Goal: Task Accomplishment & Management: Manage account settings

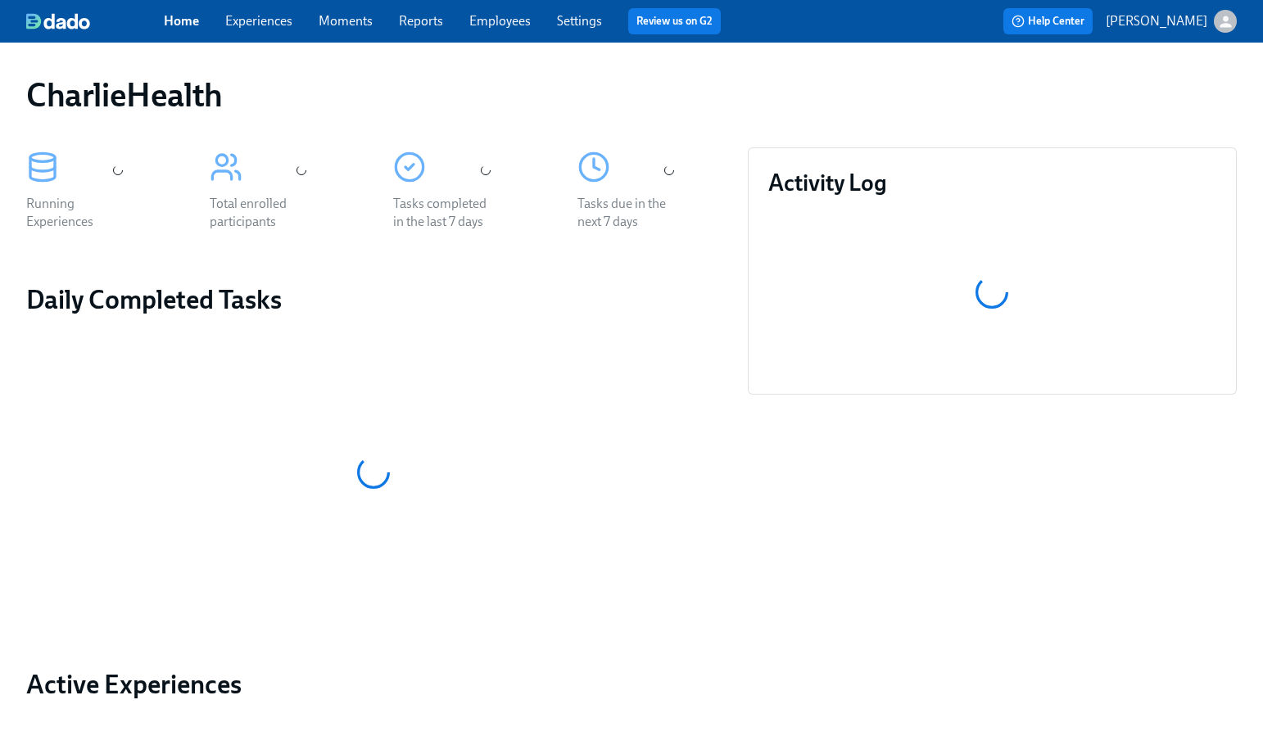
click at [559, 118] on div "CharlieHealth" at bounding box center [631, 95] width 1237 height 66
click at [505, 29] on span "Employees" at bounding box center [499, 21] width 61 height 18
click at [501, 25] on link "Employees" at bounding box center [499, 21] width 61 height 16
click at [500, 20] on link "Employees" at bounding box center [499, 21] width 61 height 16
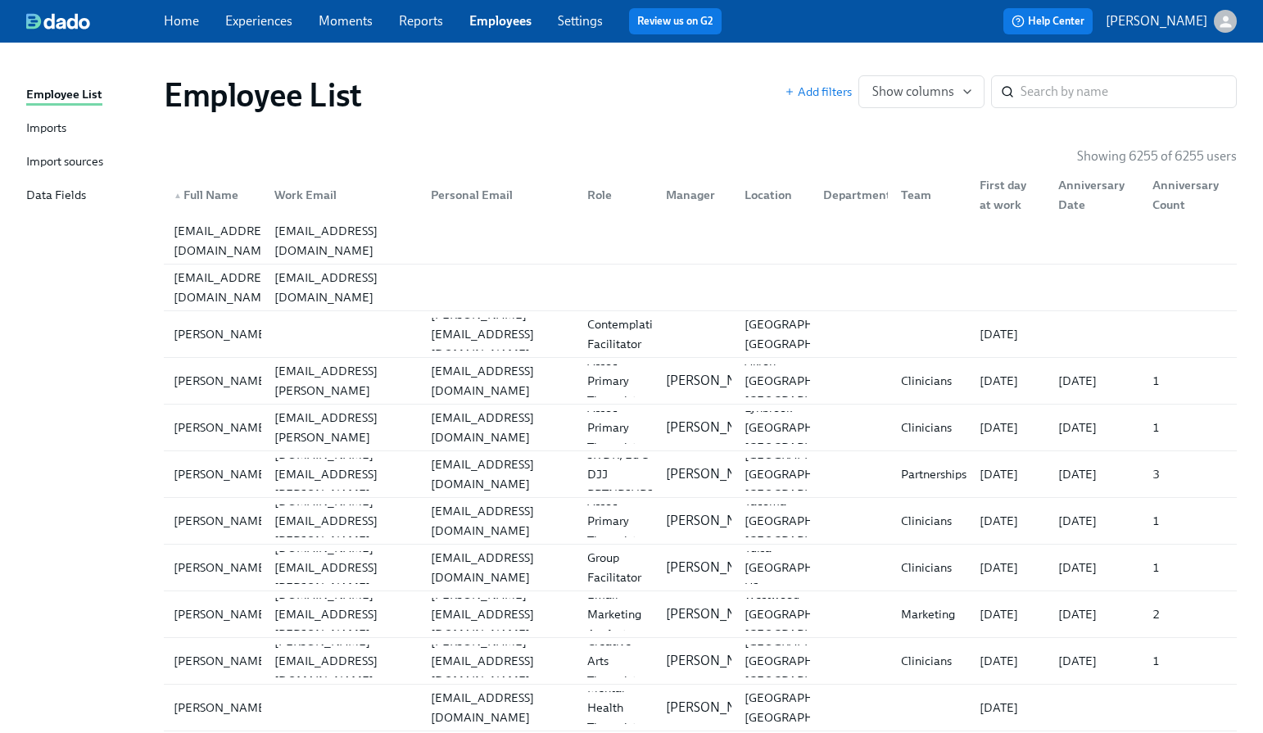
click at [693, 115] on div "Employee List Add filters Show columns ​" at bounding box center [700, 95] width 1099 height 66
click at [1096, 82] on input "search" at bounding box center [1129, 91] width 216 height 33
type input "d"
click at [681, 71] on div "Employee List Add filters Show columns d ​" at bounding box center [700, 95] width 1099 height 66
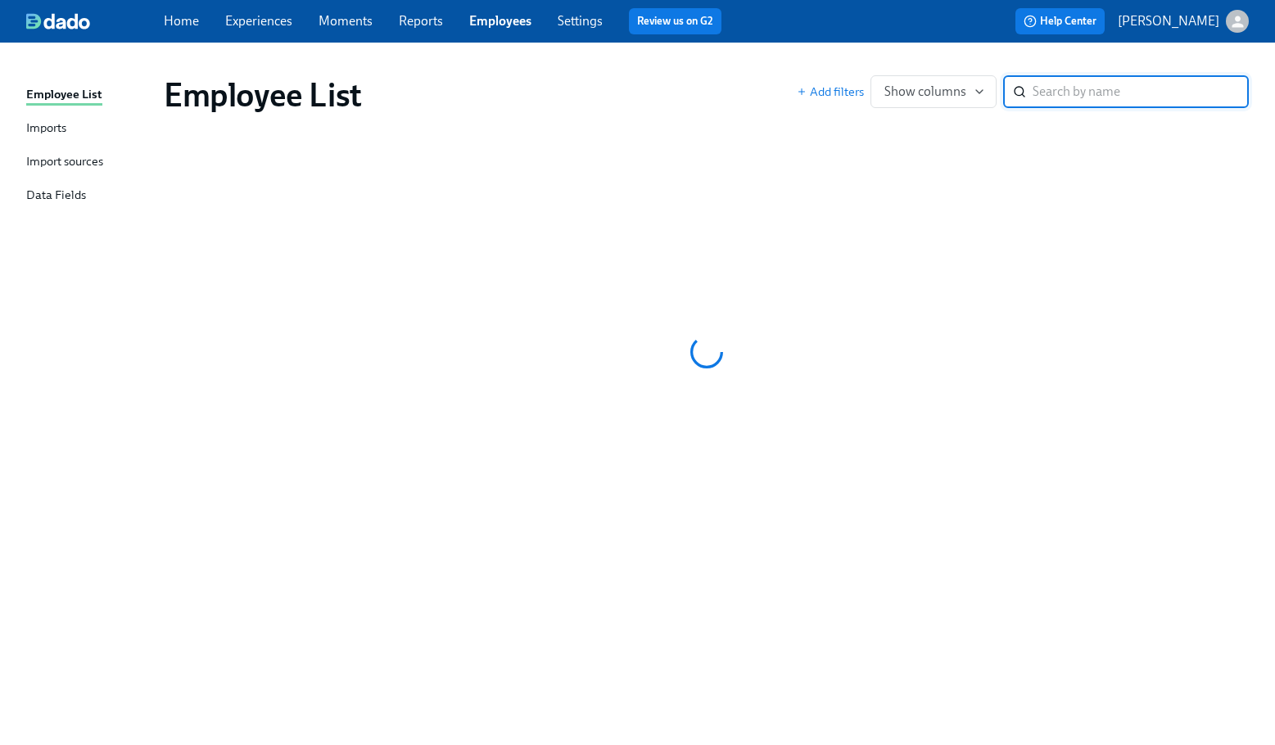
click at [686, 84] on div "Employee List" at bounding box center [480, 94] width 633 height 39
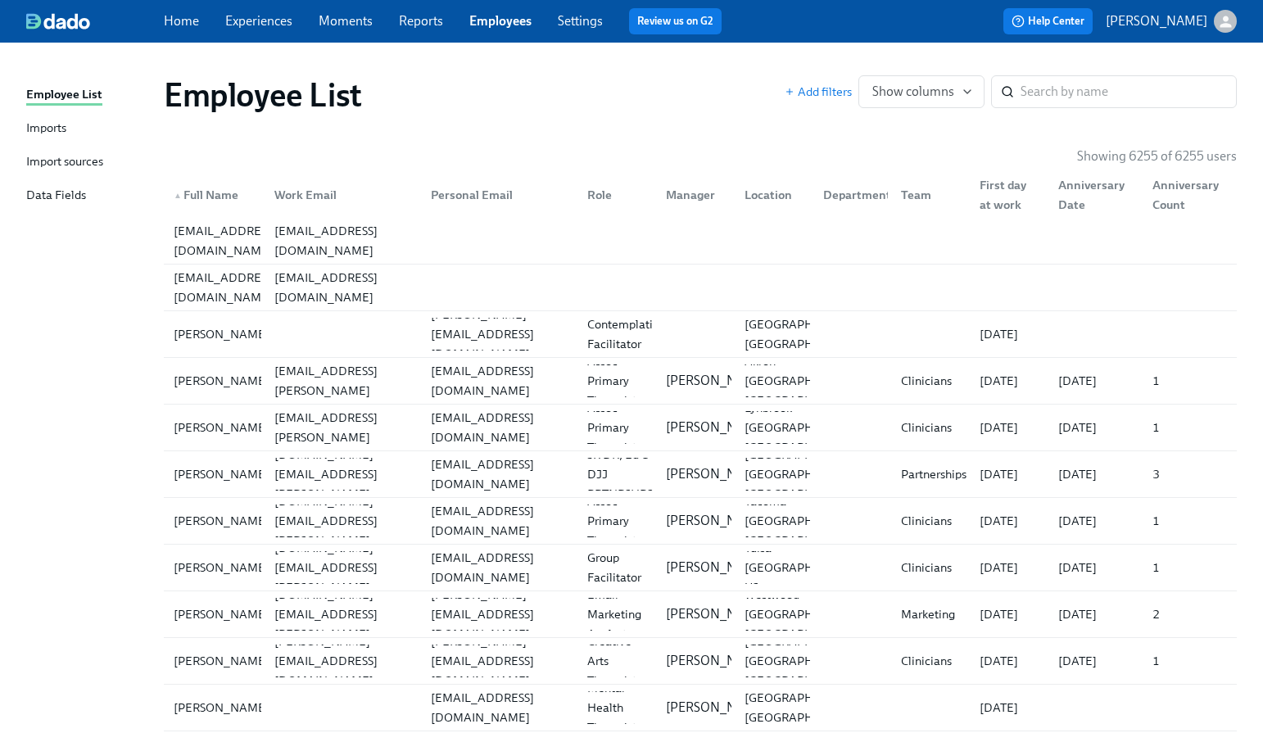
click at [686, 84] on div "Employee List" at bounding box center [474, 94] width 621 height 39
click at [677, 88] on div "Employee List" at bounding box center [474, 94] width 621 height 39
click at [1134, 102] on input "search" at bounding box center [1129, 91] width 216 height 33
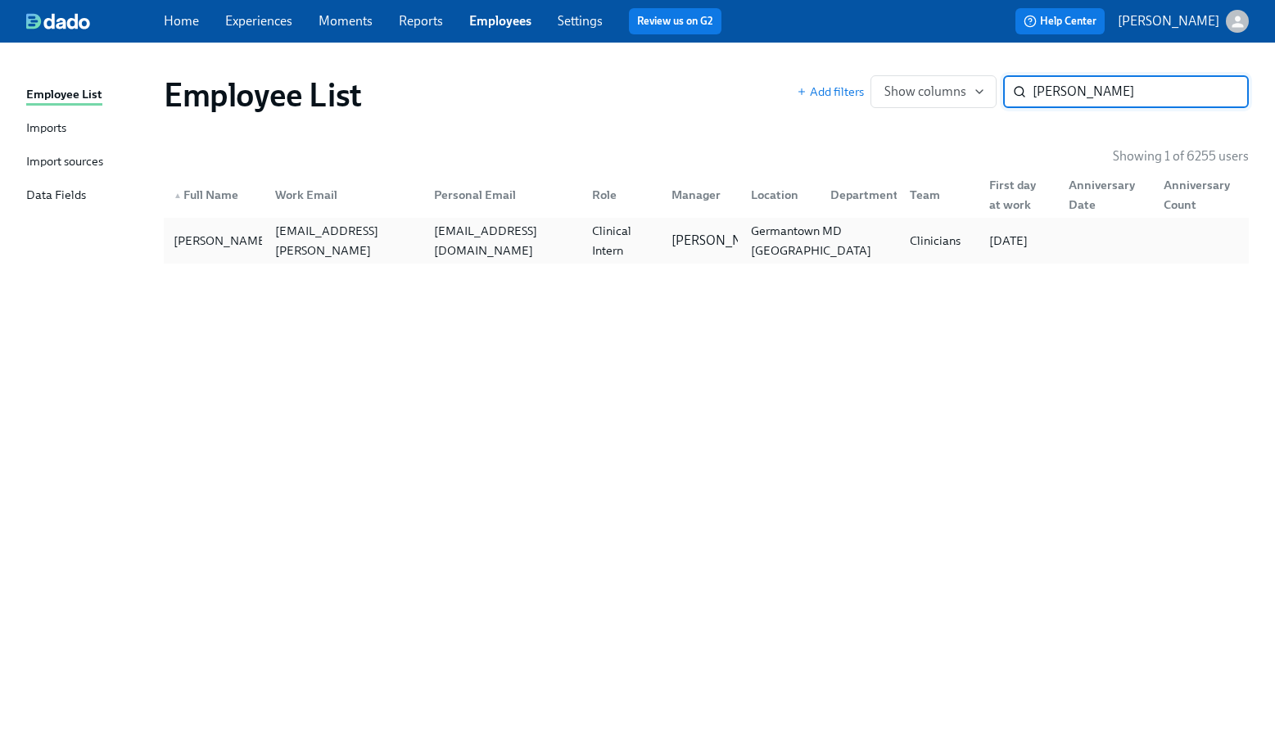
type input "karen o"
click at [790, 235] on div "Germantown MD US" at bounding box center [811, 240] width 134 height 39
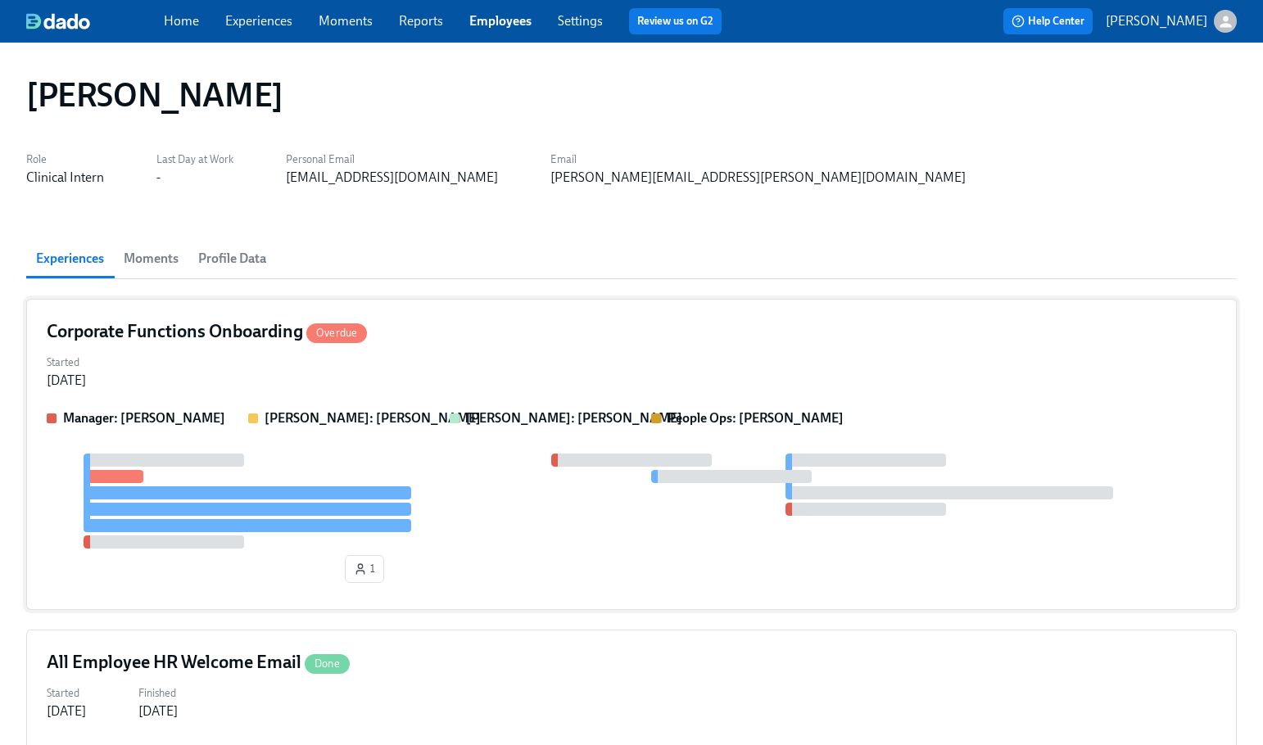
click at [749, 352] on div "Started Aug 18, 2025" at bounding box center [632, 370] width 1170 height 39
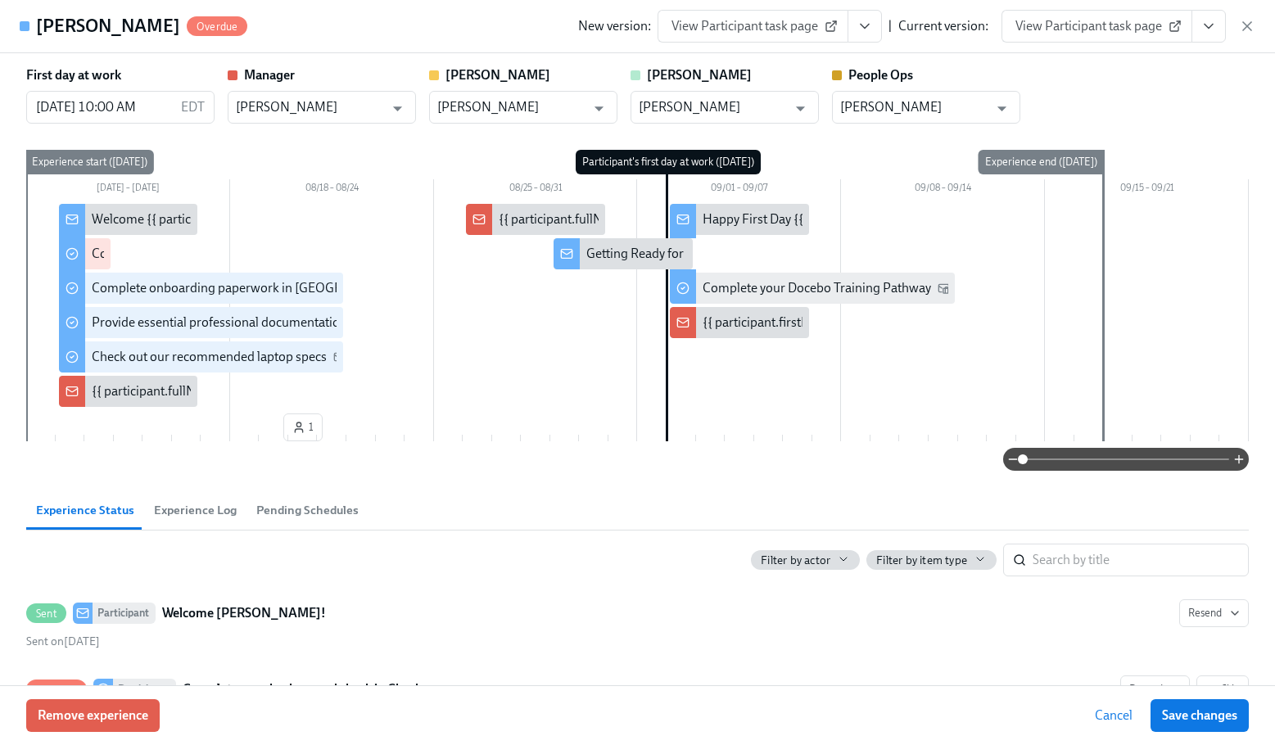
click at [476, 29] on div "Karen O'Donnell Overdue New version: View Participant task page | Current versi…" at bounding box center [637, 26] width 1275 height 53
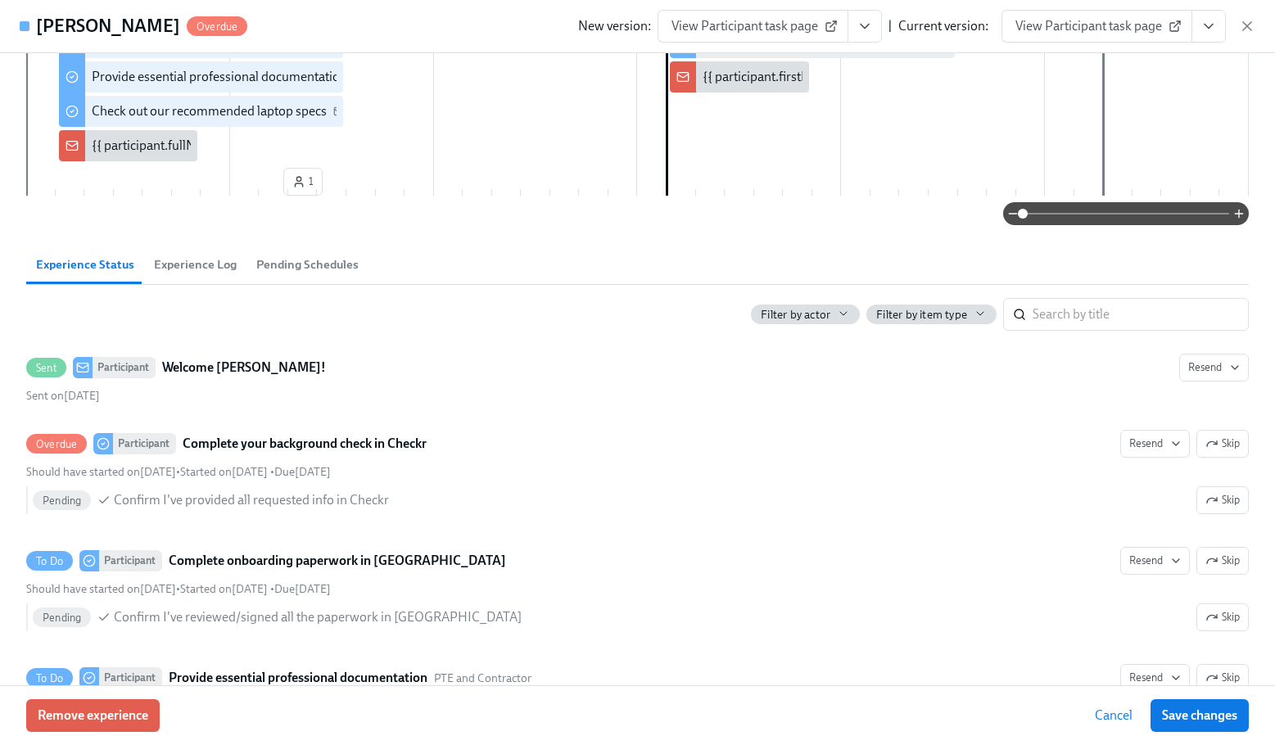
scroll to position [328, 0]
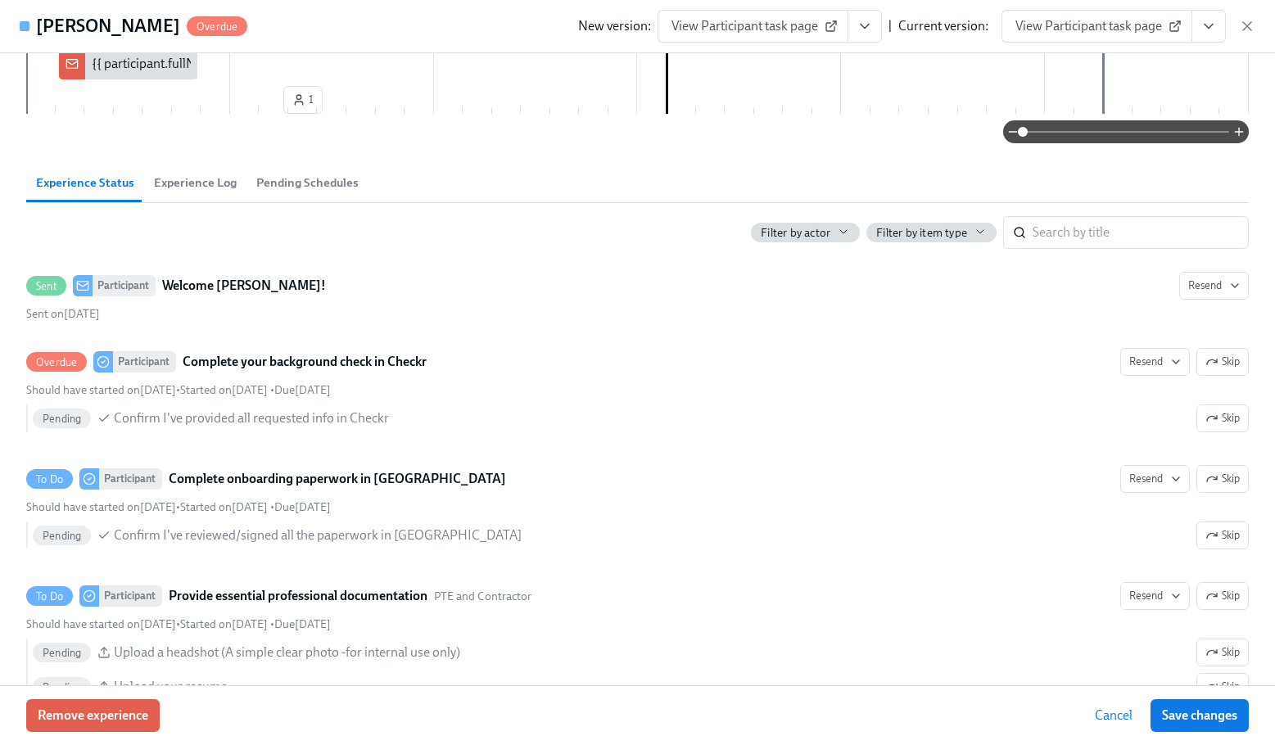
click at [591, 150] on div "First day at work 09/02/2025 10:00 AM EDT ​ Manager Maggie Martinez ​ Marissa C…" at bounding box center [637, 369] width 1275 height 632
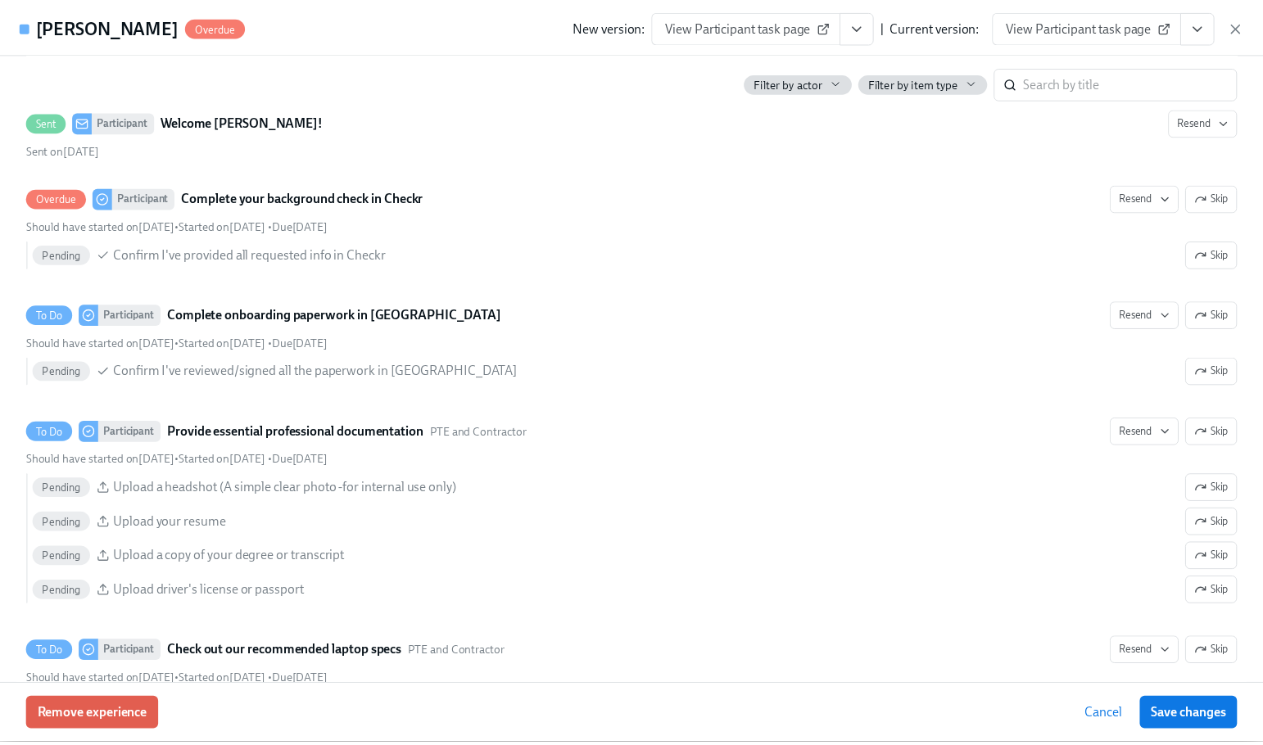
scroll to position [0, 0]
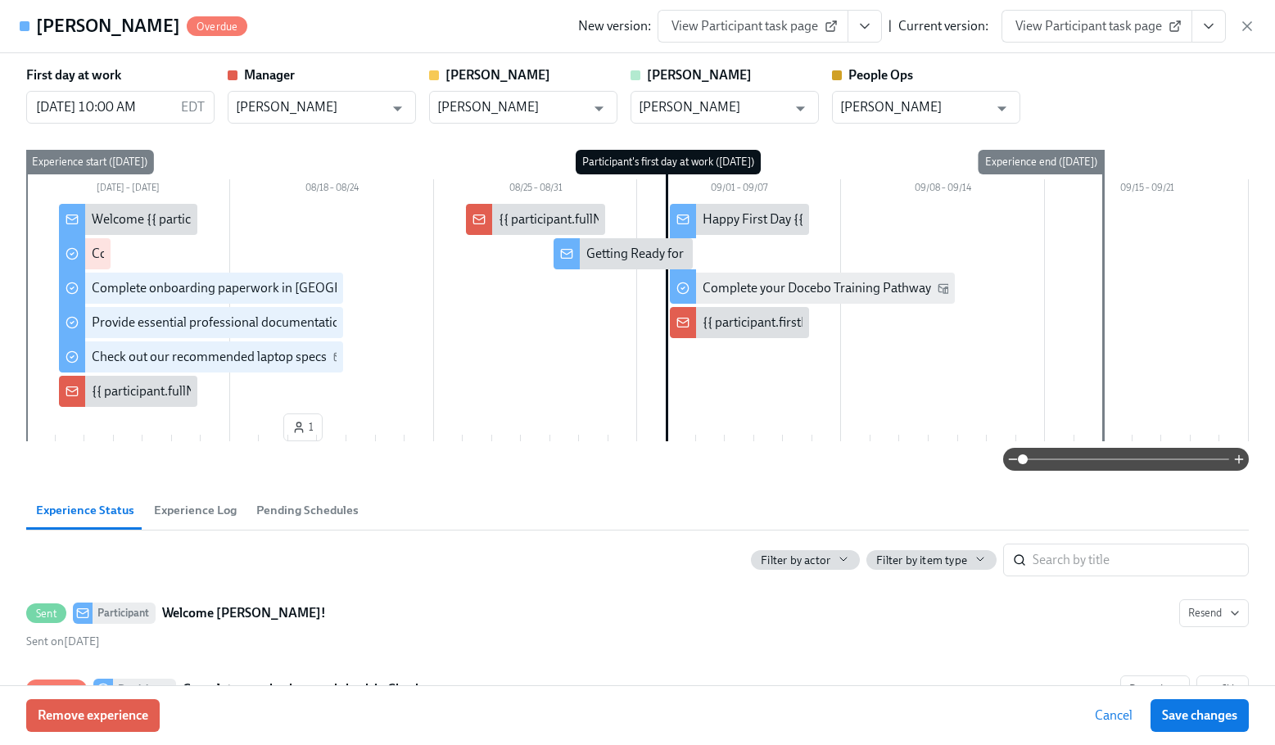
drag, startPoint x: 526, startPoint y: 34, endPoint x: 801, endPoint y: 72, distance: 277.8
click at [525, 34] on div "Karen O'Donnell Overdue New version: View Participant task page | Current versi…" at bounding box center [637, 26] width 1275 height 53
click at [1240, 34] on icon "button" at bounding box center [1247, 26] width 16 height 16
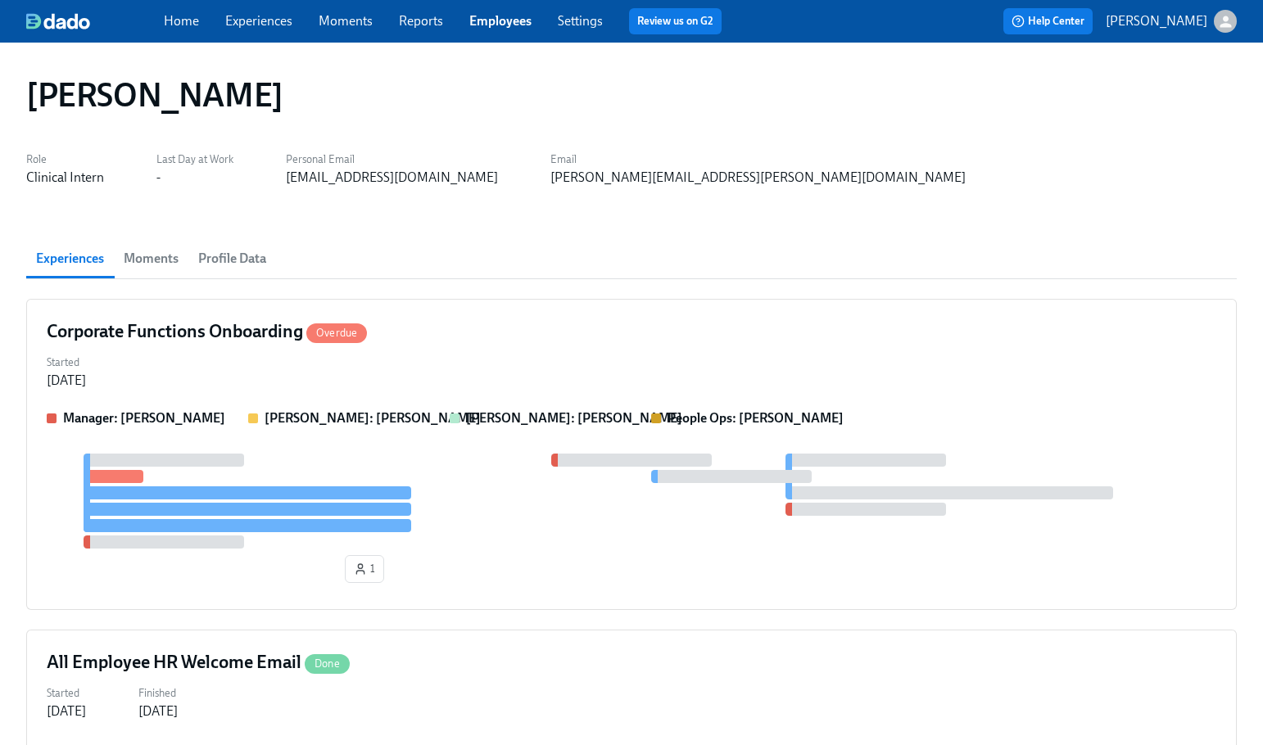
click at [512, 23] on link "Employees" at bounding box center [500, 21] width 62 height 16
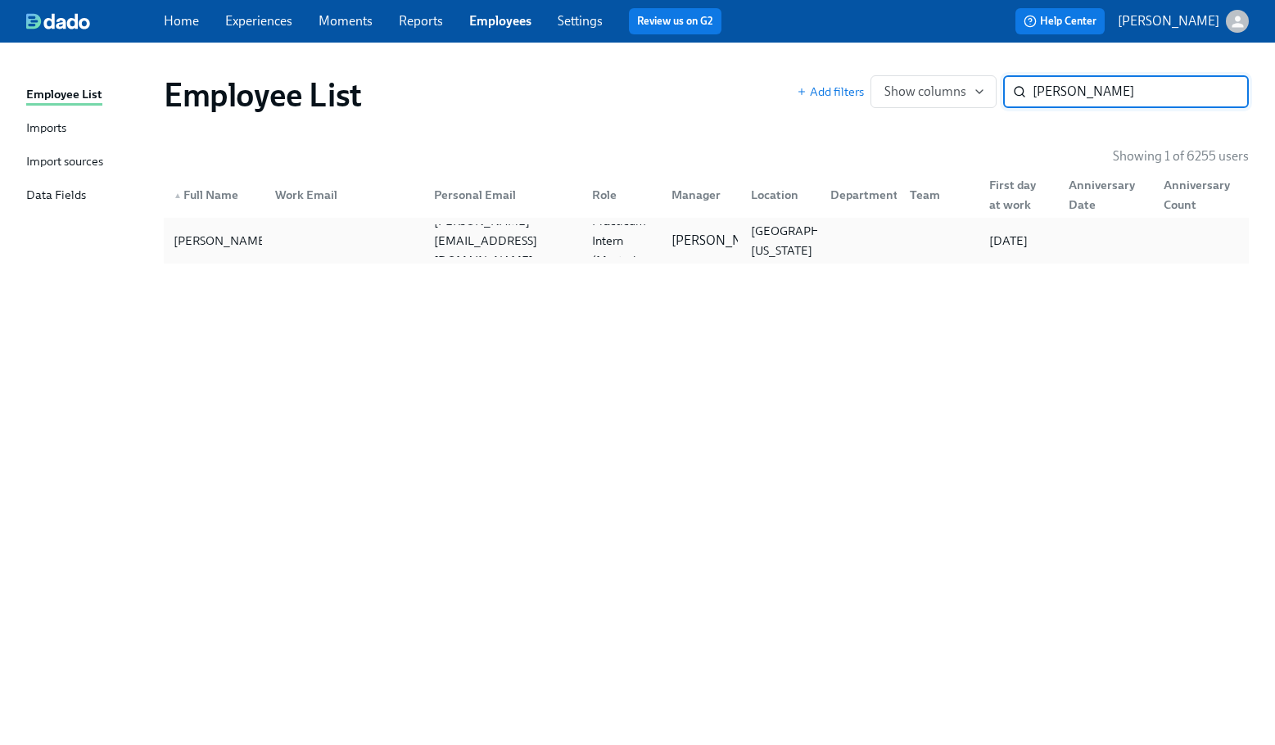
type input "kate sanders"
click at [798, 263] on div "Kate Sanders kate@kinera.org Clinical Practicum Intern (Master's Level) Maggie …" at bounding box center [706, 241] width 1085 height 46
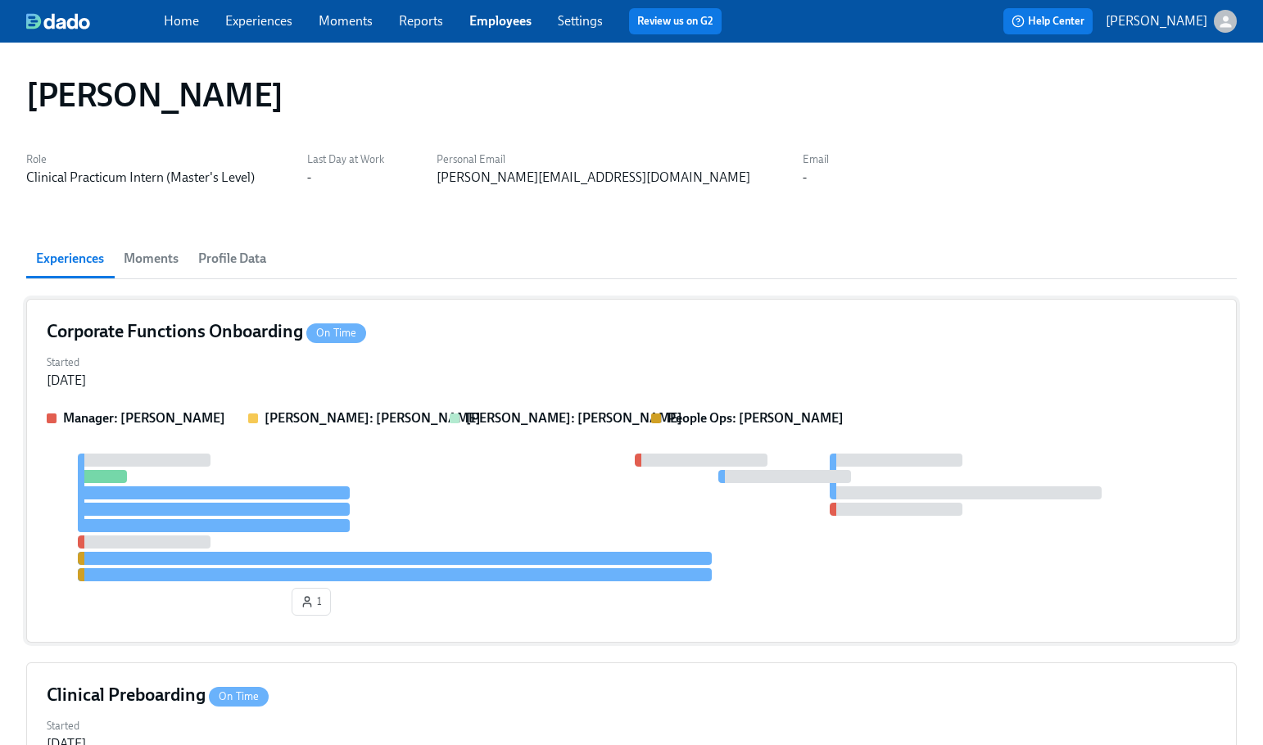
click at [702, 346] on div "Corporate Functions Onboarding On Time Started Aug 11, 2025 Manager: Maggie Mar…" at bounding box center [631, 471] width 1211 height 344
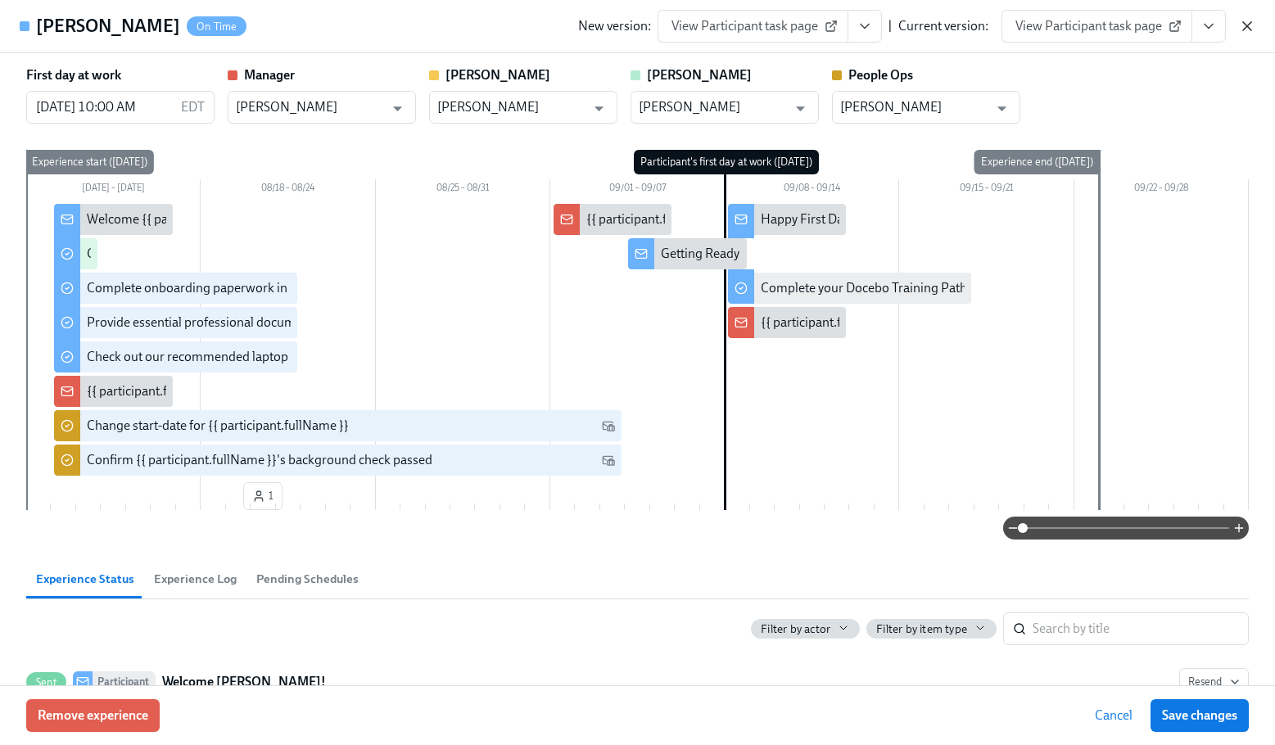
click at [1247, 28] on icon "button" at bounding box center [1247, 26] width 16 height 16
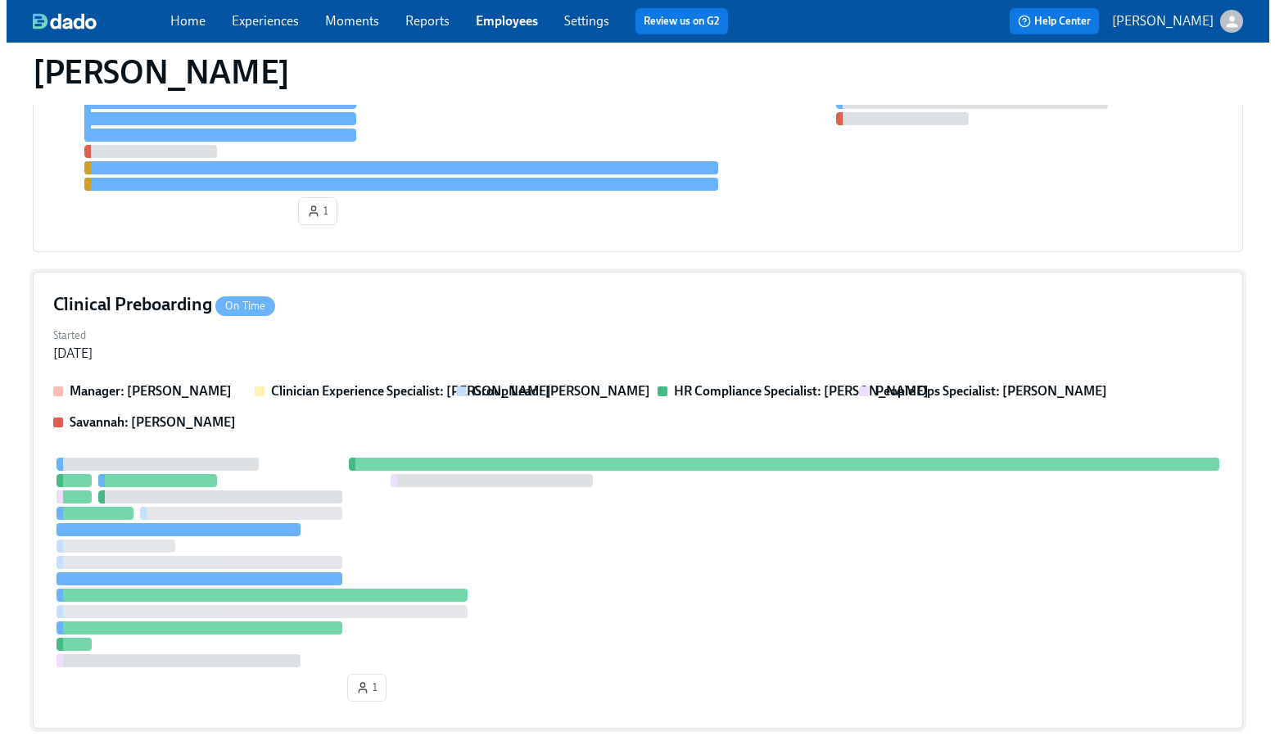
scroll to position [410, 0]
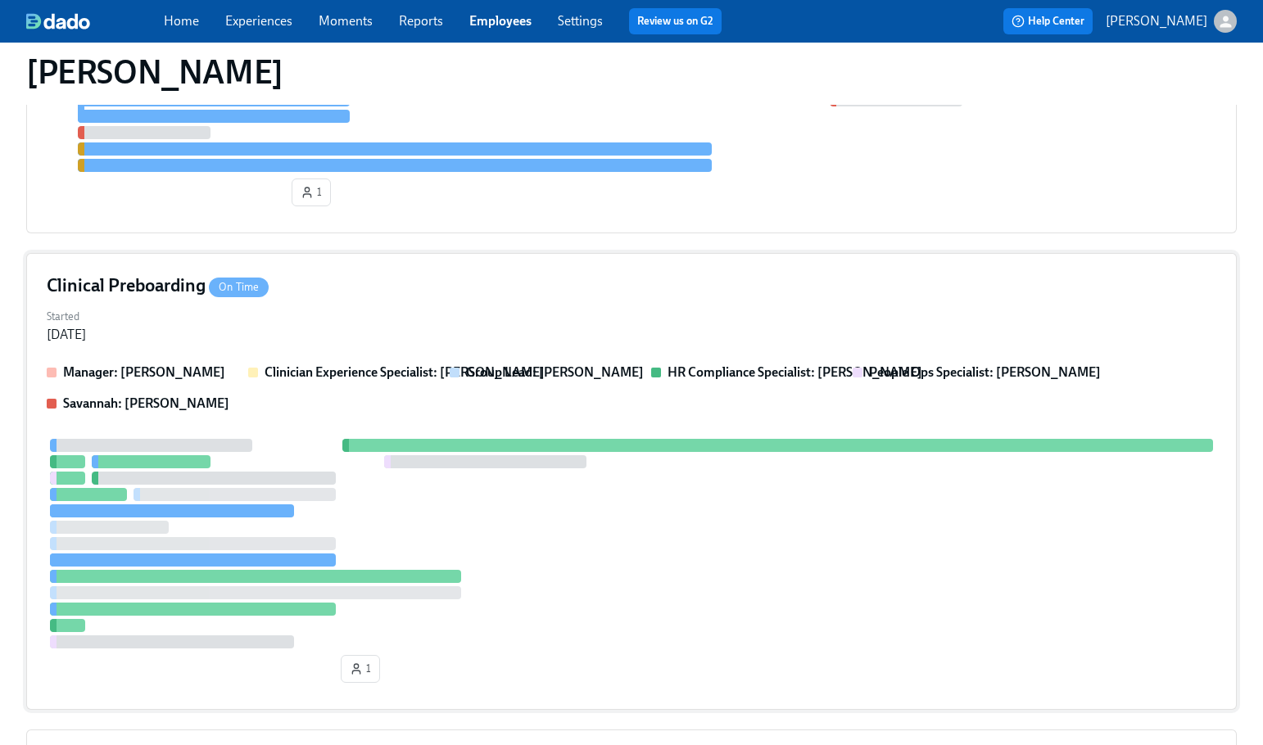
click at [604, 308] on div "Started Aug 13, 2025" at bounding box center [632, 324] width 1170 height 39
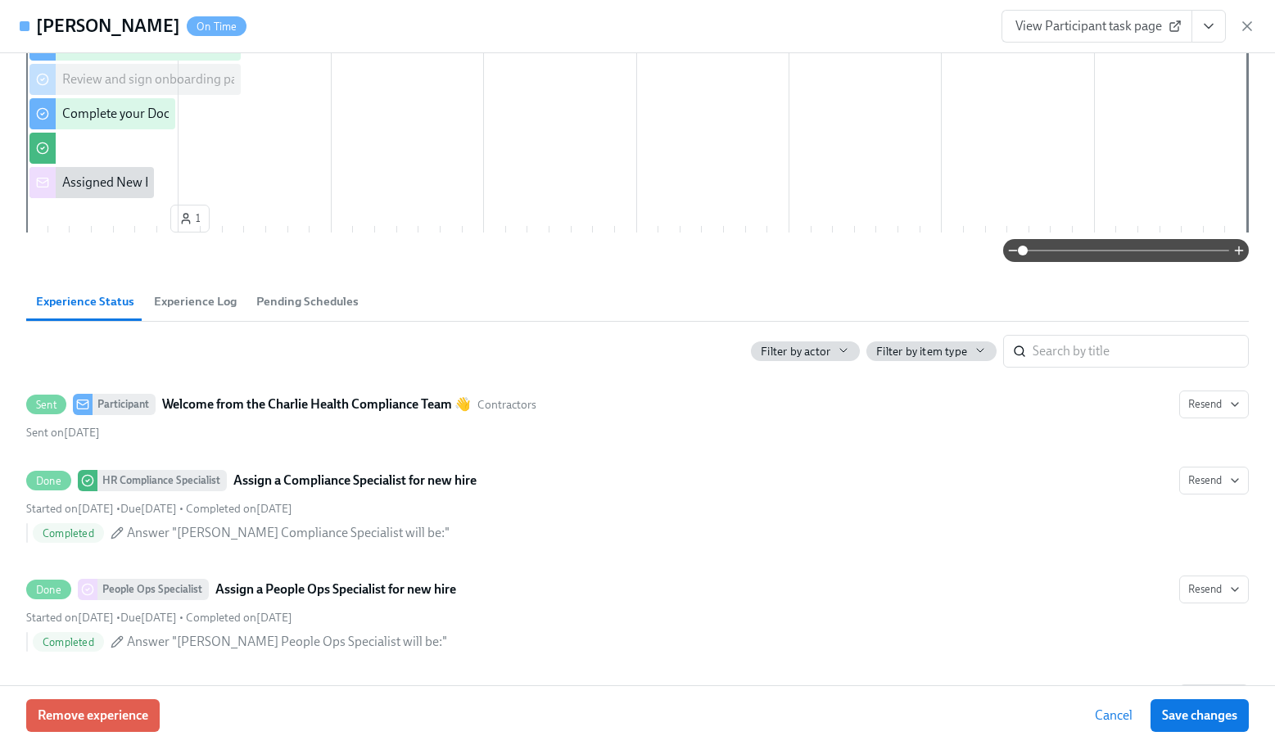
scroll to position [0, 0]
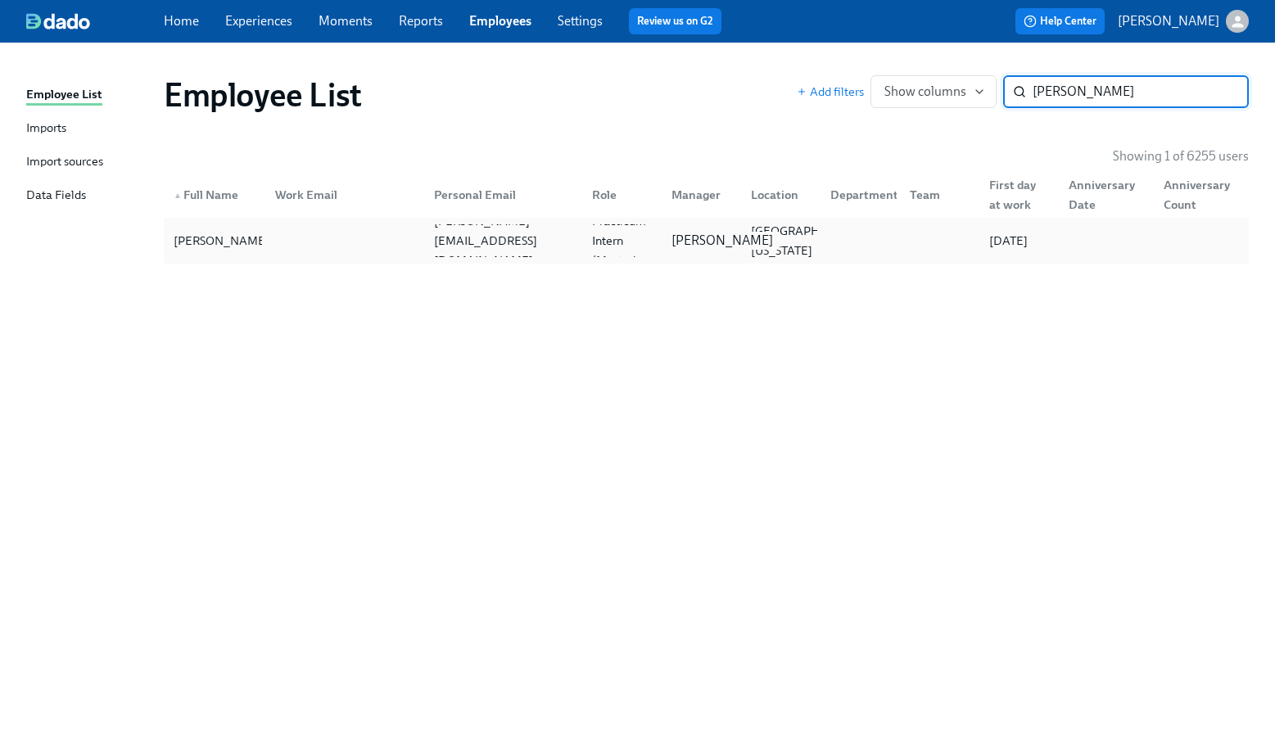
click at [690, 247] on p "Maggie Martinez" at bounding box center [723, 241] width 102 height 18
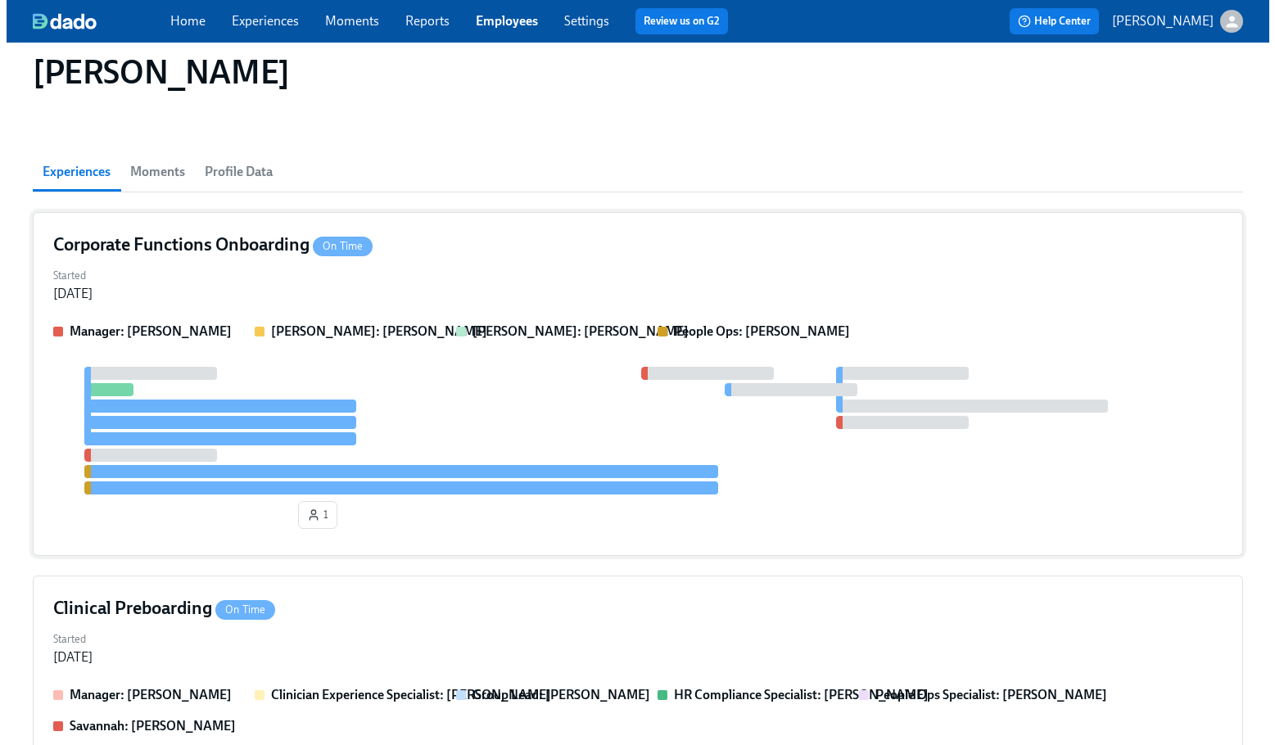
scroll to position [112, 0]
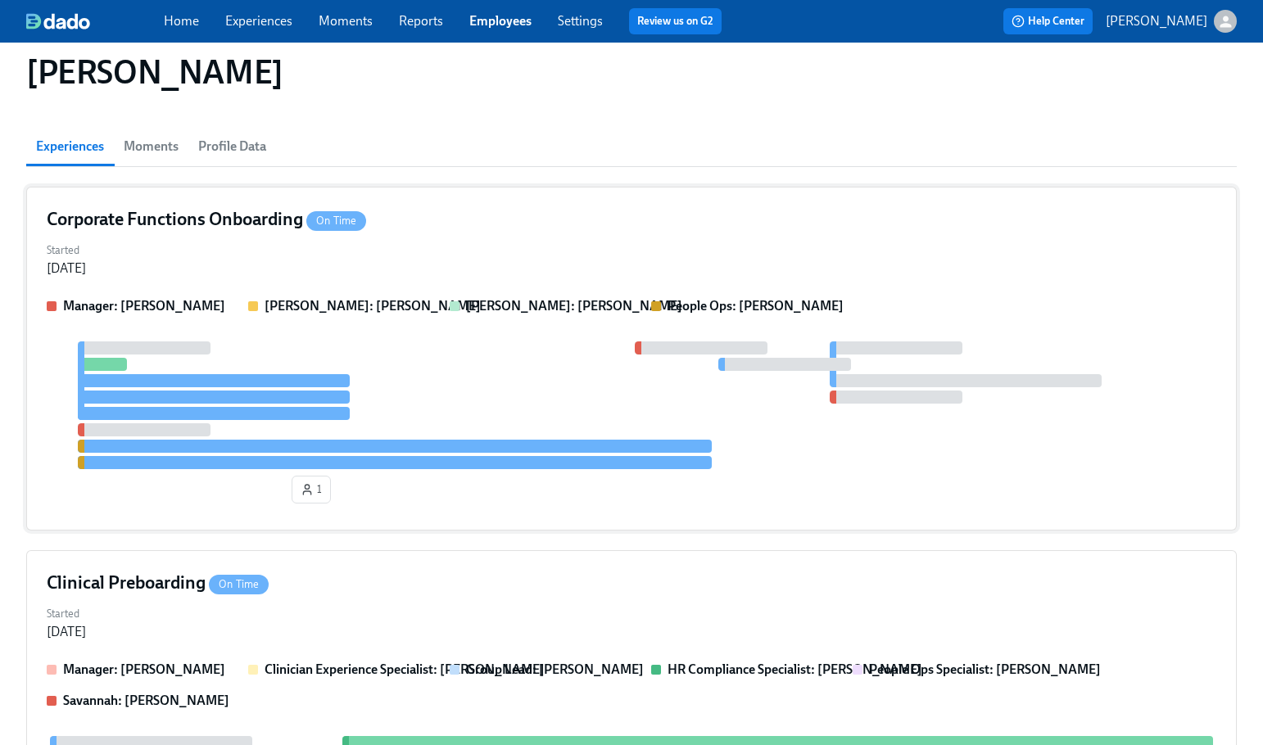
click at [748, 249] on div "Started Aug 11, 2025" at bounding box center [632, 257] width 1170 height 39
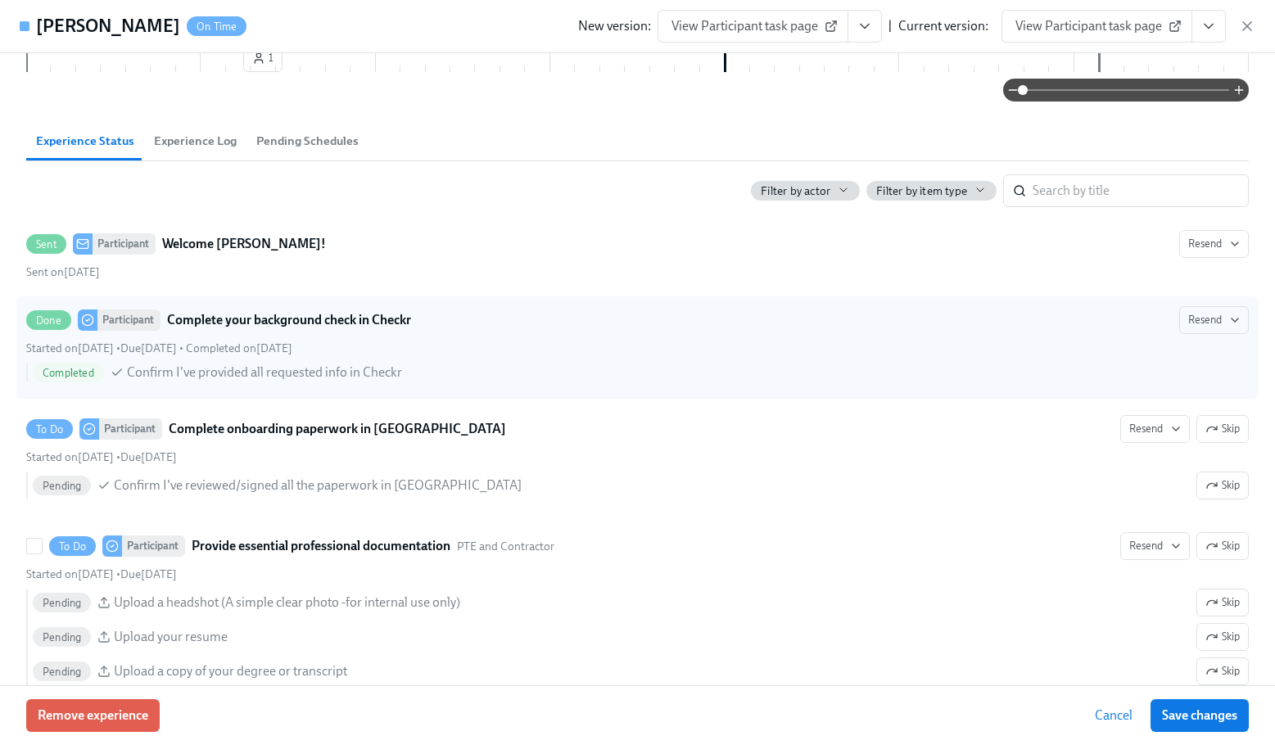
scroll to position [164, 0]
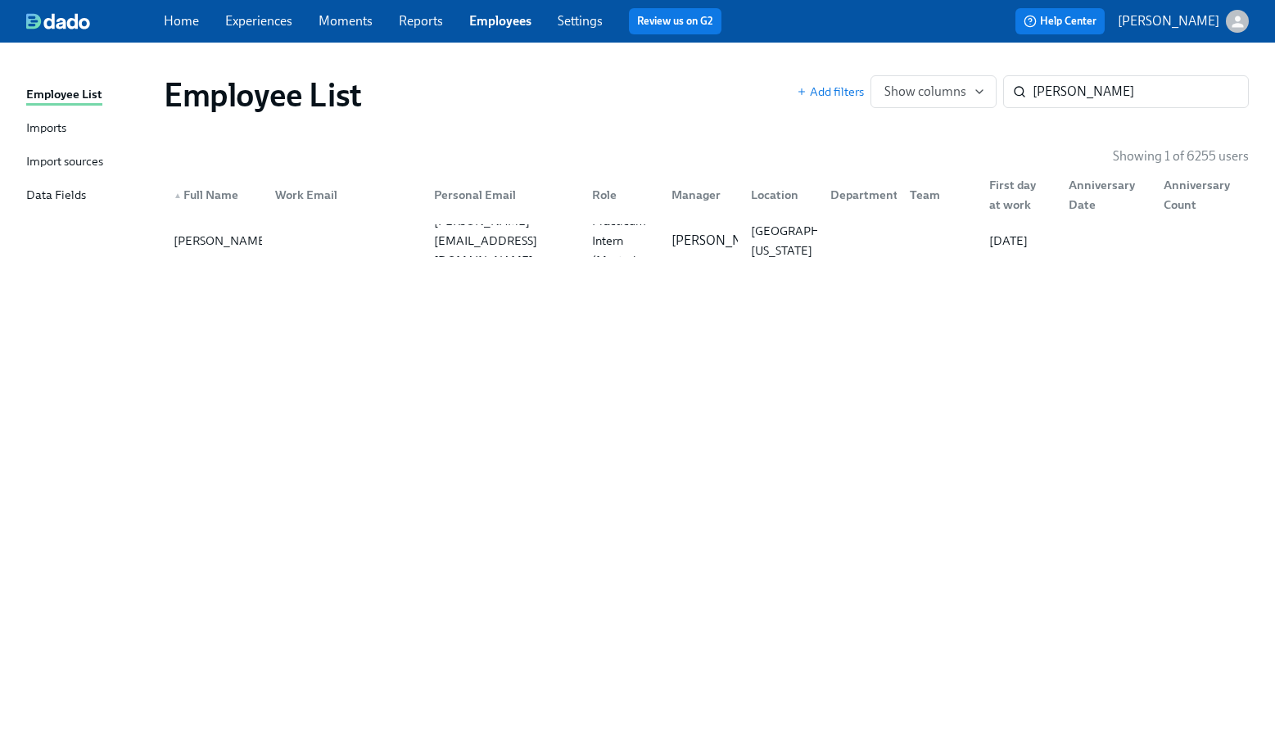
click at [713, 267] on div "Employee List Add filters Show columns kate sanders ​ Showing 1 of 6255 users ▲…" at bounding box center [637, 384] width 1223 height 644
click at [704, 250] on p "Maggie Martinez" at bounding box center [723, 241] width 102 height 18
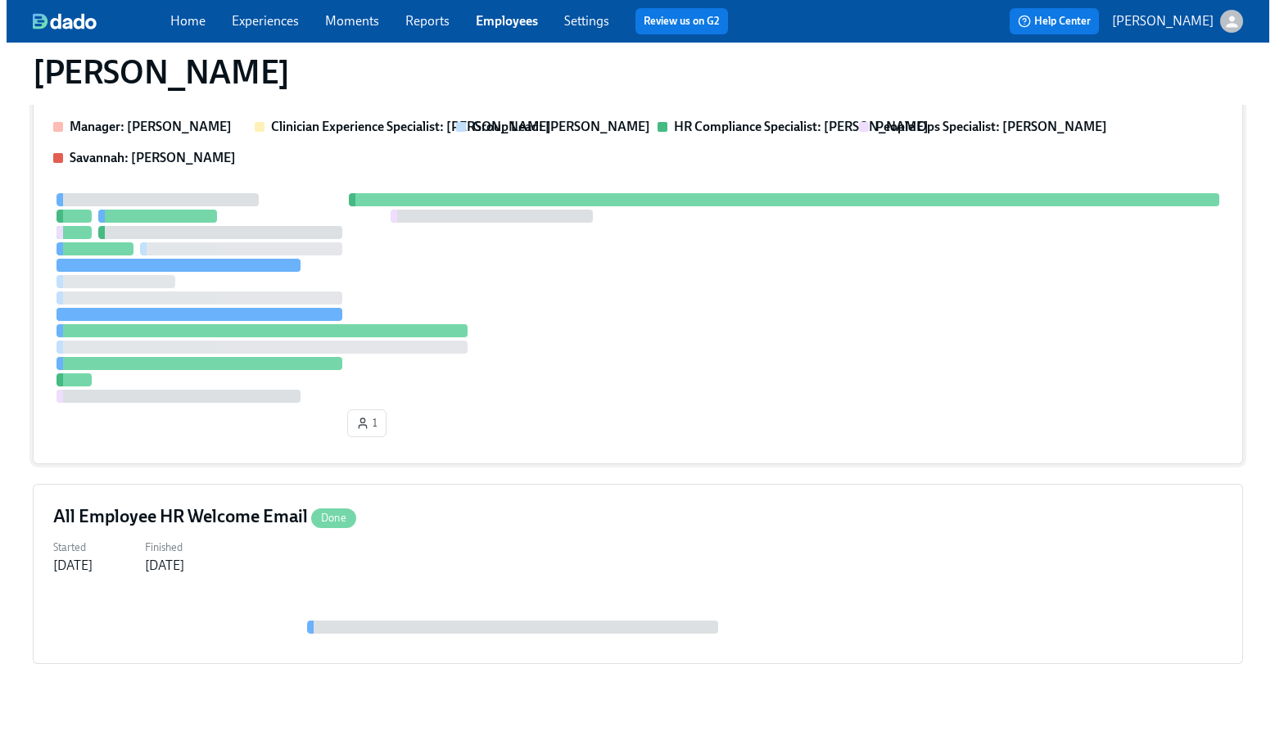
scroll to position [410, 0]
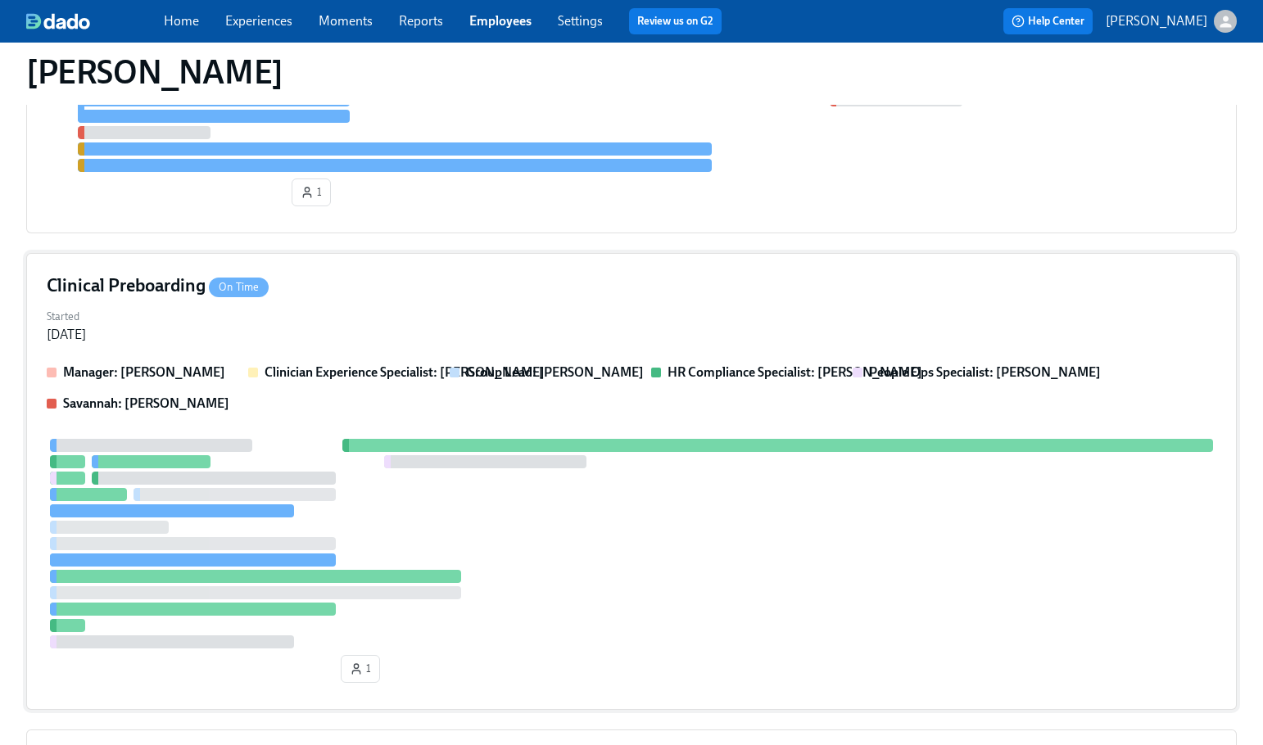
click at [510, 305] on div "Started Aug 13, 2025" at bounding box center [632, 324] width 1170 height 39
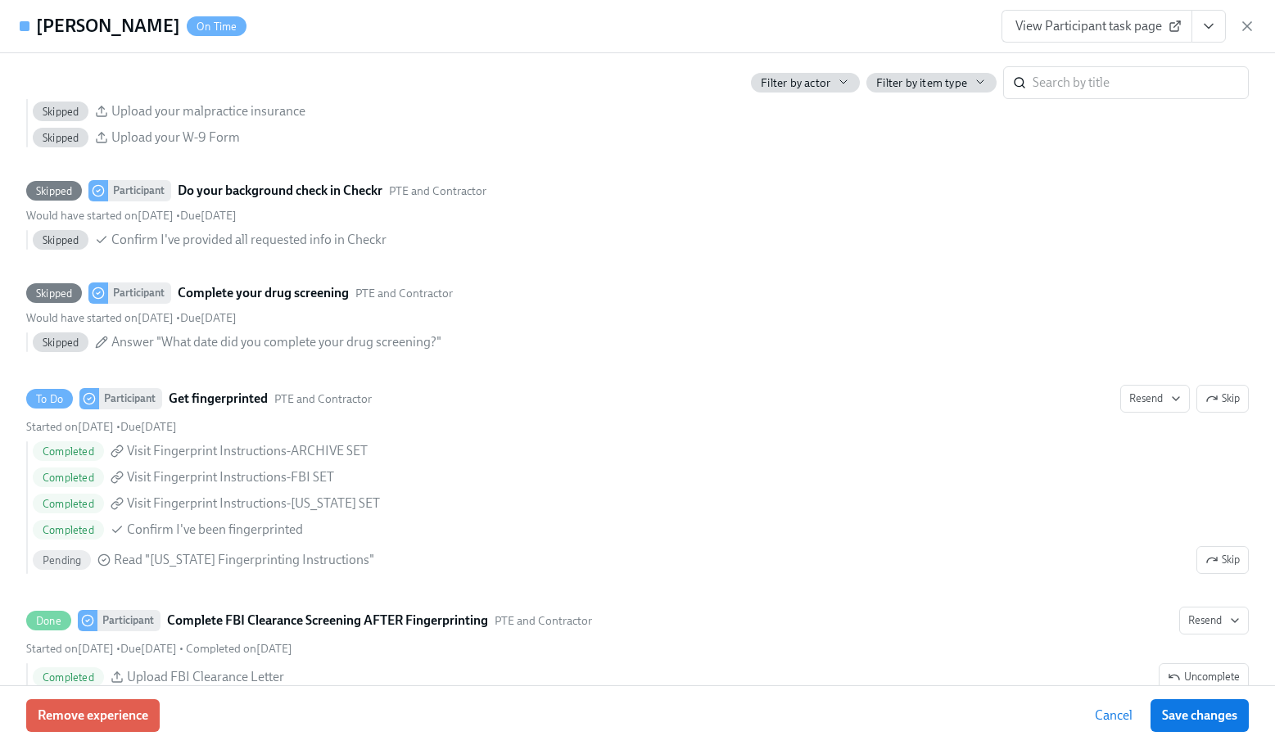
scroll to position [2048, 0]
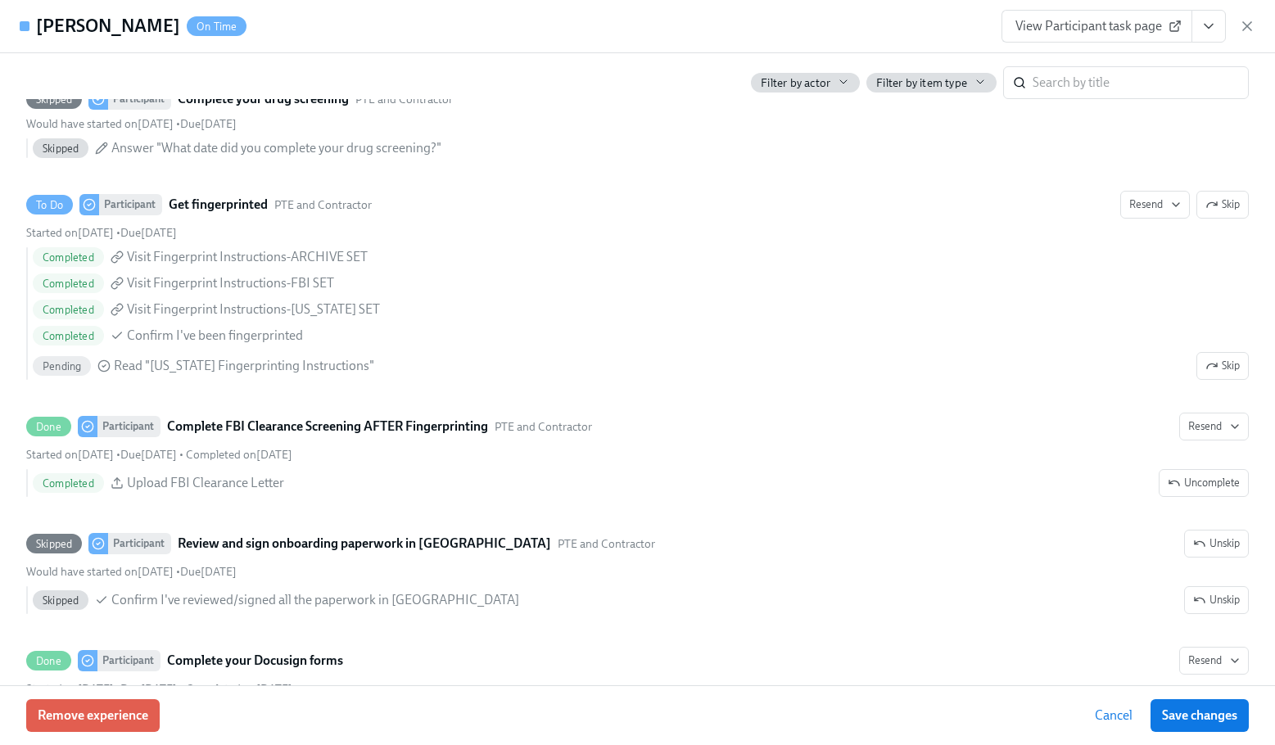
click at [621, 17] on div "Kate Sanders On Time View Participant task page" at bounding box center [637, 26] width 1275 height 53
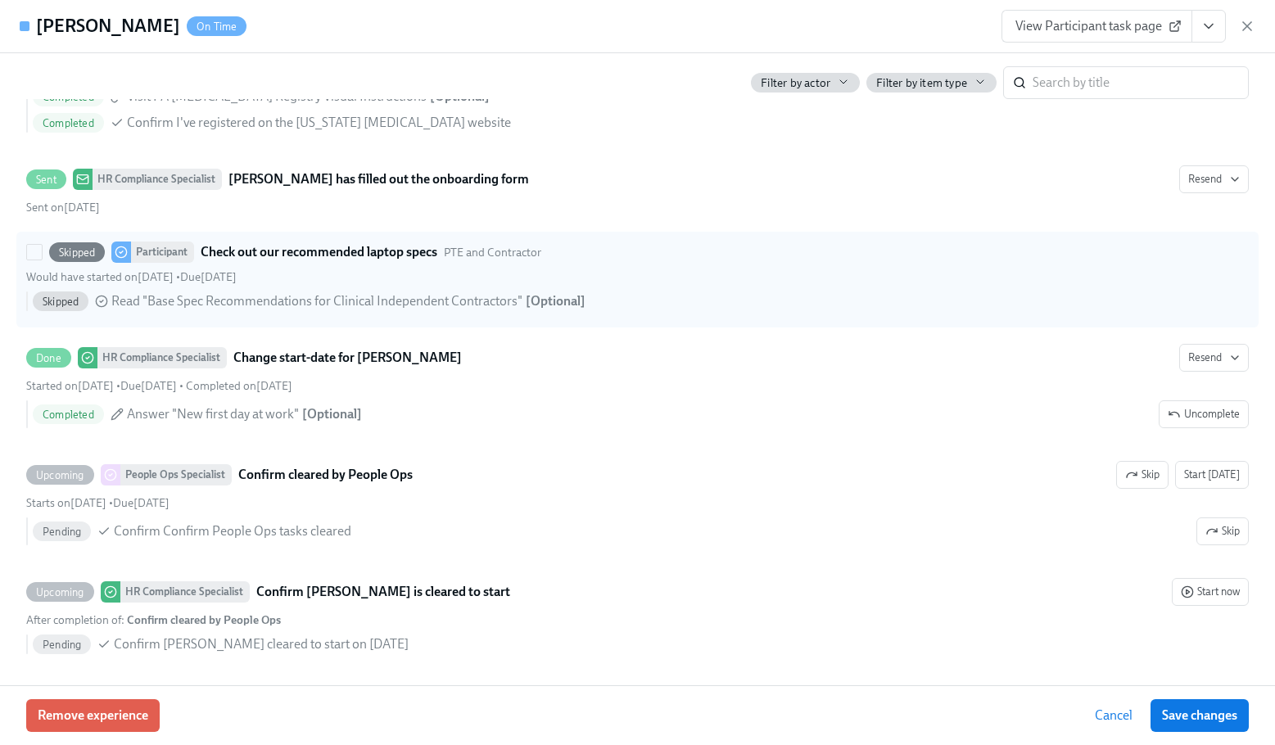
scroll to position [2971, 0]
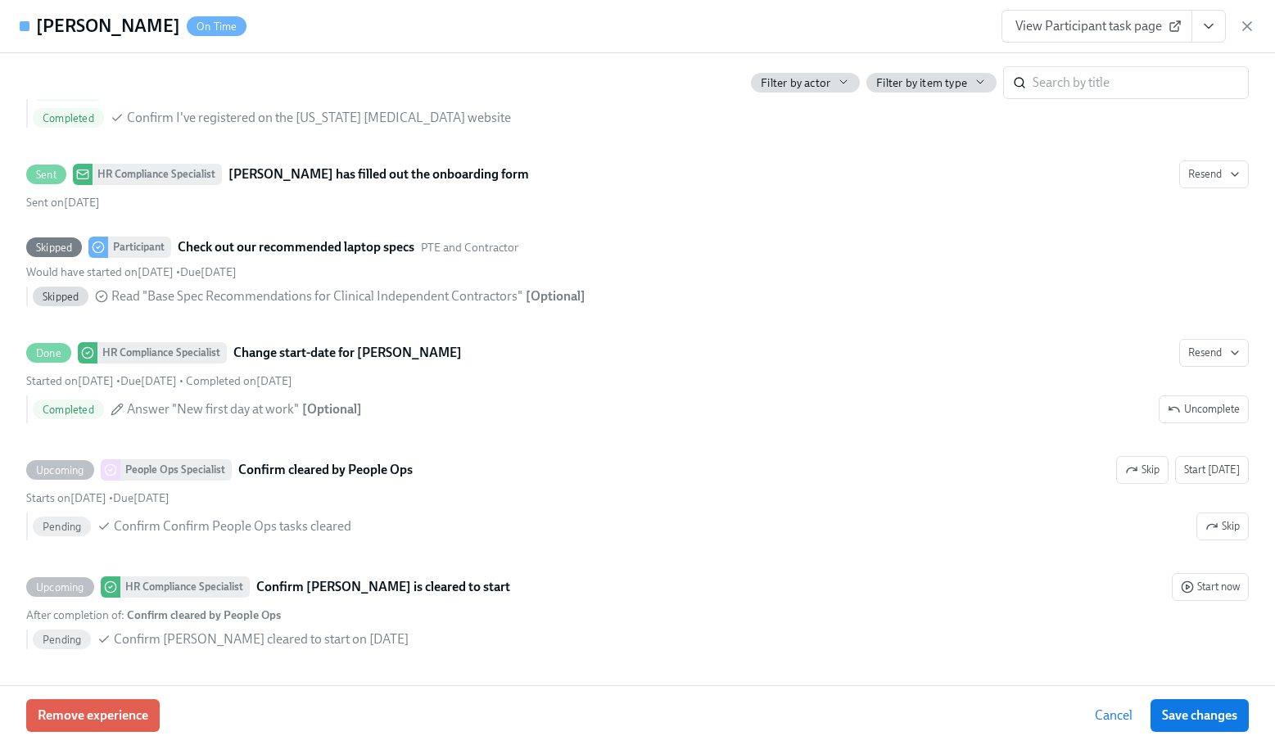
click at [667, 31] on div "Kate Sanders On Time View Participant task page" at bounding box center [637, 26] width 1275 height 53
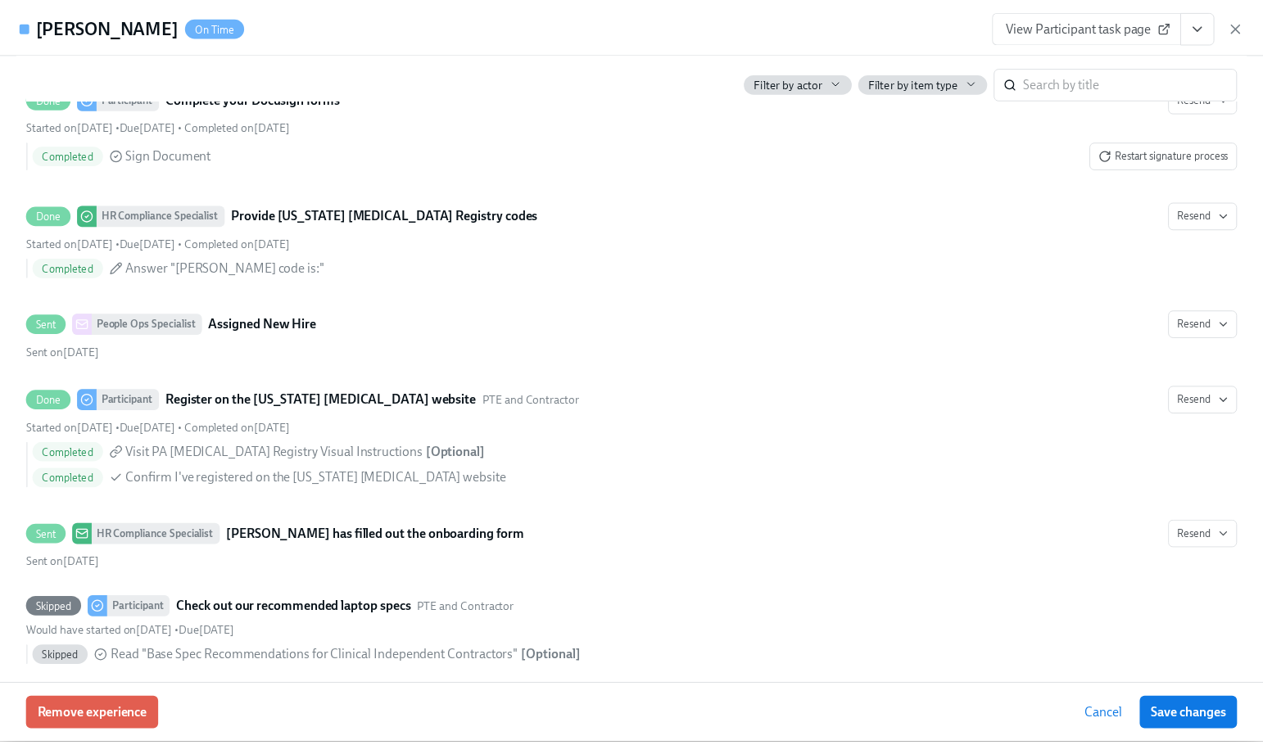
scroll to position [2625, 0]
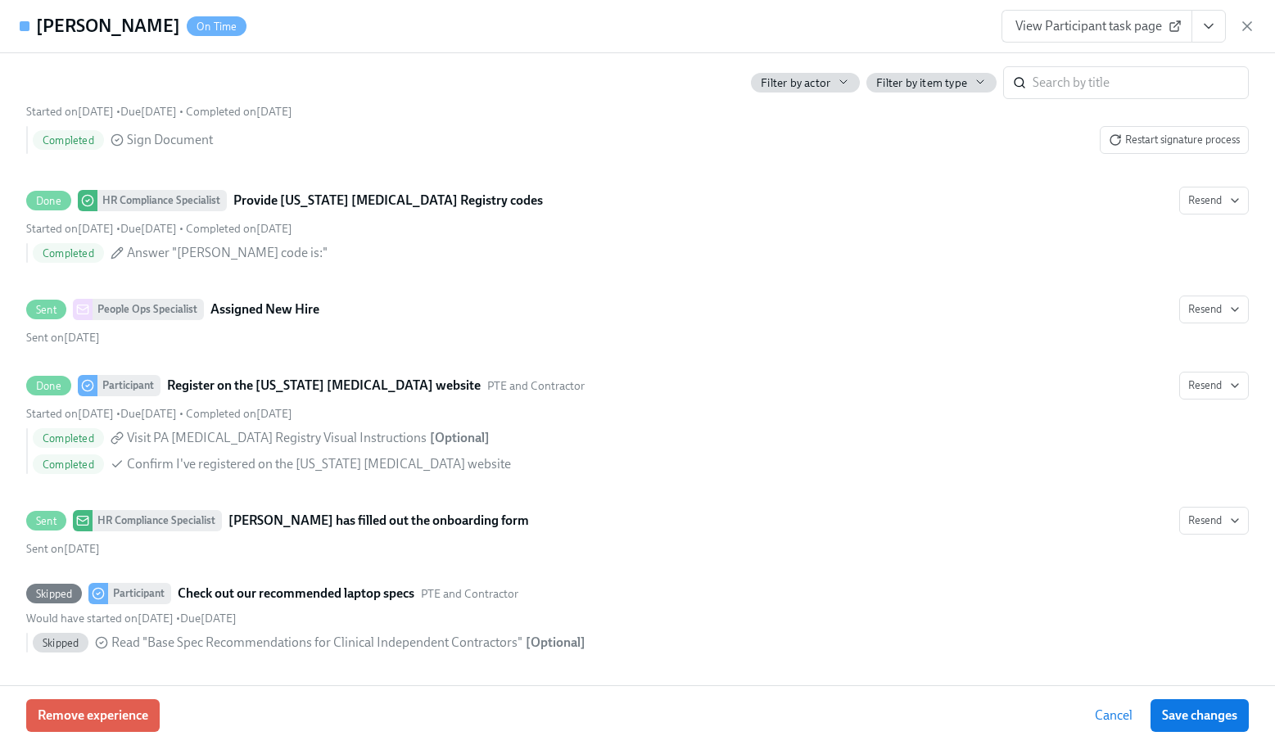
click at [1246, 34] on div "View Participant task page" at bounding box center [1129, 26] width 254 height 33
click at [1246, 29] on icon "button" at bounding box center [1247, 26] width 16 height 16
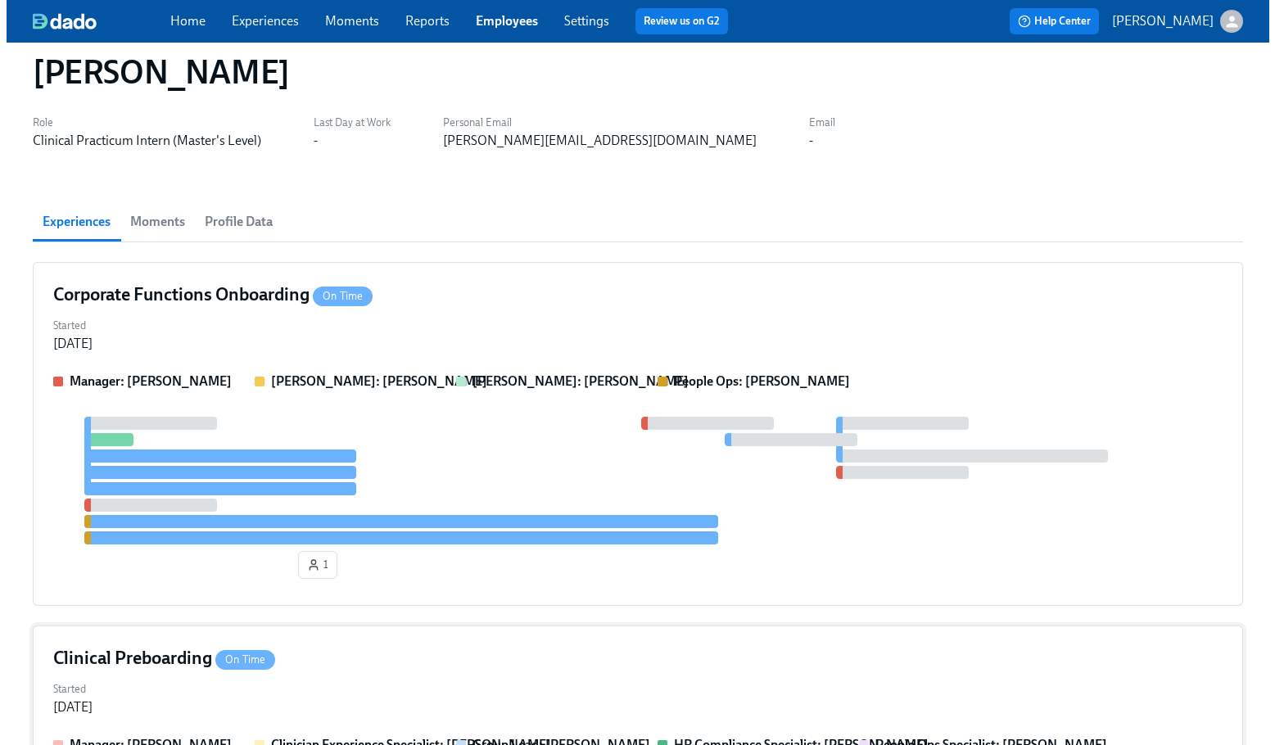
scroll to position [0, 0]
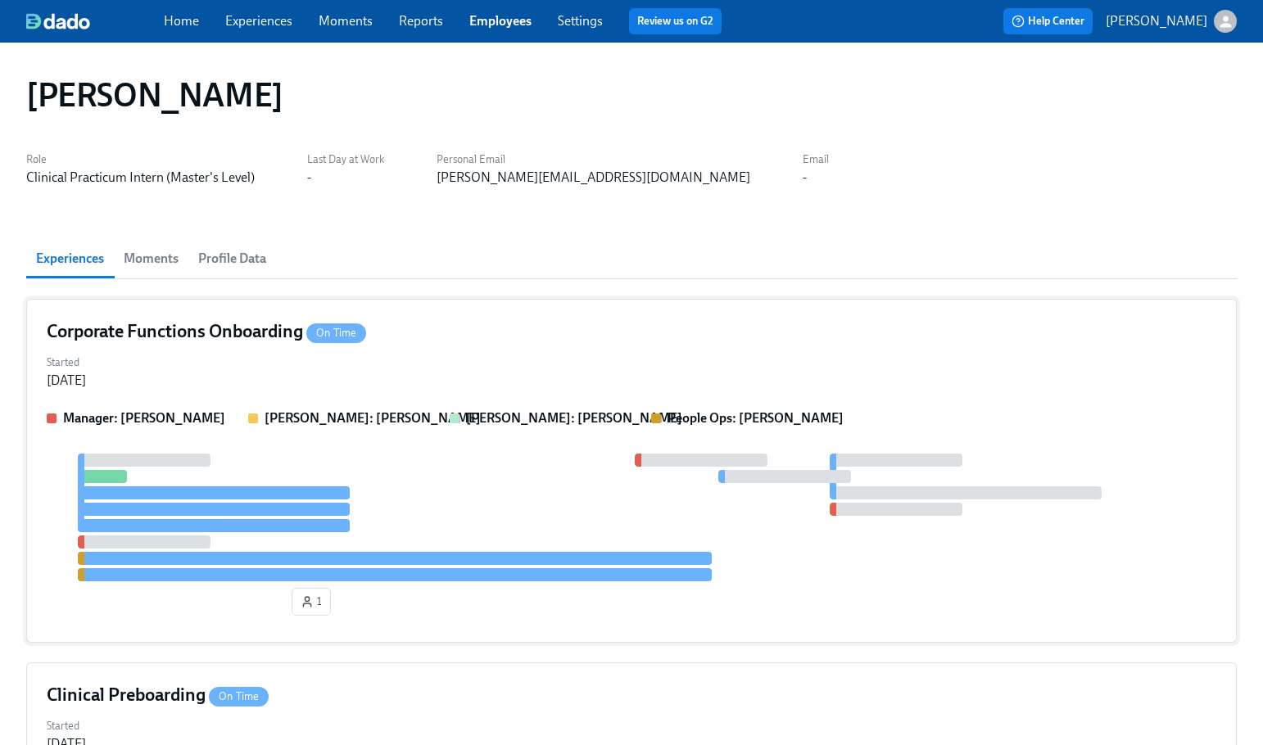
click at [589, 315] on div "Corporate Functions Onboarding On Time Started Aug 11, 2025 Manager: Maggie Mar…" at bounding box center [631, 471] width 1211 height 344
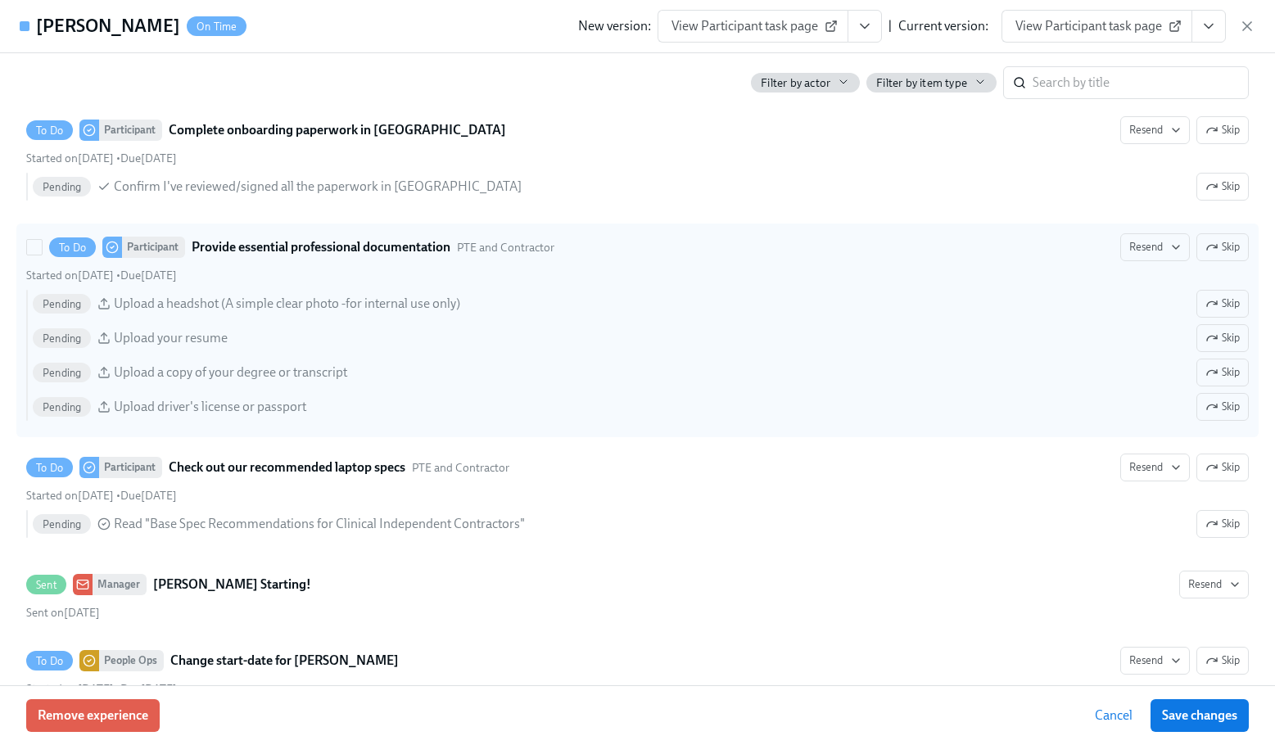
scroll to position [491, 0]
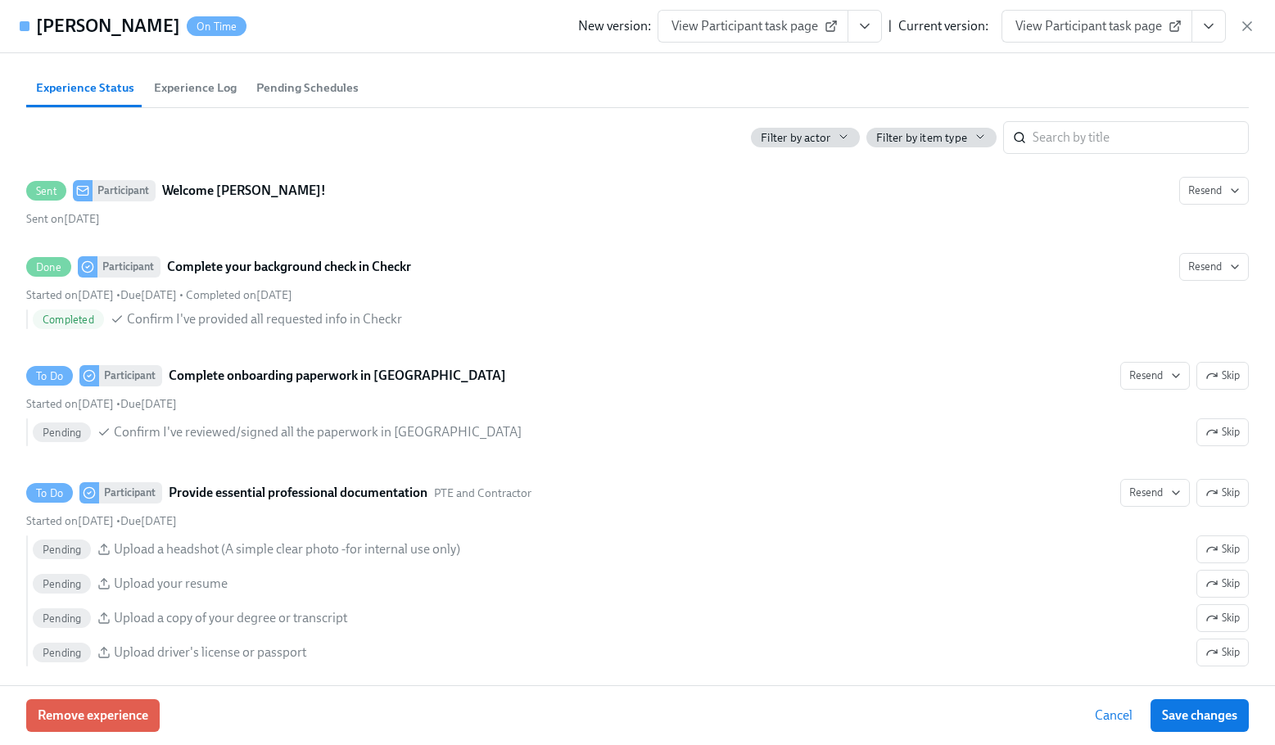
click at [542, 34] on div "Kate Sanders On Time New version: View Participant task page | Current version:…" at bounding box center [637, 26] width 1275 height 53
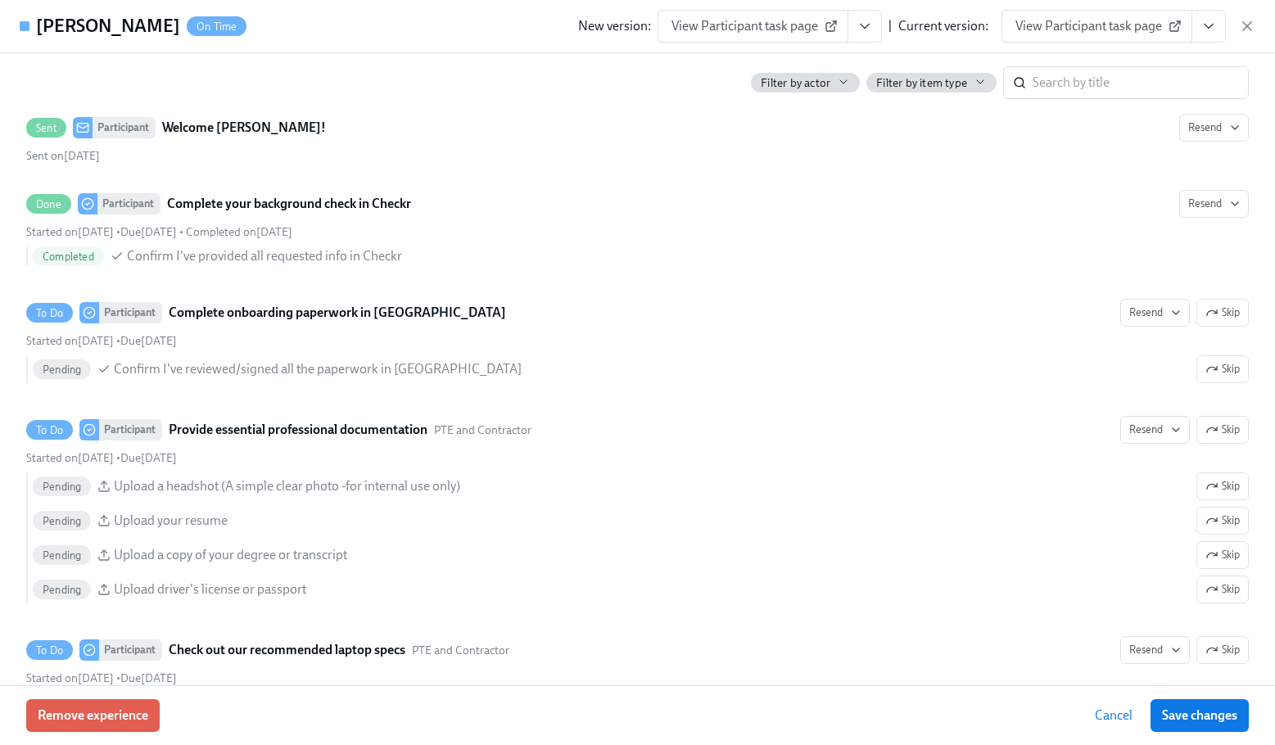
scroll to position [573, 0]
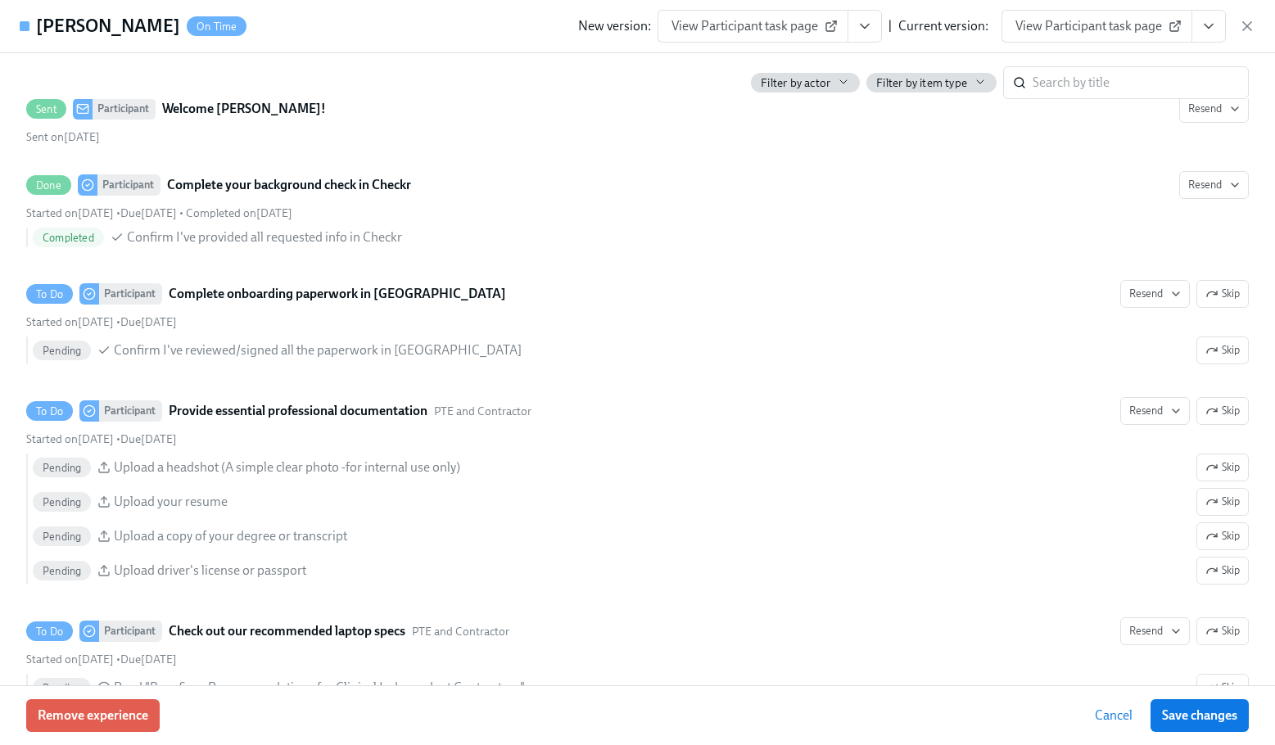
click at [505, 20] on div "Kate Sanders On Time New version: View Participant task page | Current version:…" at bounding box center [637, 26] width 1275 height 53
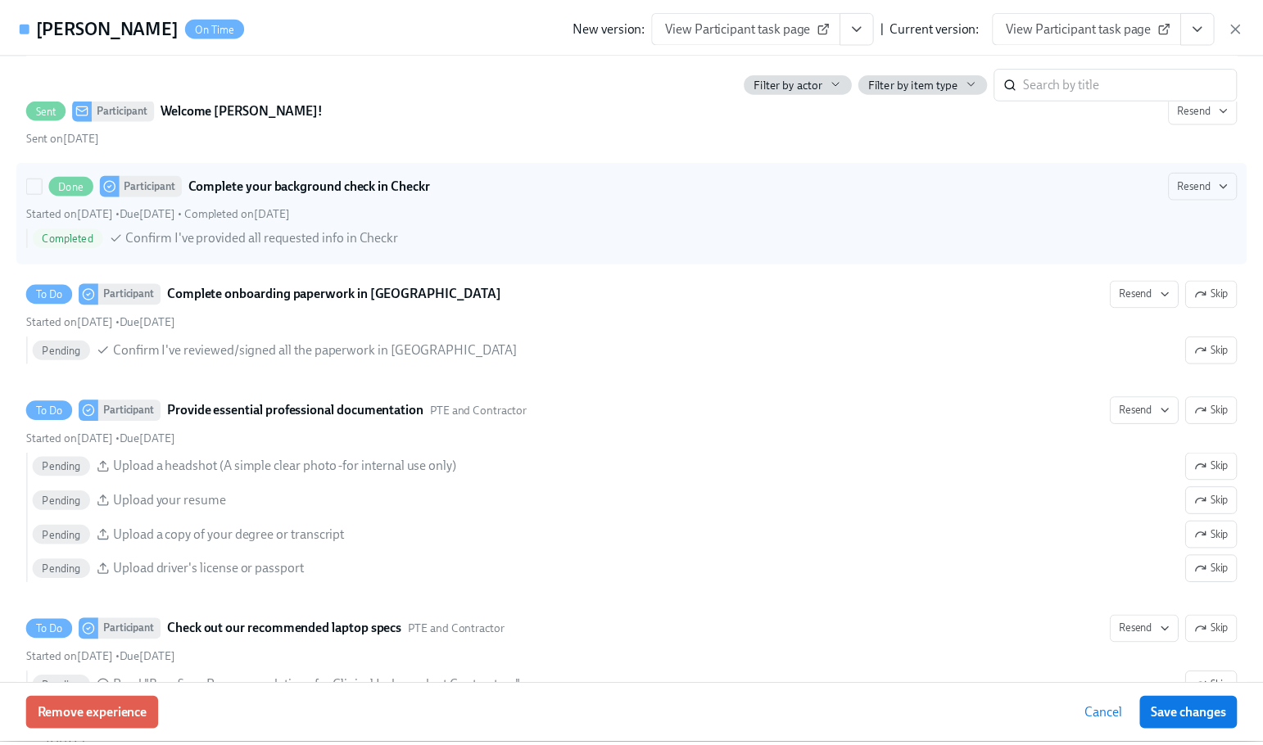
scroll to position [0, 0]
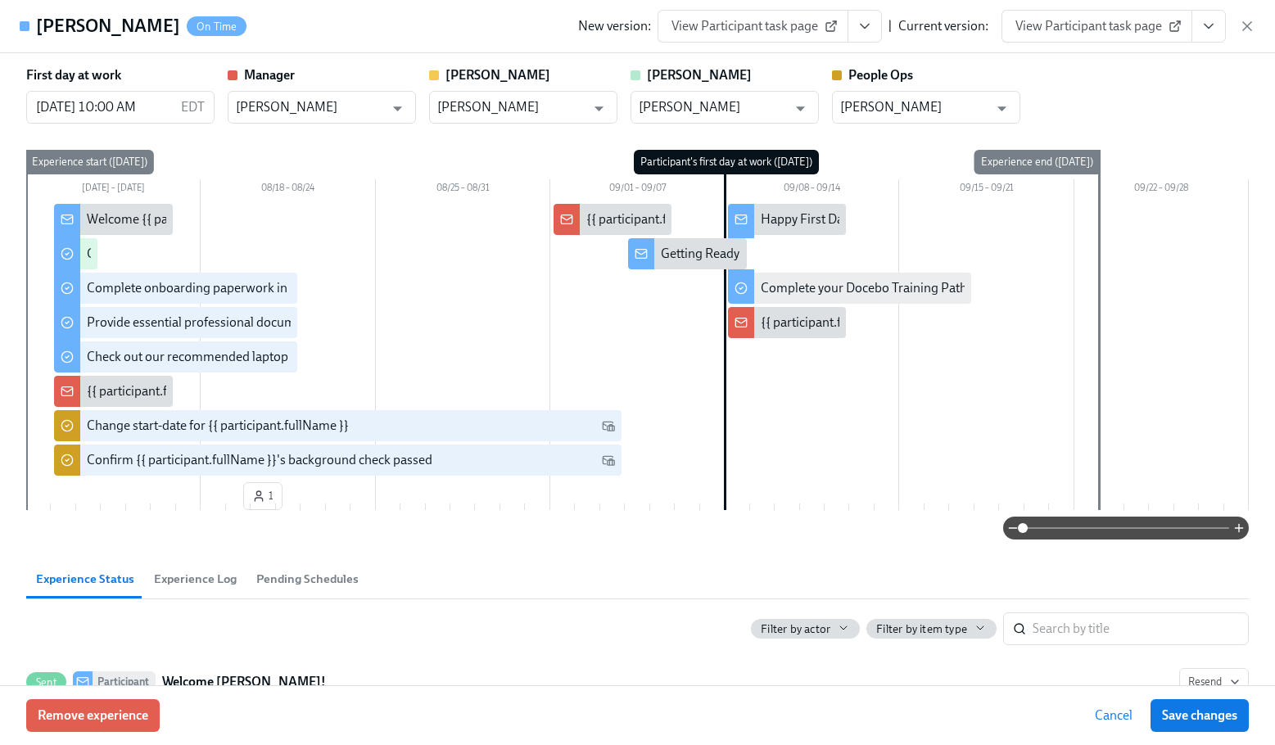
click at [1241, 19] on icon "button" at bounding box center [1247, 26] width 16 height 16
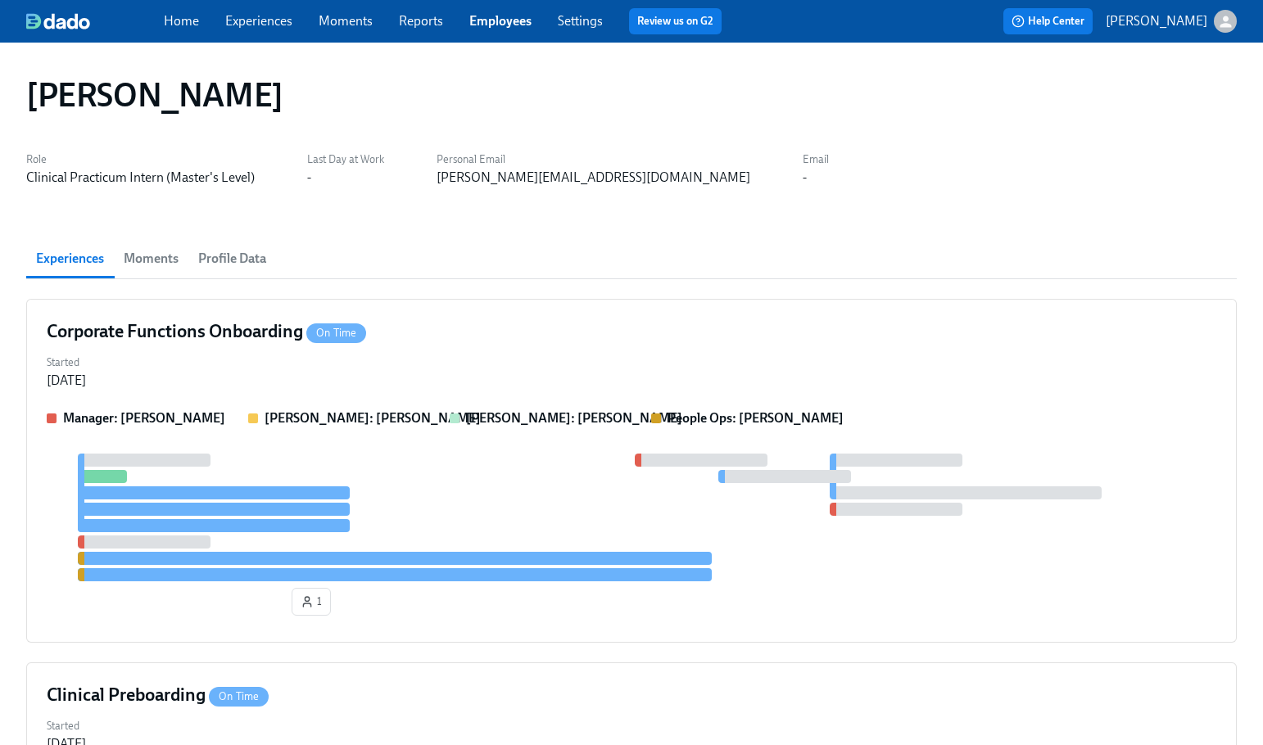
click at [500, 28] on link "Employees" at bounding box center [500, 21] width 62 height 16
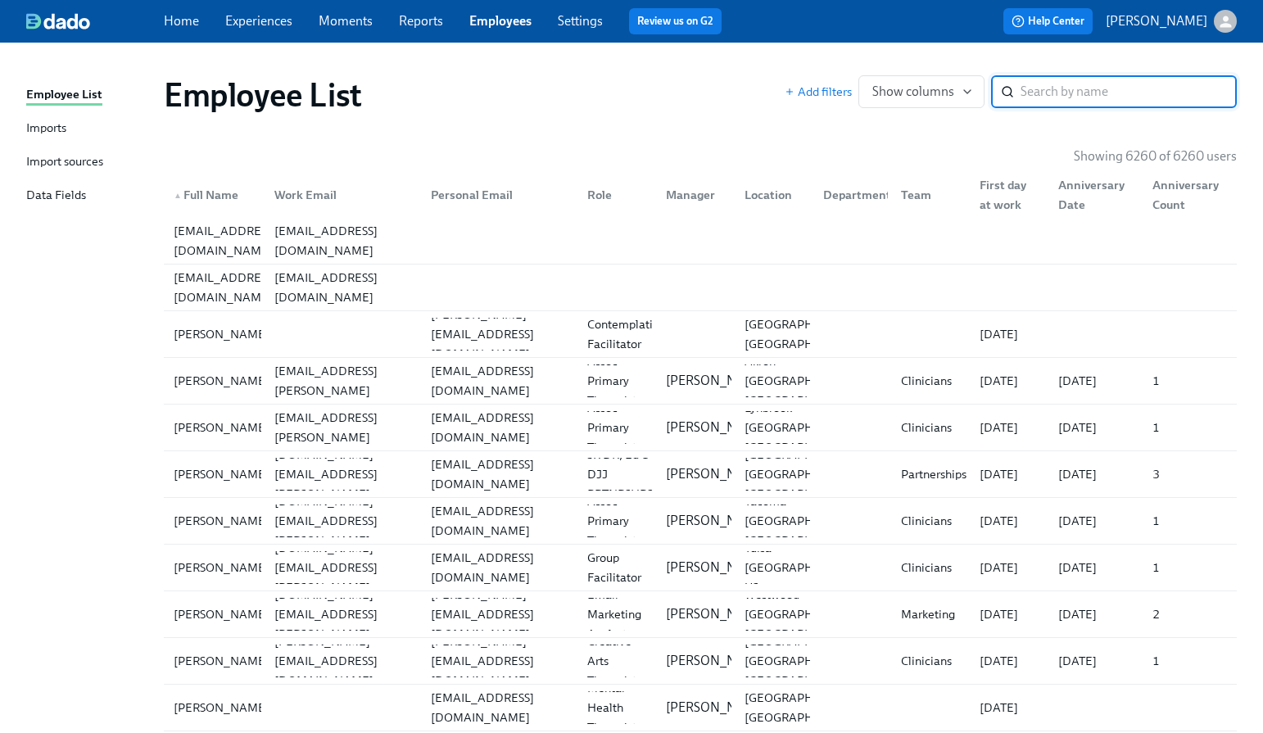
click at [609, 107] on div "Employee List" at bounding box center [474, 94] width 621 height 39
click at [1124, 104] on input "search" at bounding box center [1129, 91] width 216 height 33
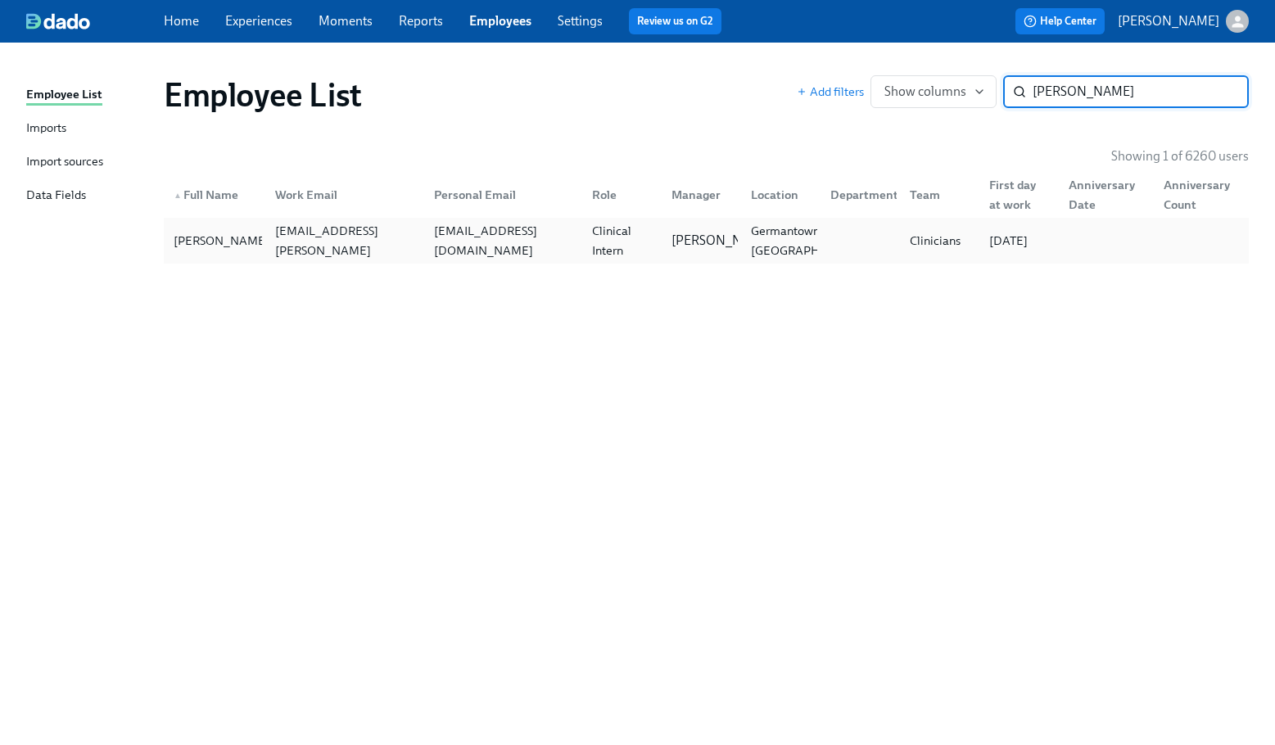
type input "karen o"
click at [555, 243] on div "karenodonnell576@gmail.com" at bounding box center [504, 240] width 152 height 39
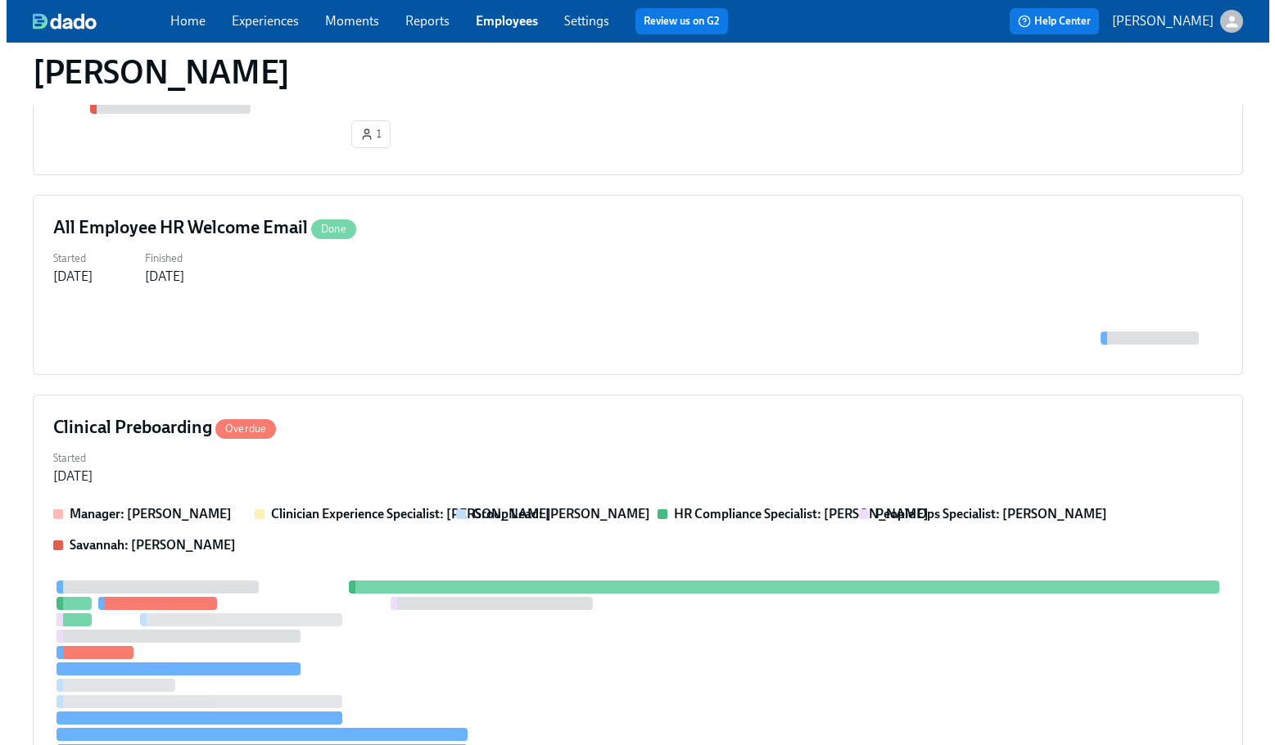
scroll to position [491, 0]
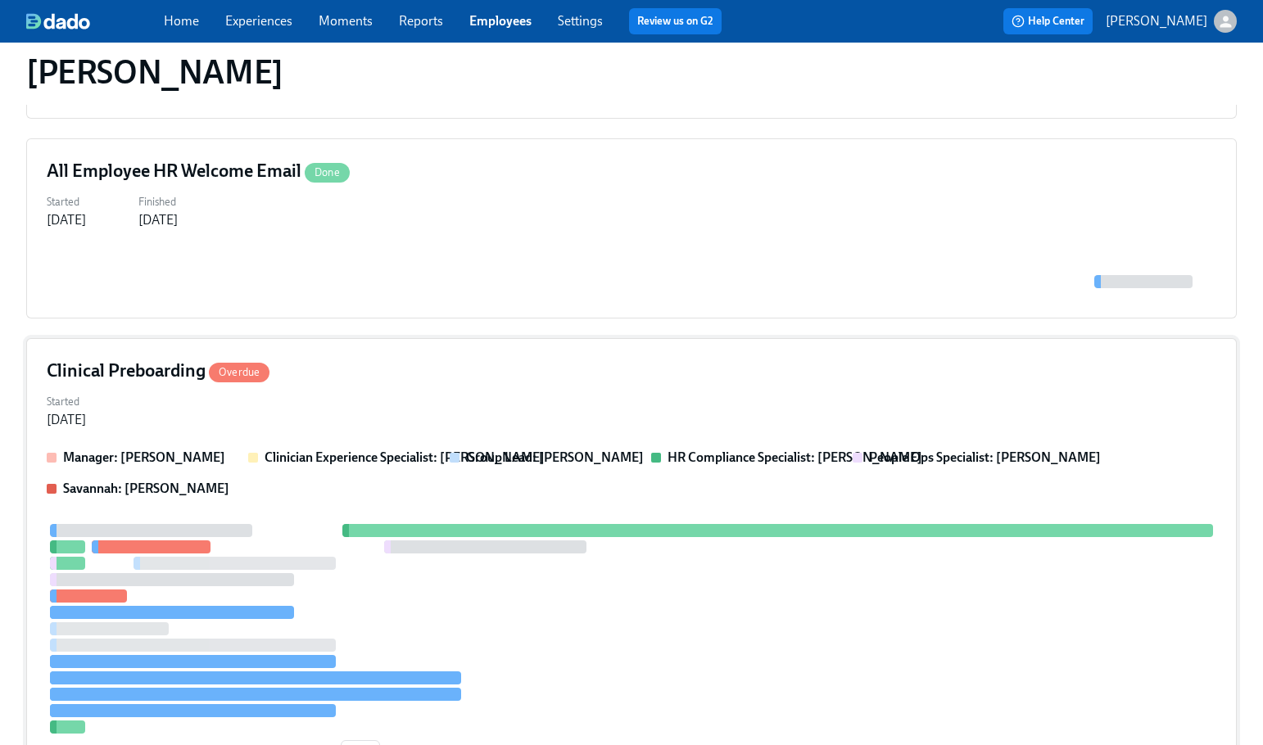
click at [616, 486] on div "Manager: Maggie Martinez Clinician Experience Specialist: Maggie Greenawalt Gro…" at bounding box center [632, 473] width 1170 height 49
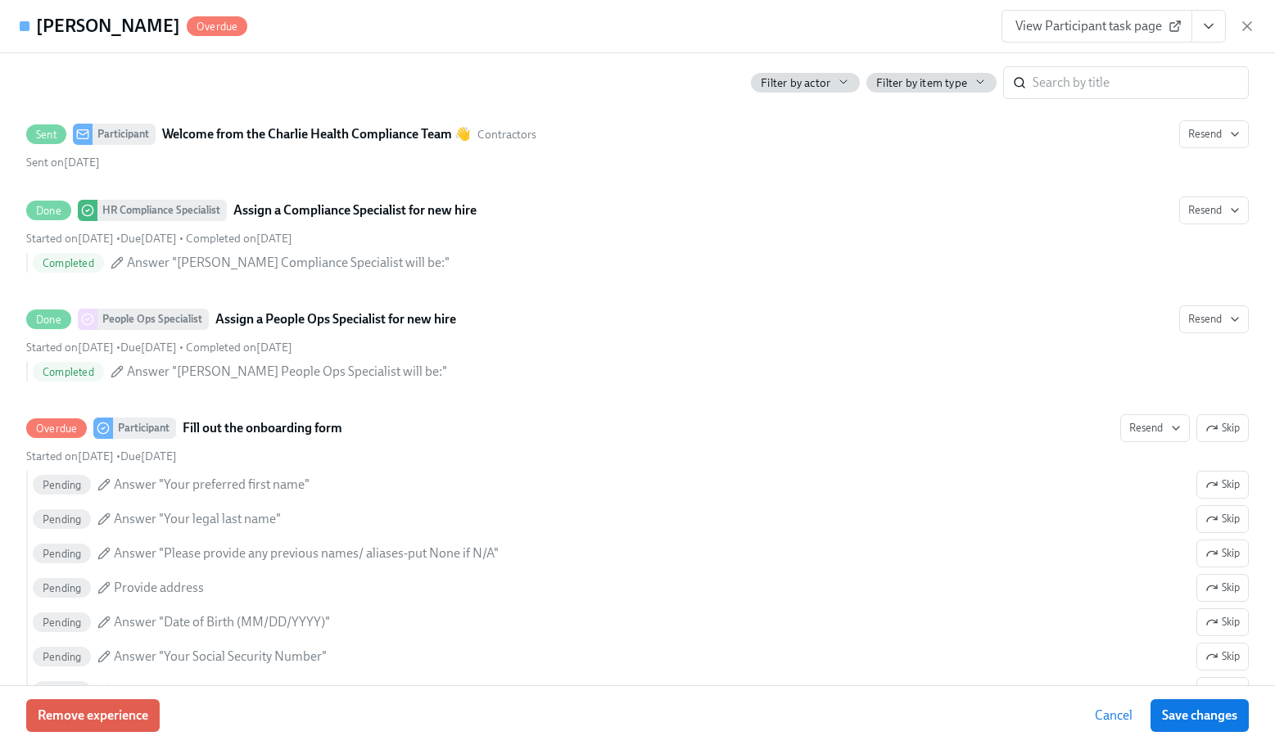
scroll to position [837, 0]
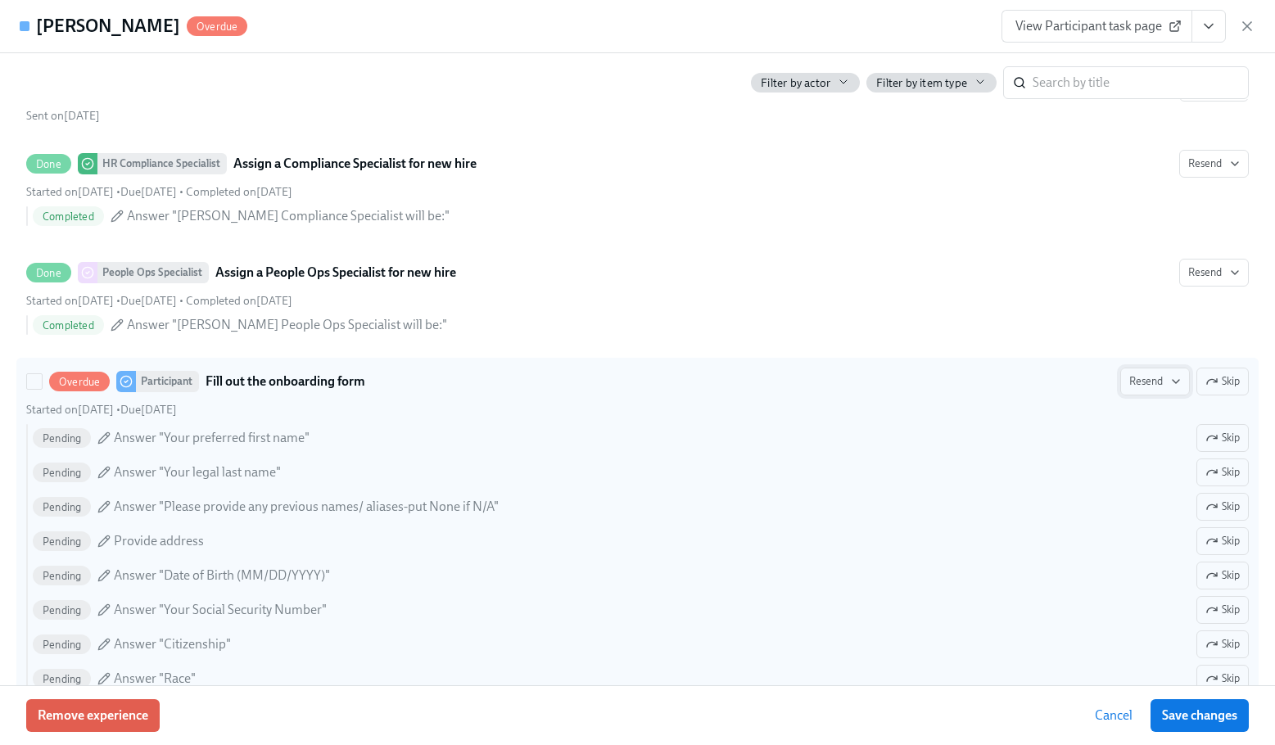
click at [1129, 381] on span "Resend" at bounding box center [1155, 381] width 52 height 16
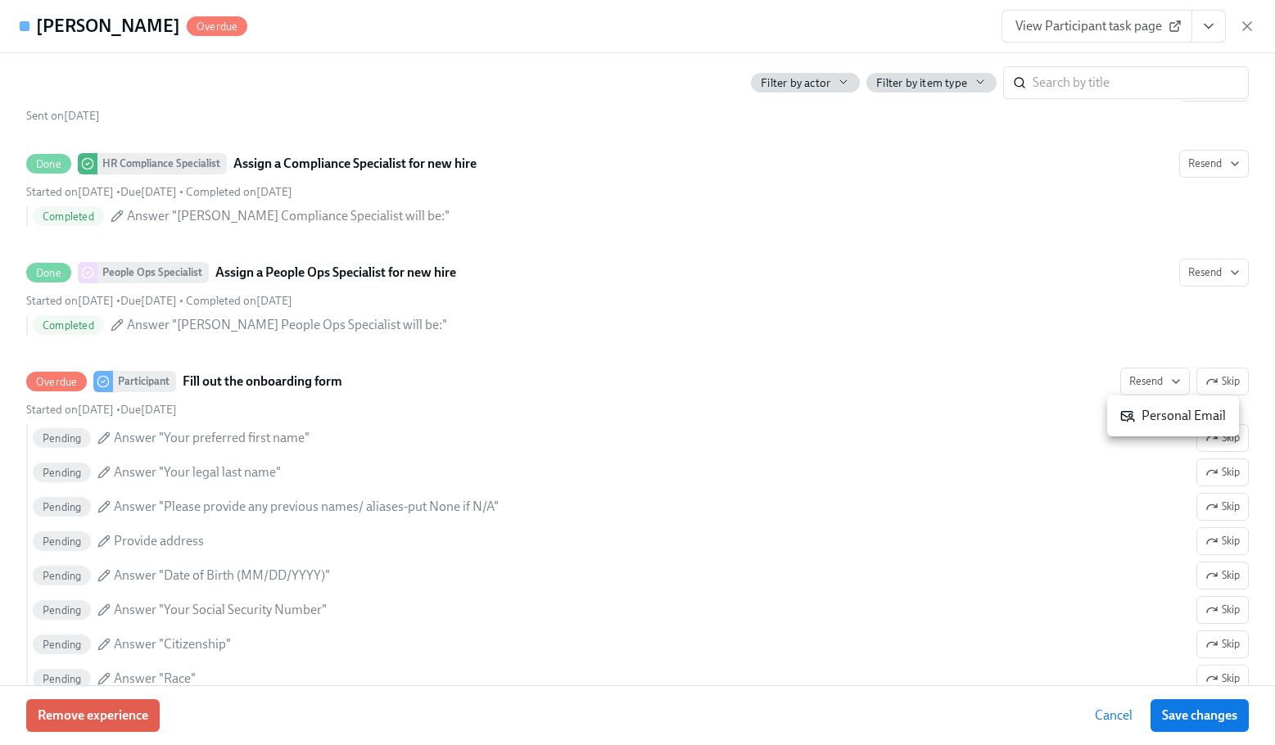
click at [1134, 419] on icon at bounding box center [1127, 416] width 15 height 15
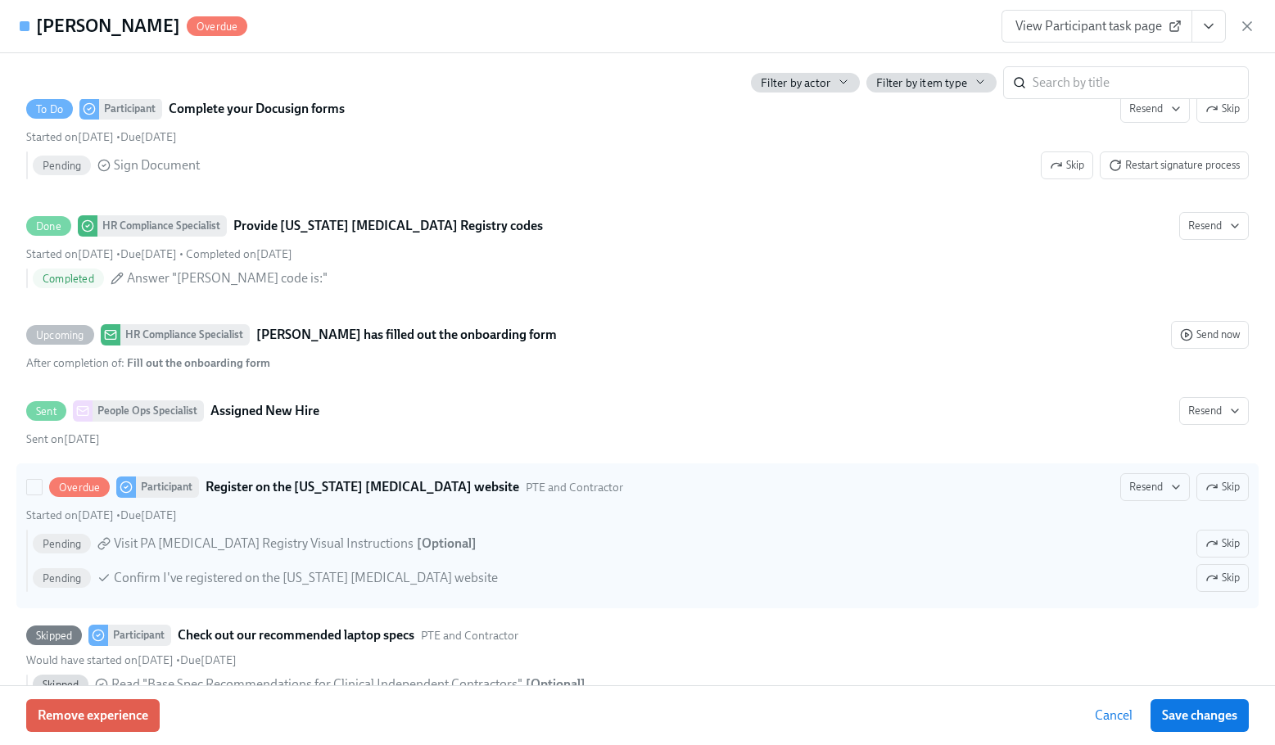
scroll to position [2885, 0]
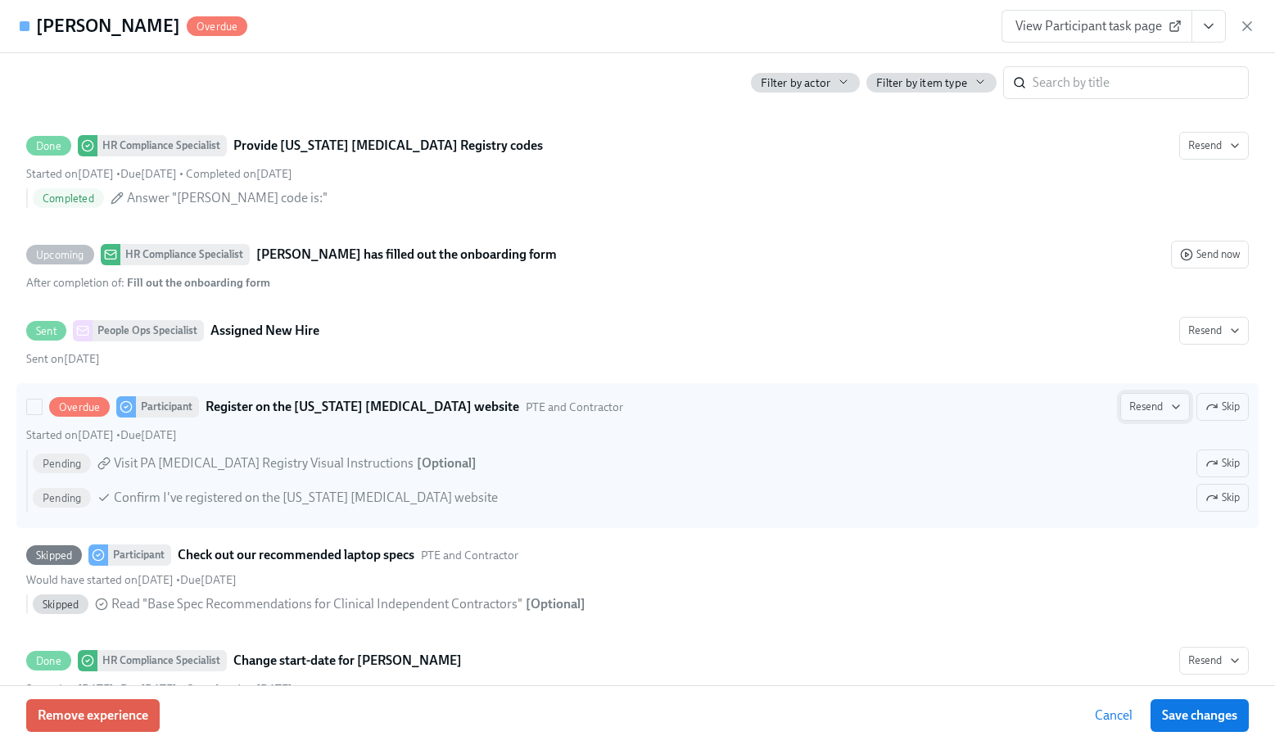
click at [1140, 411] on span "Resend" at bounding box center [1155, 407] width 52 height 16
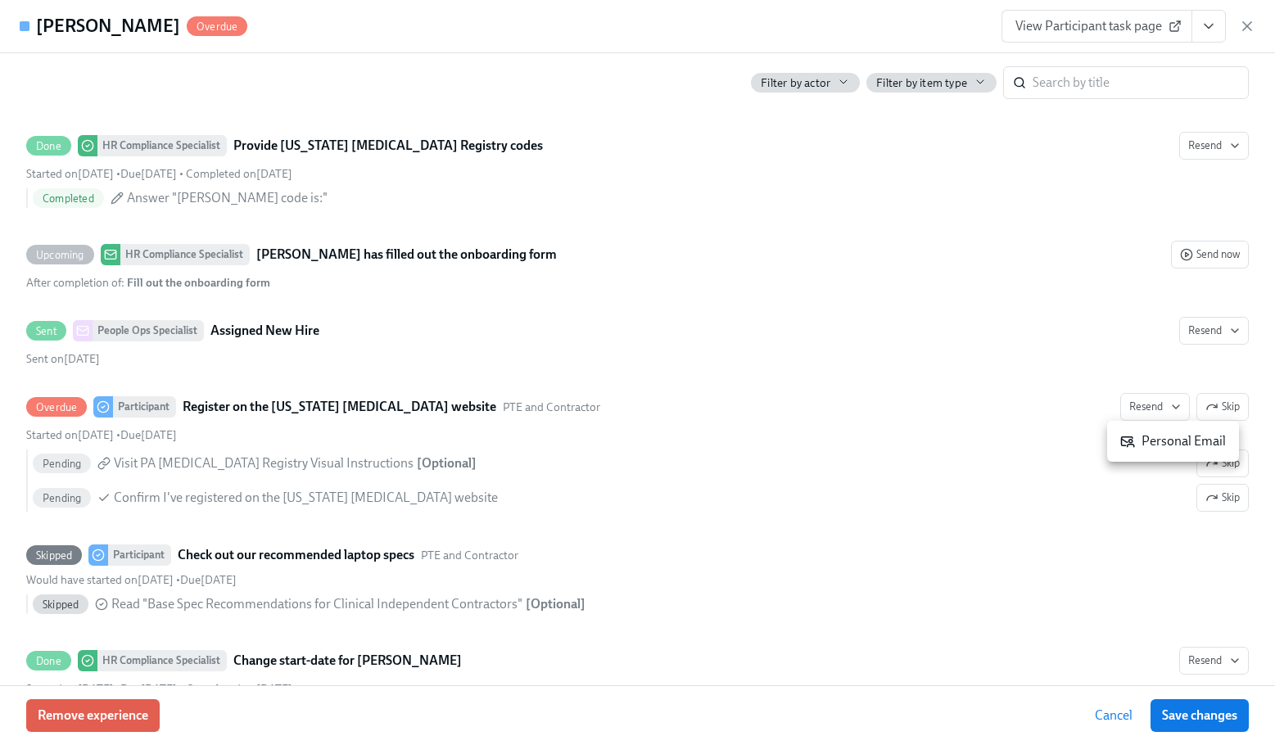
click at [1142, 450] on li "Personal Email" at bounding box center [1173, 442] width 132 height 28
click at [615, 37] on div at bounding box center [637, 372] width 1275 height 745
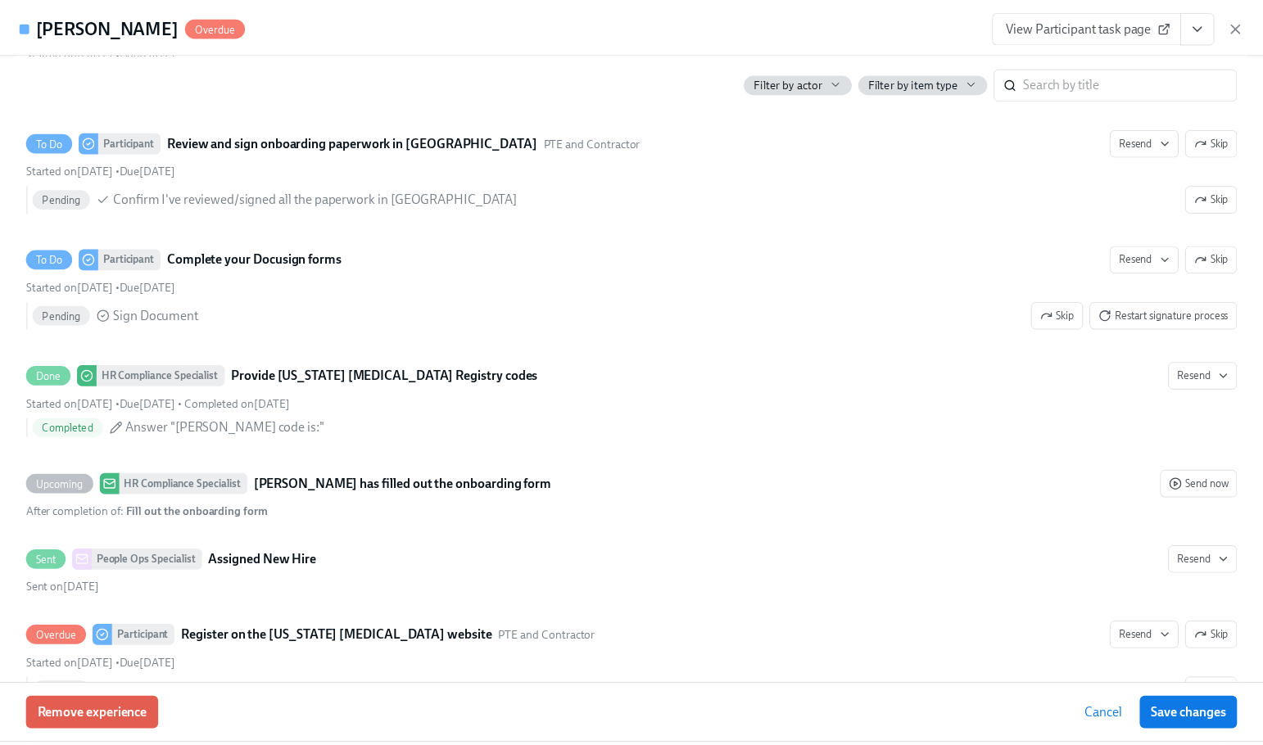
scroll to position [2557, 0]
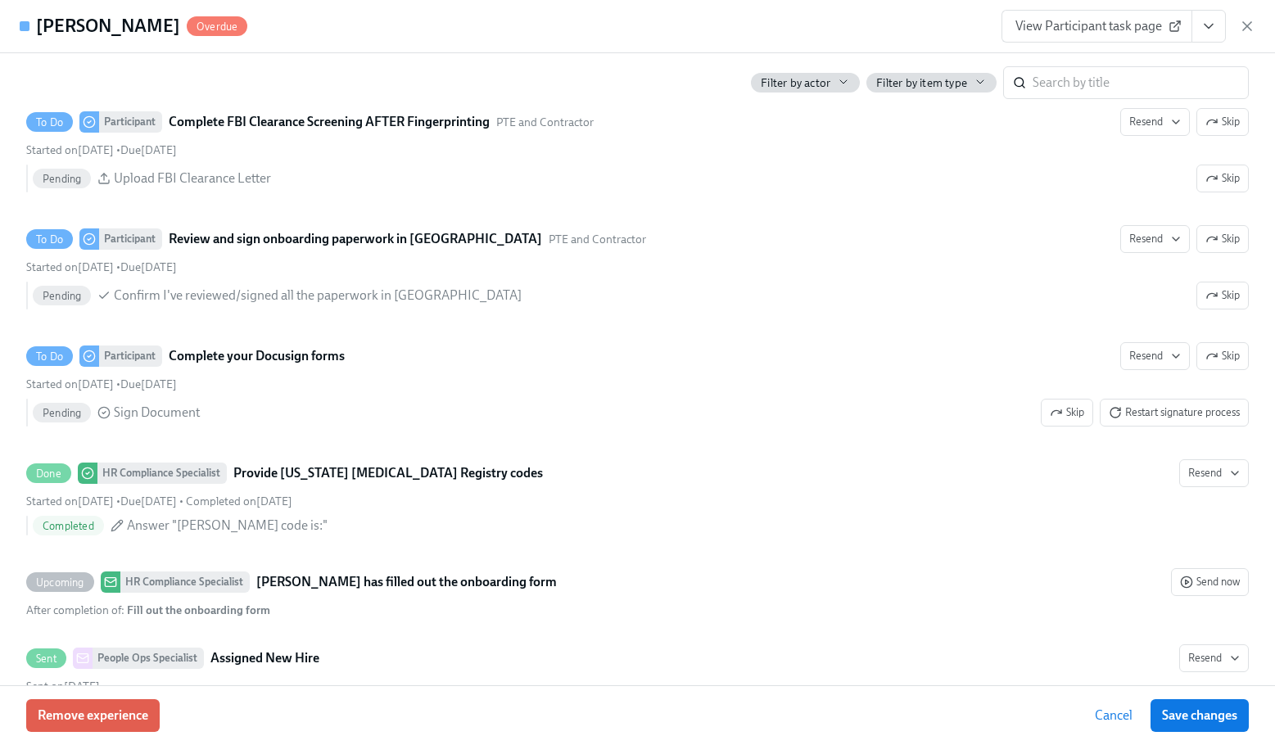
click at [1245, 13] on div "View Participant task page" at bounding box center [1129, 26] width 254 height 33
click at [1247, 25] on icon "button" at bounding box center [1247, 26] width 8 height 8
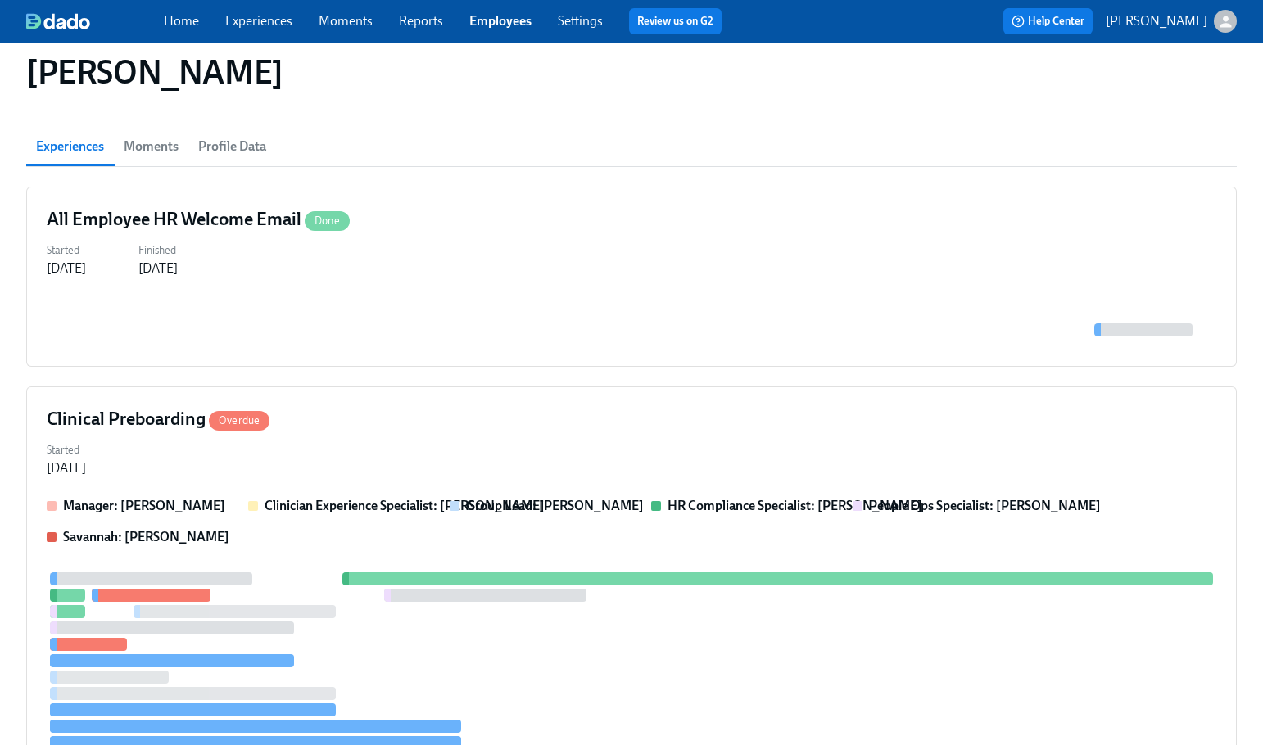
scroll to position [0, 0]
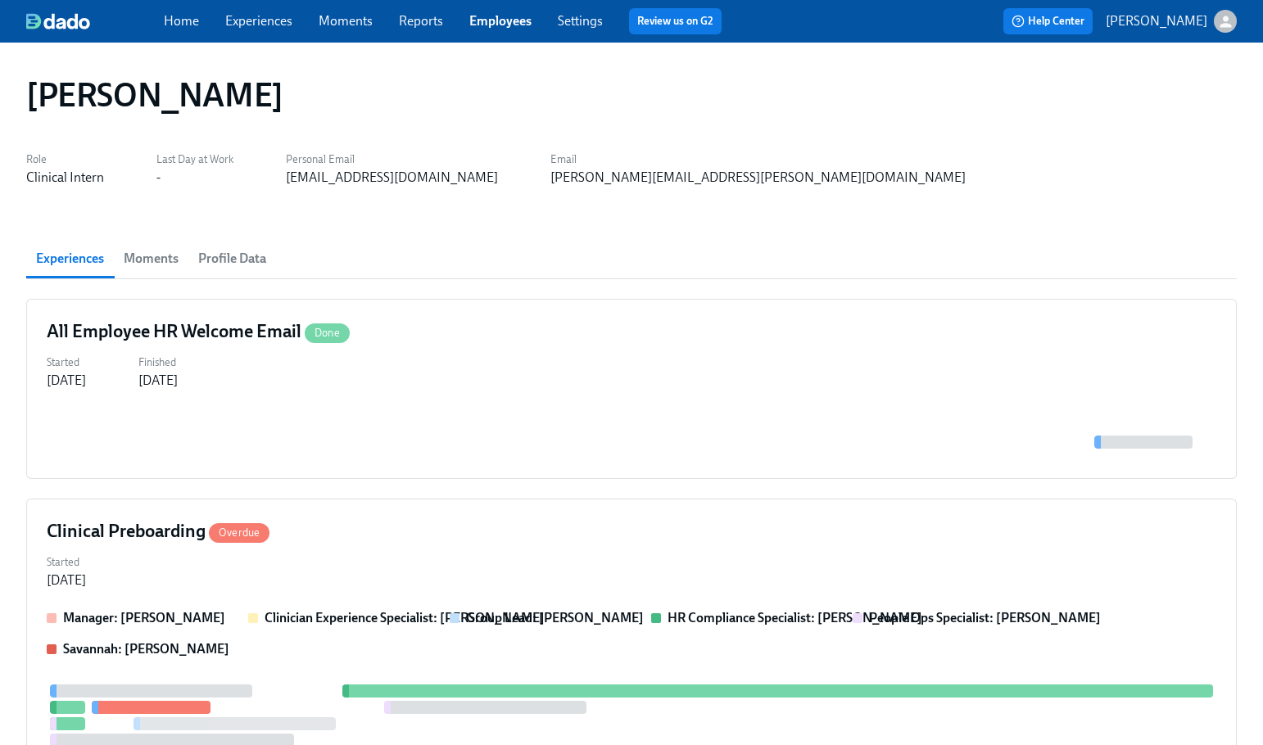
click at [690, 66] on div "Karen O'Donnell" at bounding box center [631, 95] width 1237 height 66
click at [495, 15] on link "Employees" at bounding box center [500, 21] width 62 height 16
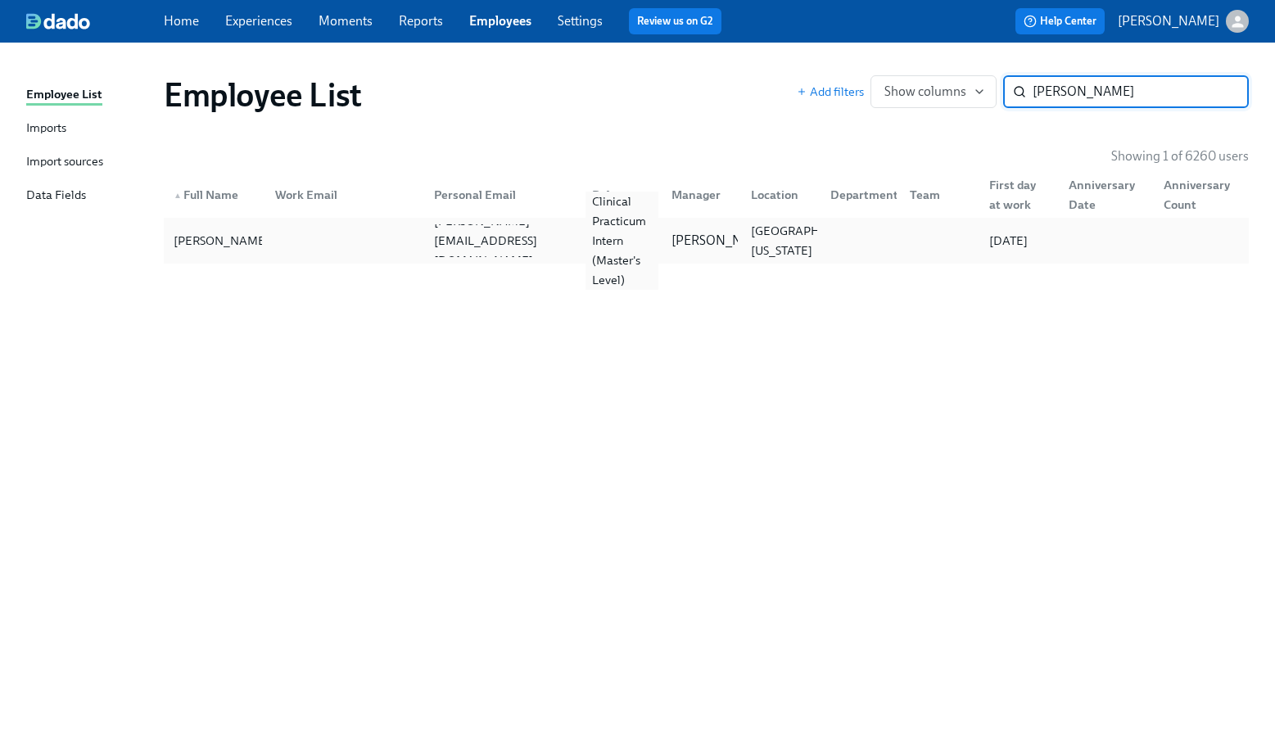
type input "kate s"
click at [633, 235] on div "Clinical Practicum Intern (Master's Level)" at bounding box center [622, 241] width 73 height 98
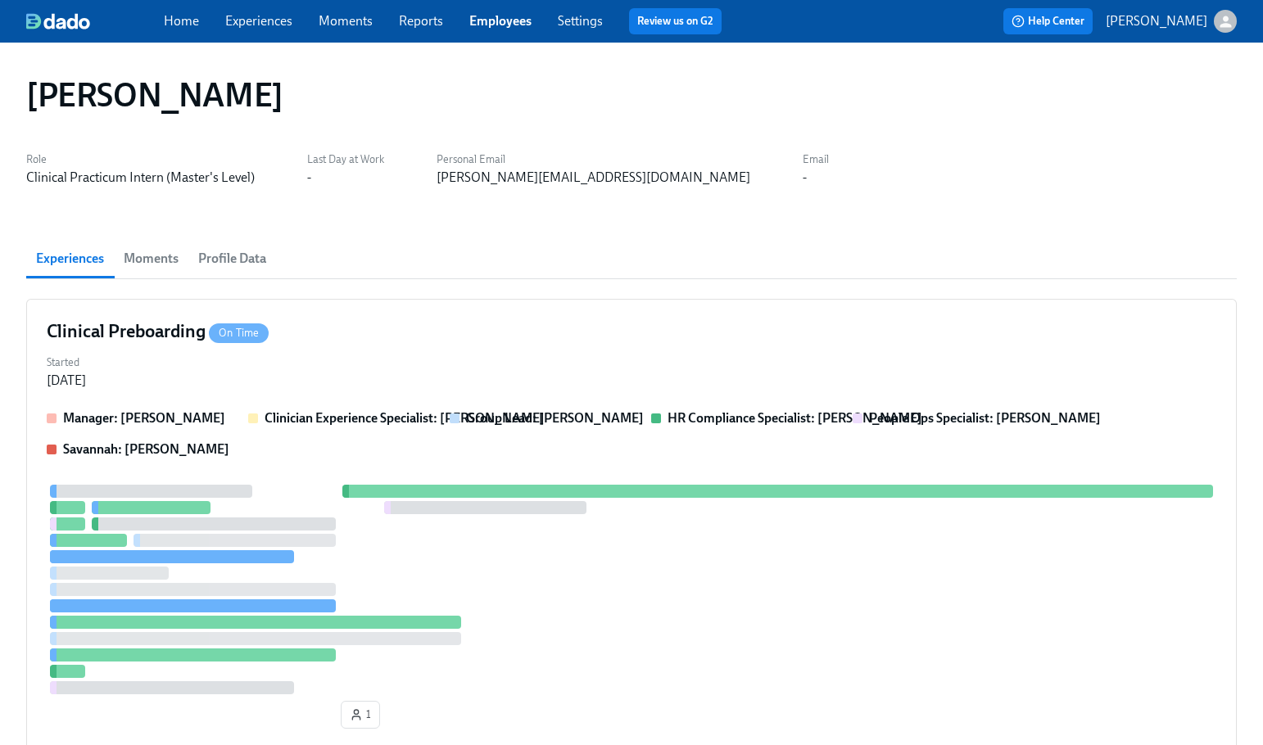
click at [695, 70] on div "Kate Sanders" at bounding box center [631, 95] width 1237 height 66
click at [502, 20] on link "Employees" at bounding box center [500, 21] width 62 height 16
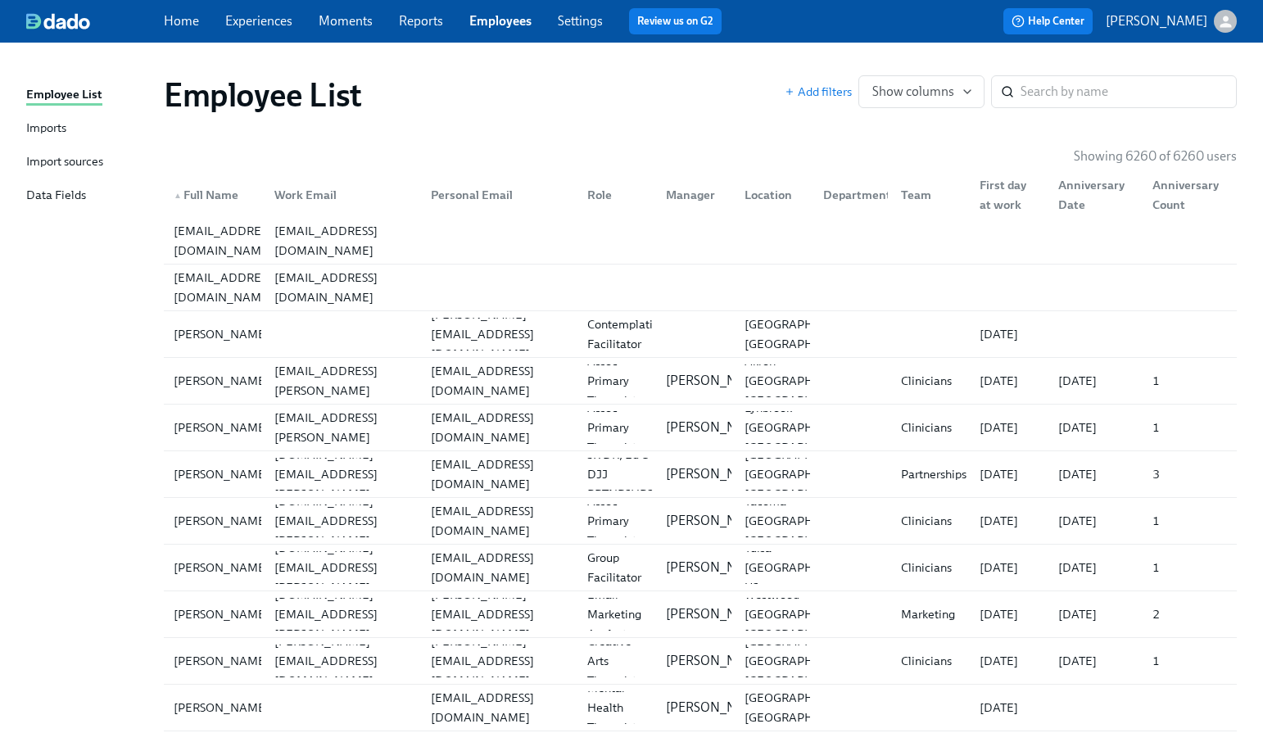
click at [623, 66] on div "Employee List Add filters Show columns ​" at bounding box center [700, 95] width 1099 height 66
drag, startPoint x: 719, startPoint y: 102, endPoint x: 237, endPoint y: 39, distance: 486.4
click at [719, 102] on div "Employee List" at bounding box center [474, 94] width 621 height 39
click at [627, 123] on div "Employee List Add filters Show columns ​" at bounding box center [700, 95] width 1099 height 66
click at [591, 126] on div "Employee List Add filters Show columns ​" at bounding box center [700, 95] width 1099 height 66
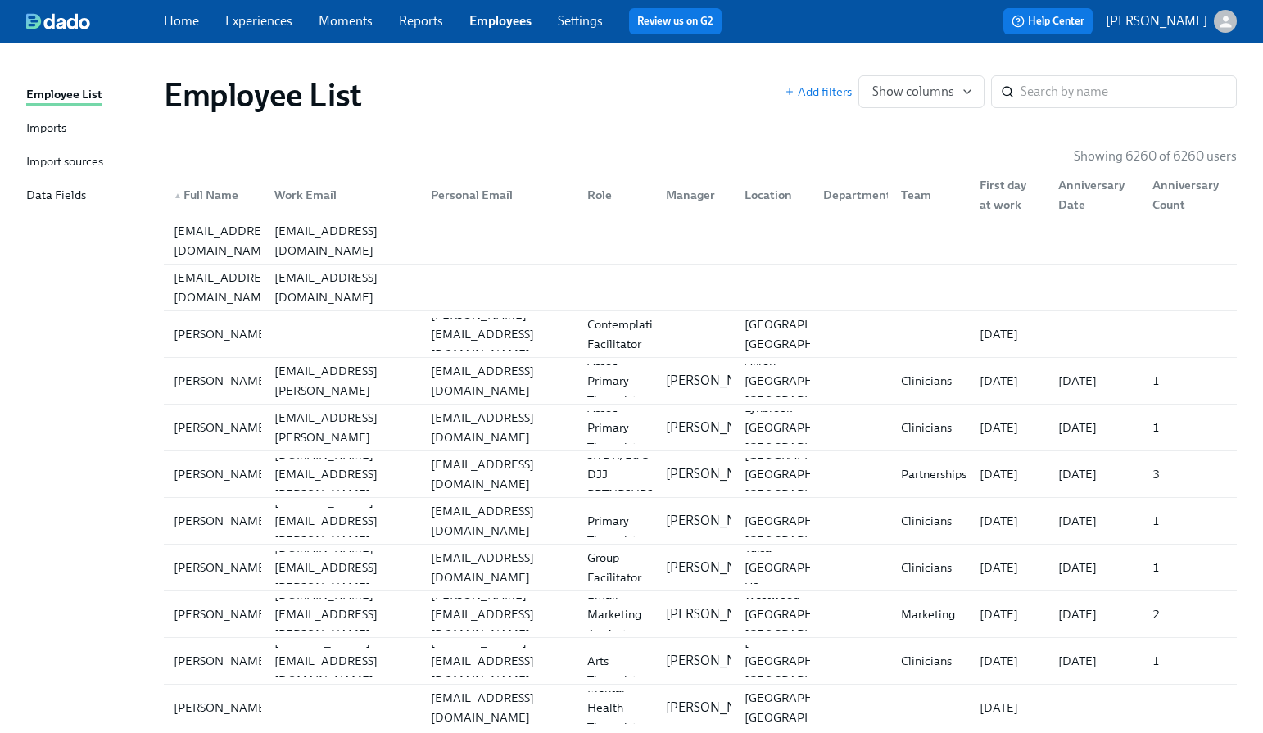
click at [1131, 83] on input "search" at bounding box center [1129, 91] width 216 height 33
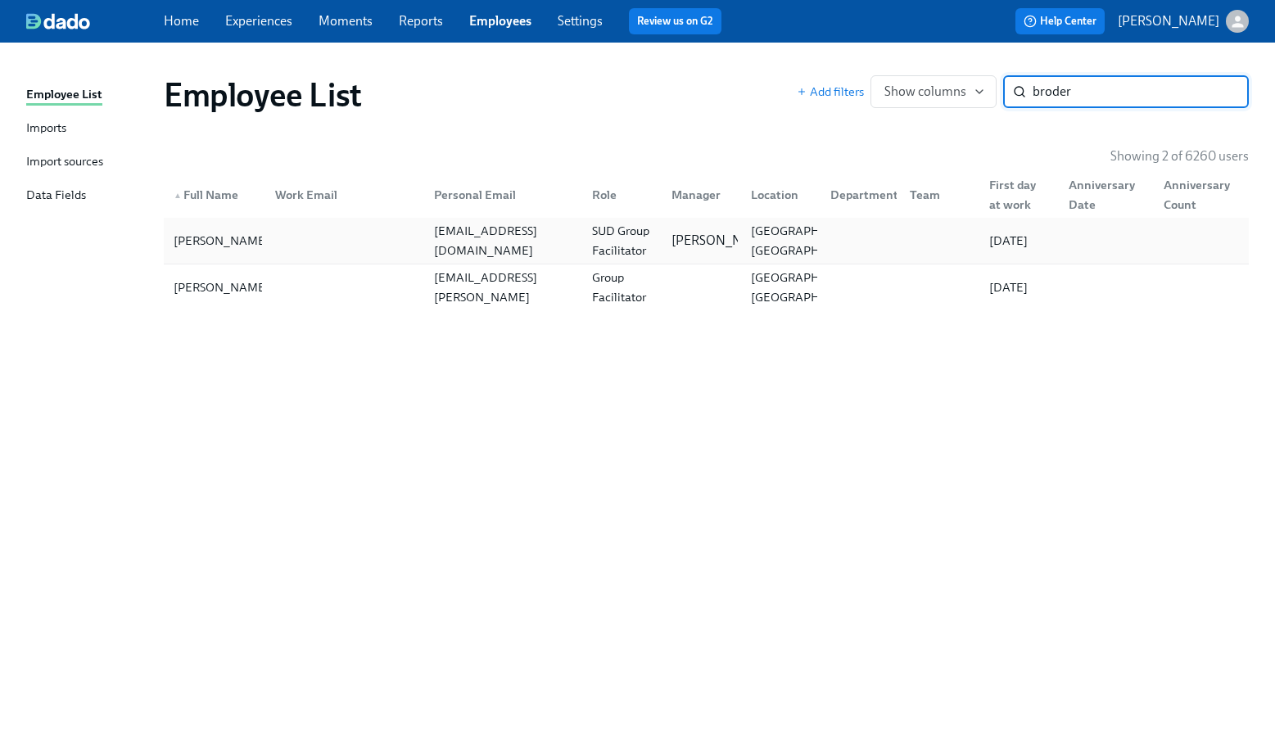
type input "broder"
click at [553, 220] on div "Broderick Webster broderickwebster4@gmail.com SUD Group Facilitator Gaby Schill…" at bounding box center [706, 241] width 1085 height 46
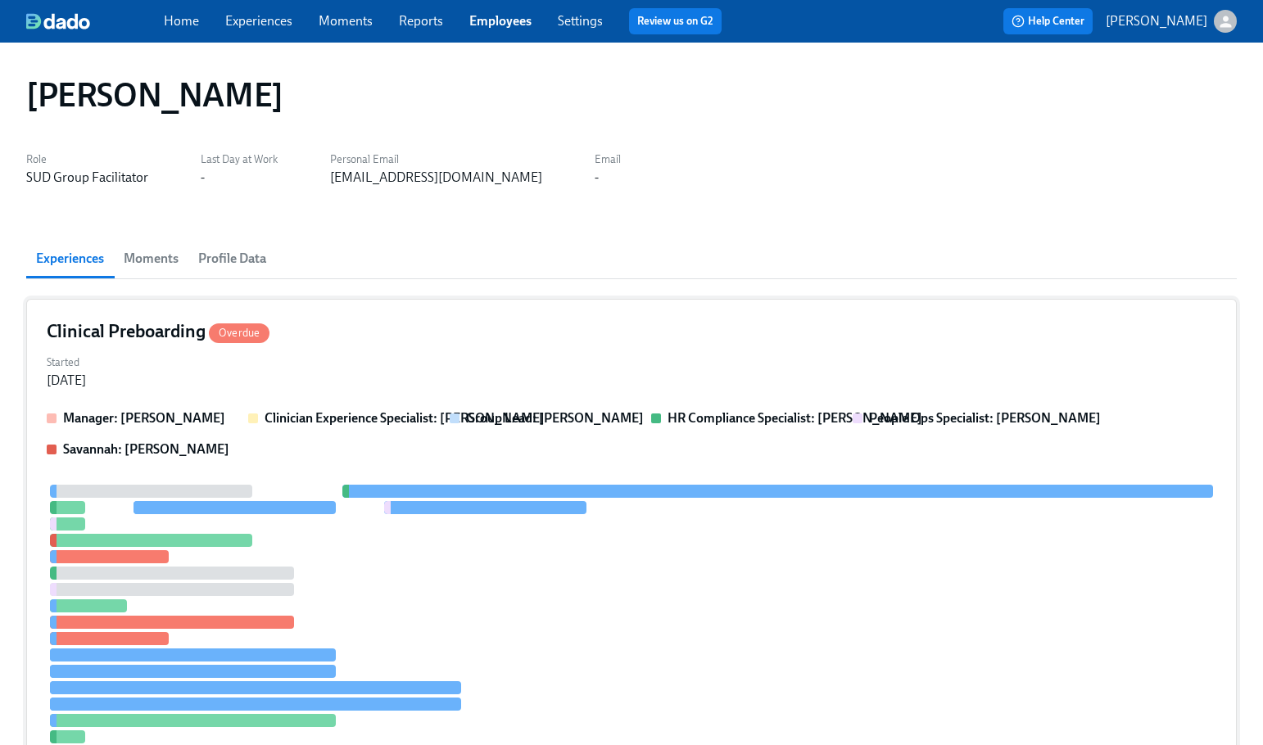
click at [544, 424] on strong "Group Lead: Gaby Schilling" at bounding box center [555, 418] width 178 height 16
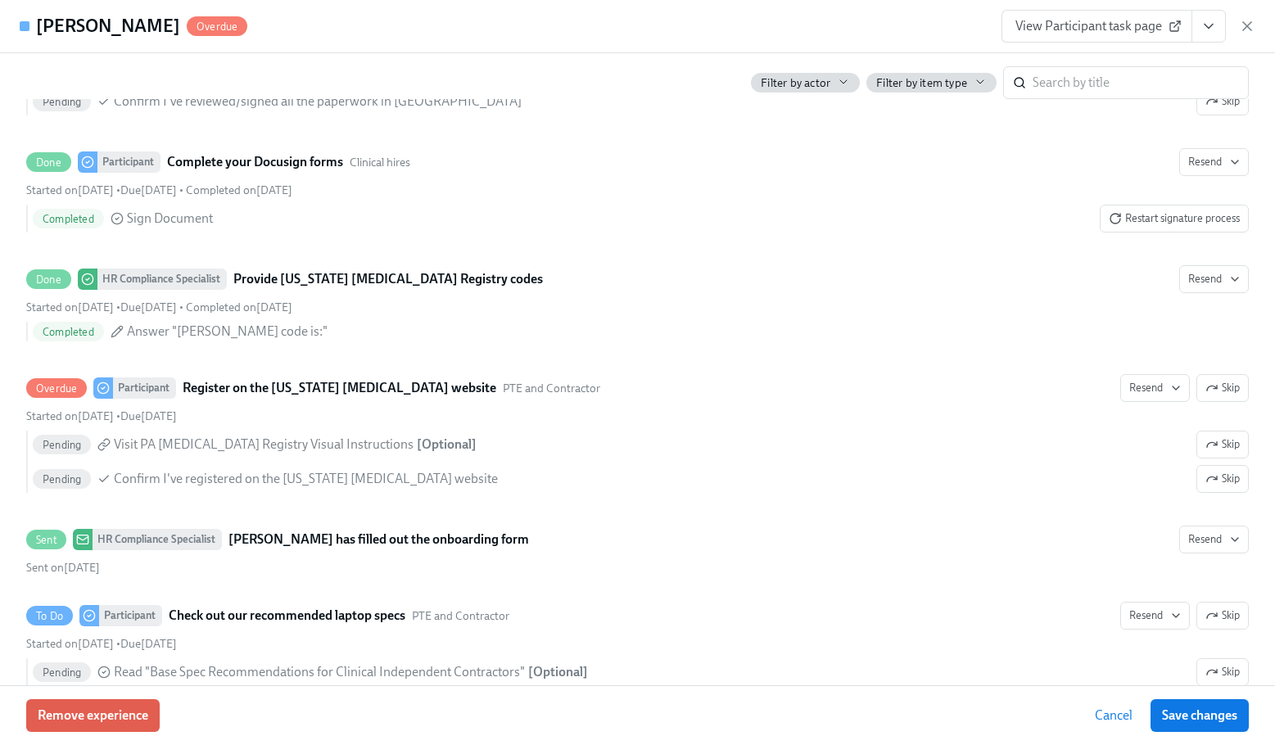
scroll to position [2962, 0]
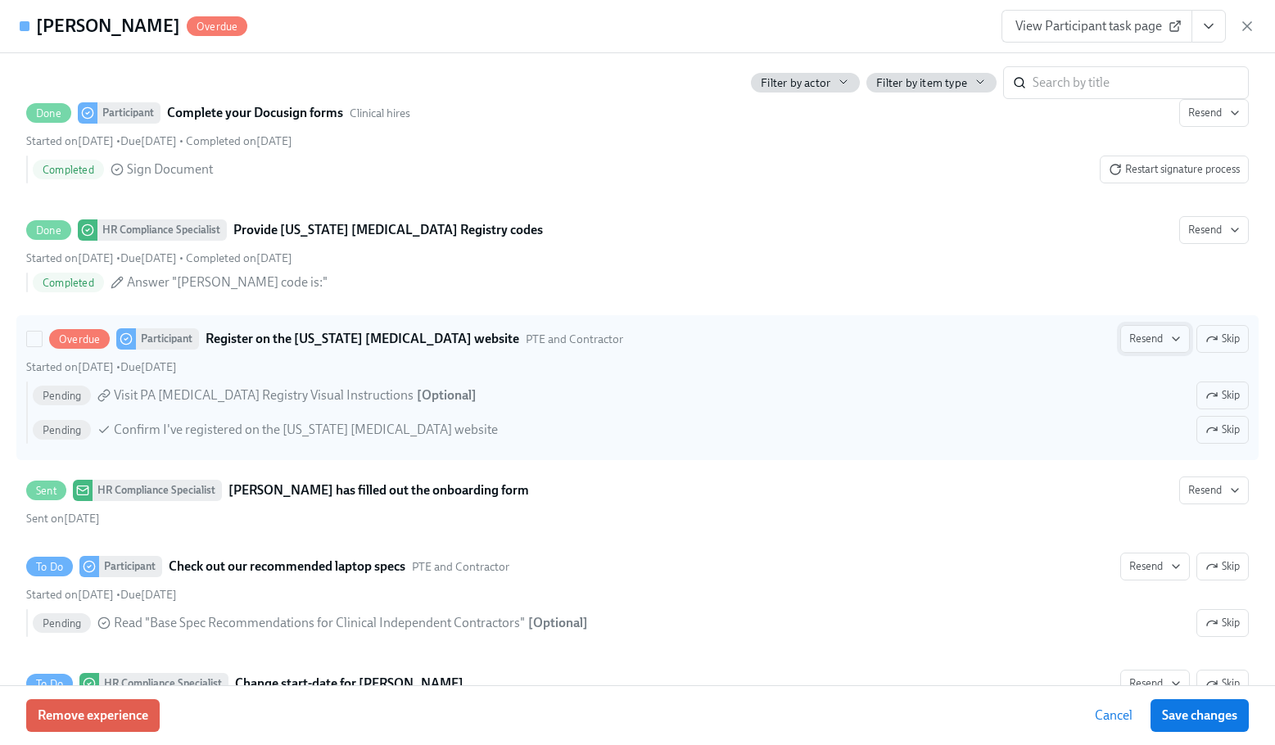
click at [1129, 342] on span "Resend" at bounding box center [1155, 339] width 52 height 16
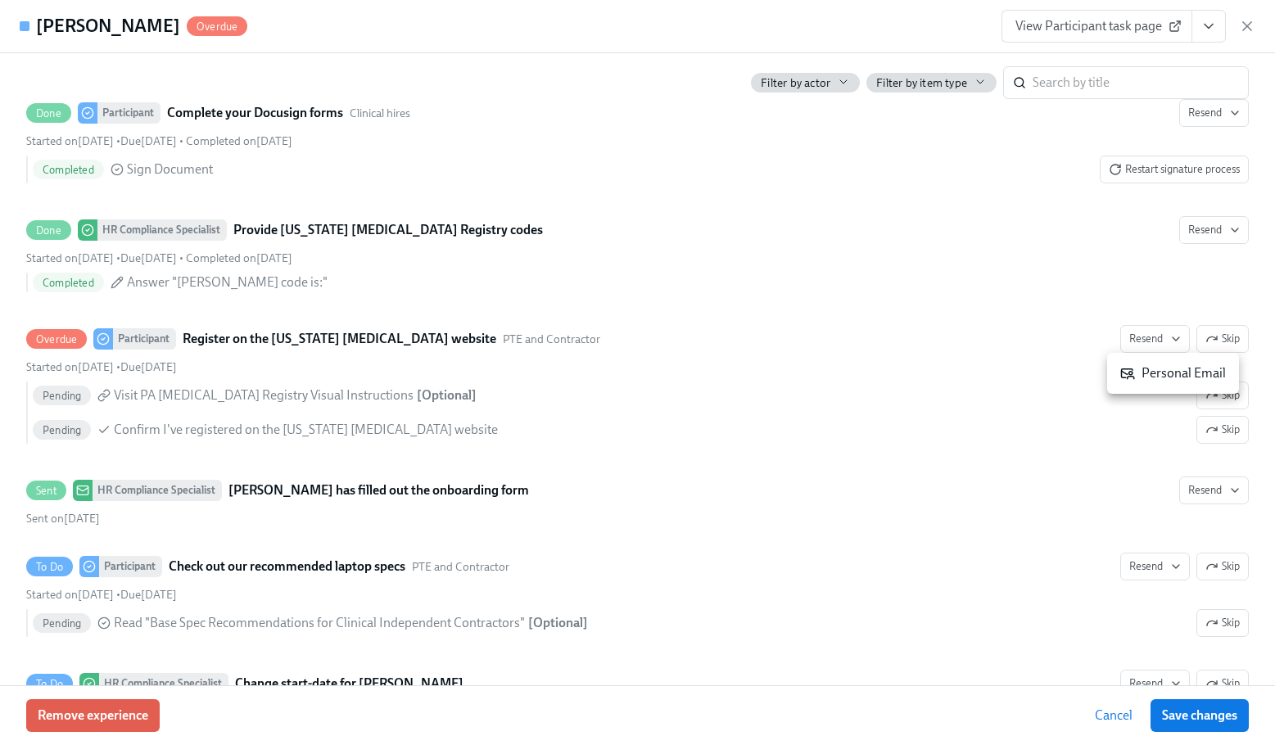
click at [1160, 365] on div "Personal Email" at bounding box center [1173, 373] width 106 height 18
click at [1145, 24] on span "View Participant task page" at bounding box center [1097, 26] width 163 height 16
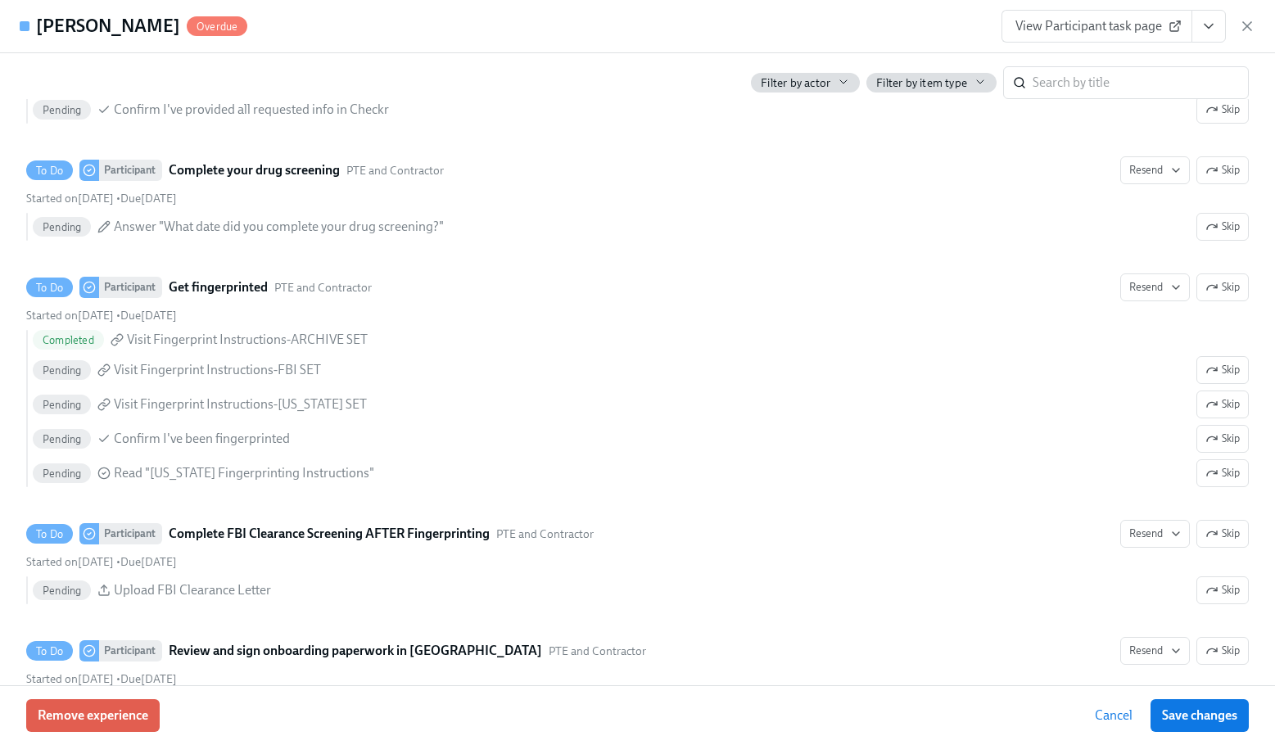
scroll to position [0, 0]
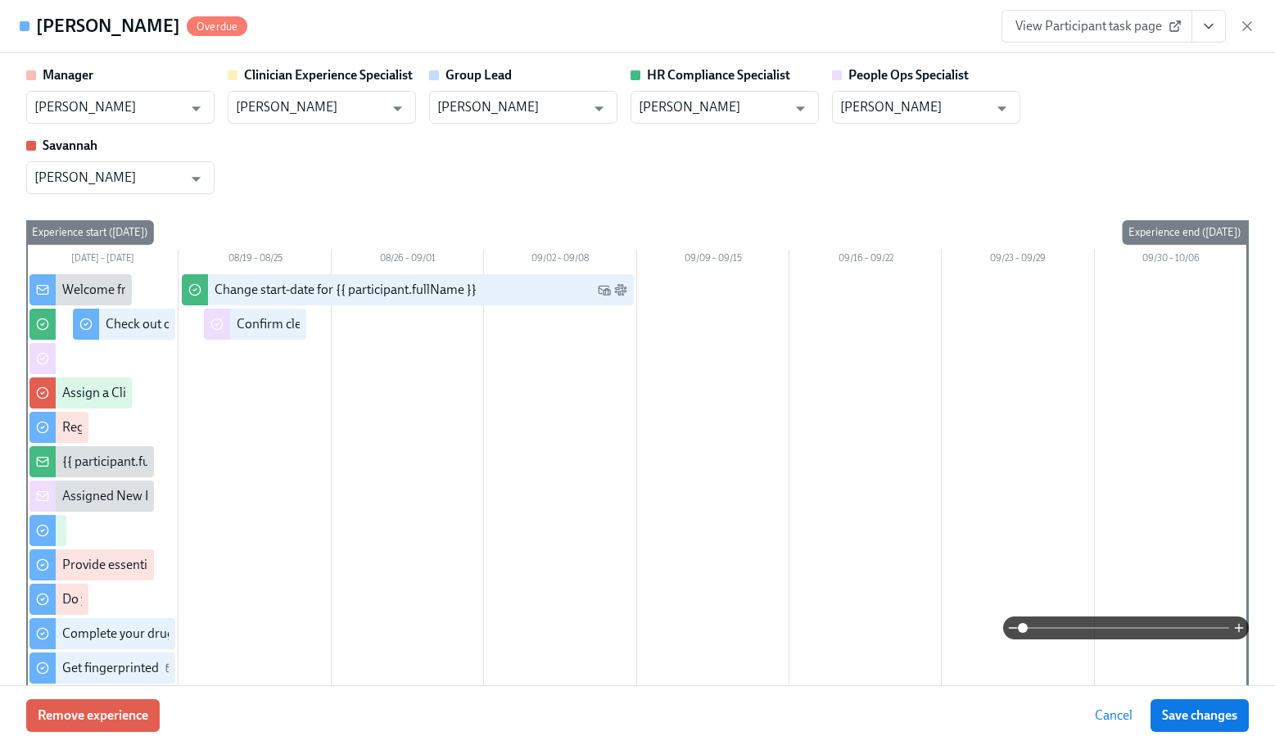
drag, startPoint x: 1252, startPoint y: 20, endPoint x: 1229, endPoint y: 35, distance: 27.7
click at [1252, 20] on icon "button" at bounding box center [1247, 26] width 16 height 16
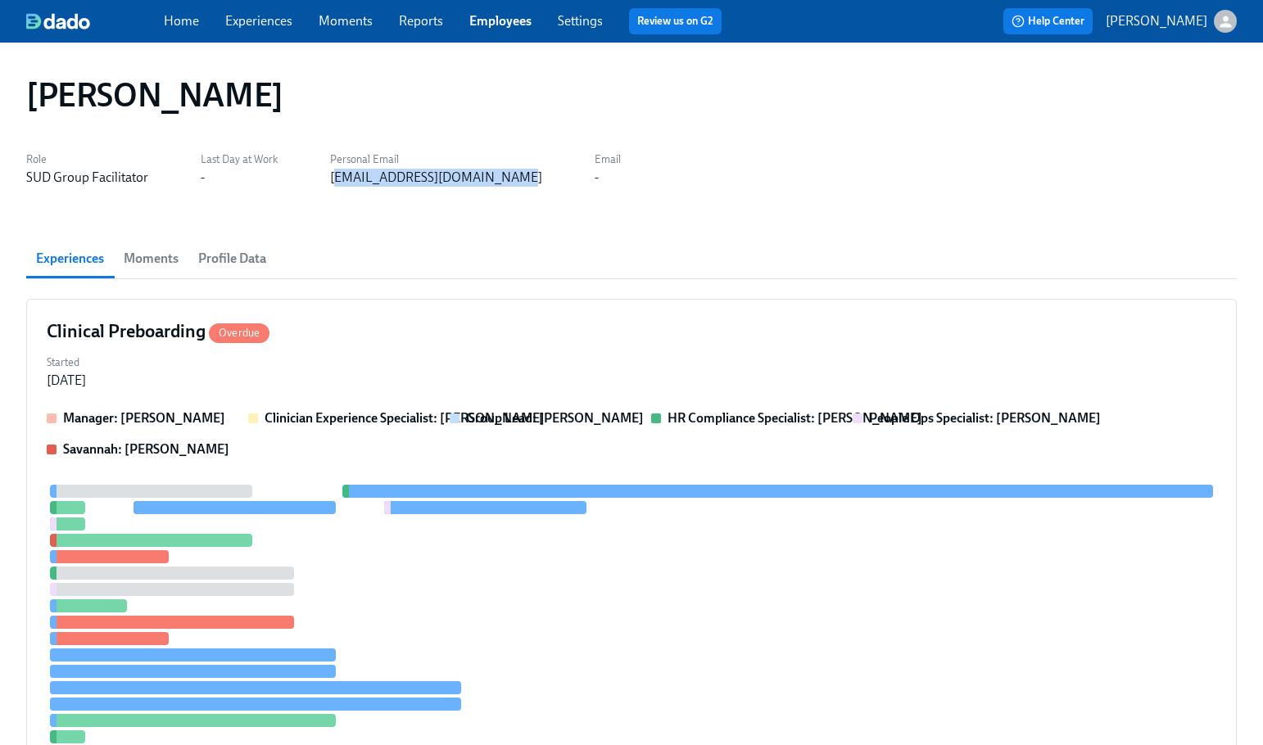
drag, startPoint x: 337, startPoint y: 182, endPoint x: 483, endPoint y: 188, distance: 146.8
click at [500, 186] on div "broderickwebster4@gmail.com" at bounding box center [436, 178] width 212 height 18
click at [381, 206] on div "Broderick Webster Role SUD Group Facilitator Last Day at Work - Personal Email …" at bounding box center [631, 569] width 1211 height 1015
drag, startPoint x: 313, startPoint y: 201, endPoint x: 522, endPoint y: 189, distance: 209.2
click at [522, 189] on div "Broderick Webster Role SUD Group Facilitator Last Day at Work - Personal Email …" at bounding box center [631, 569] width 1211 height 1015
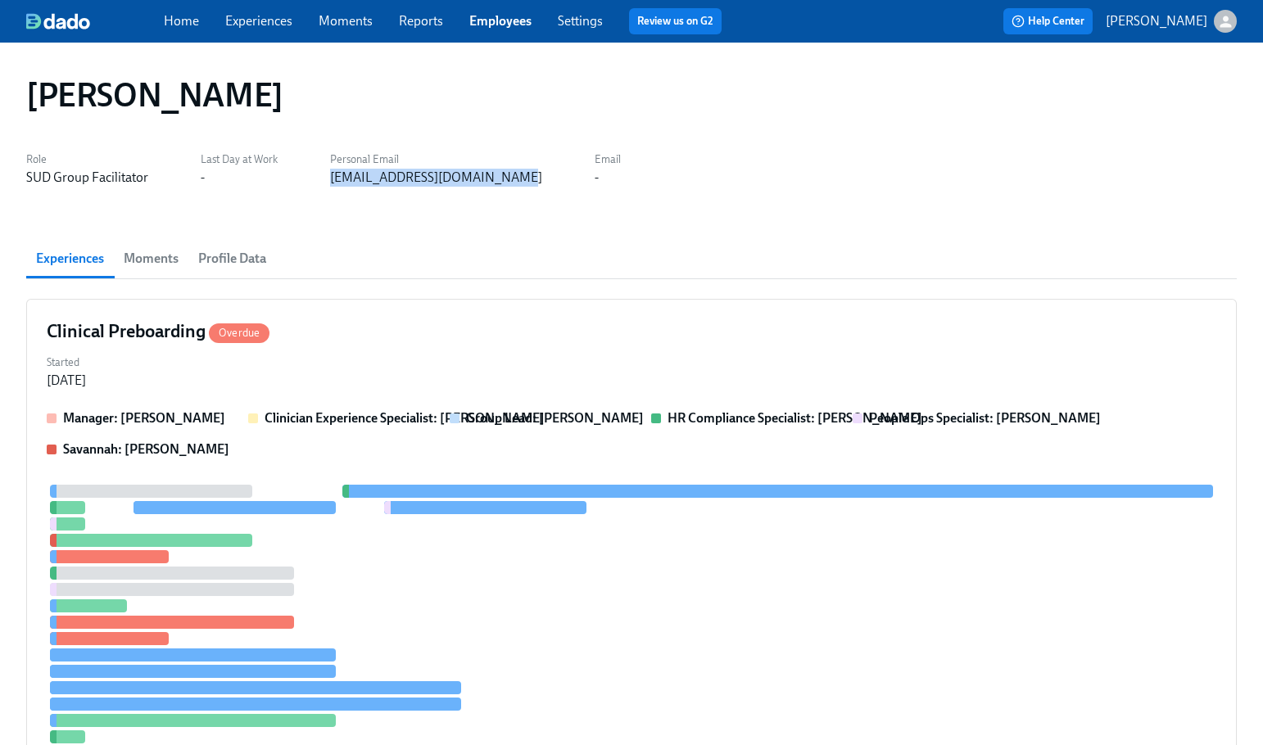
copy div "broderickwebster4@gmail.com"
click at [583, 313] on div "Clinical Preboarding Overdue Started Aug 12, 2025 Manager: Gaby Schilling Clini…" at bounding box center [631, 552] width 1211 height 506
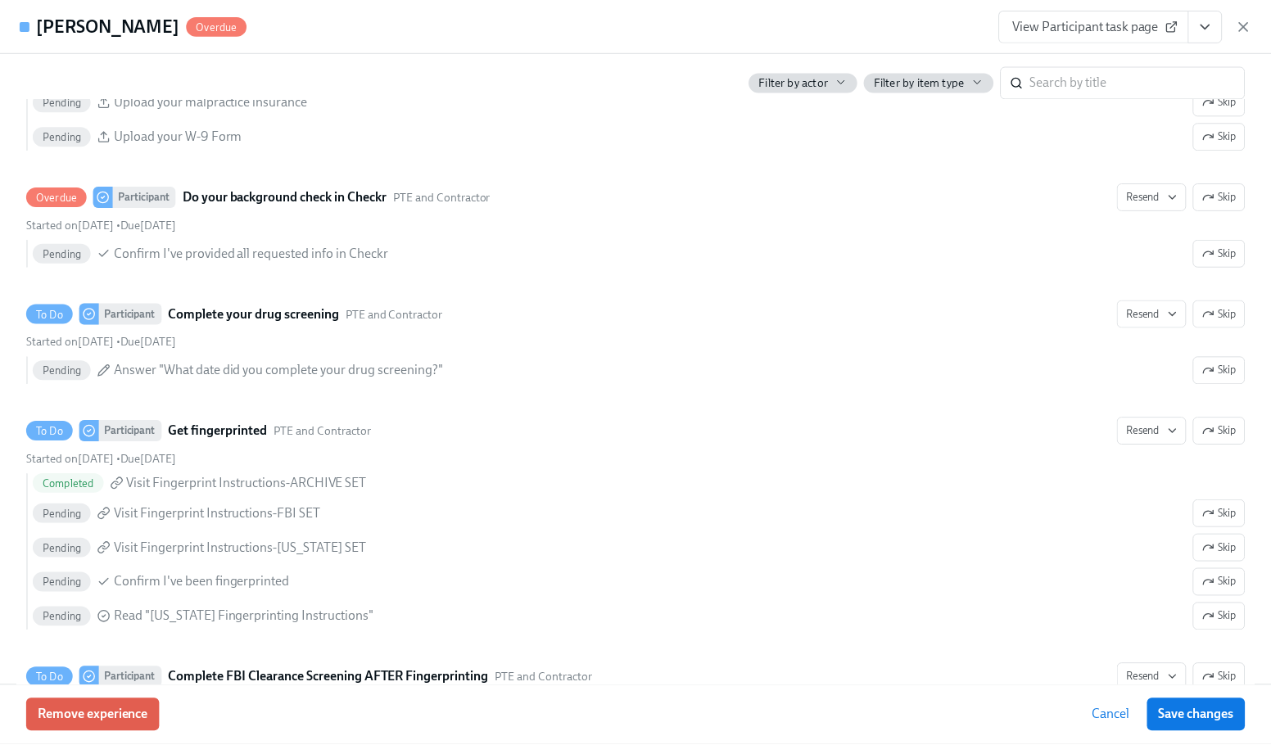
scroll to position [2166, 0]
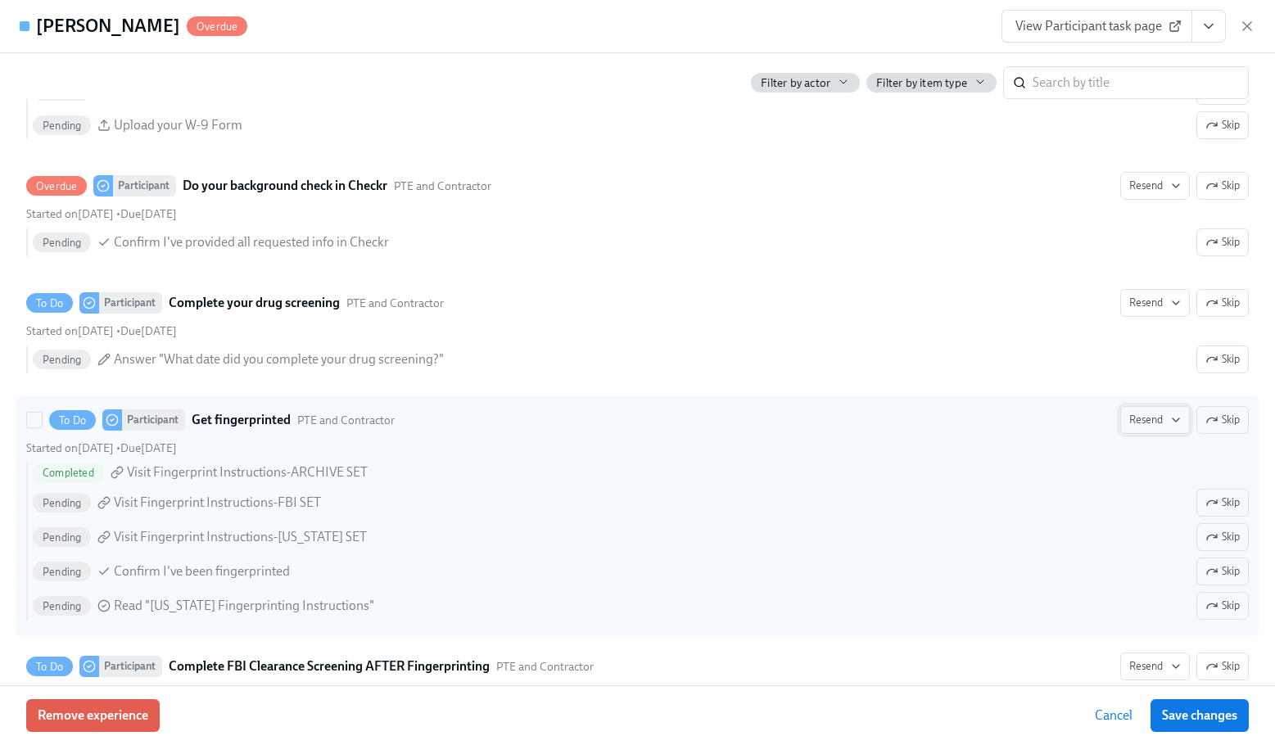
click at [1170, 423] on icon "button" at bounding box center [1176, 420] width 13 height 13
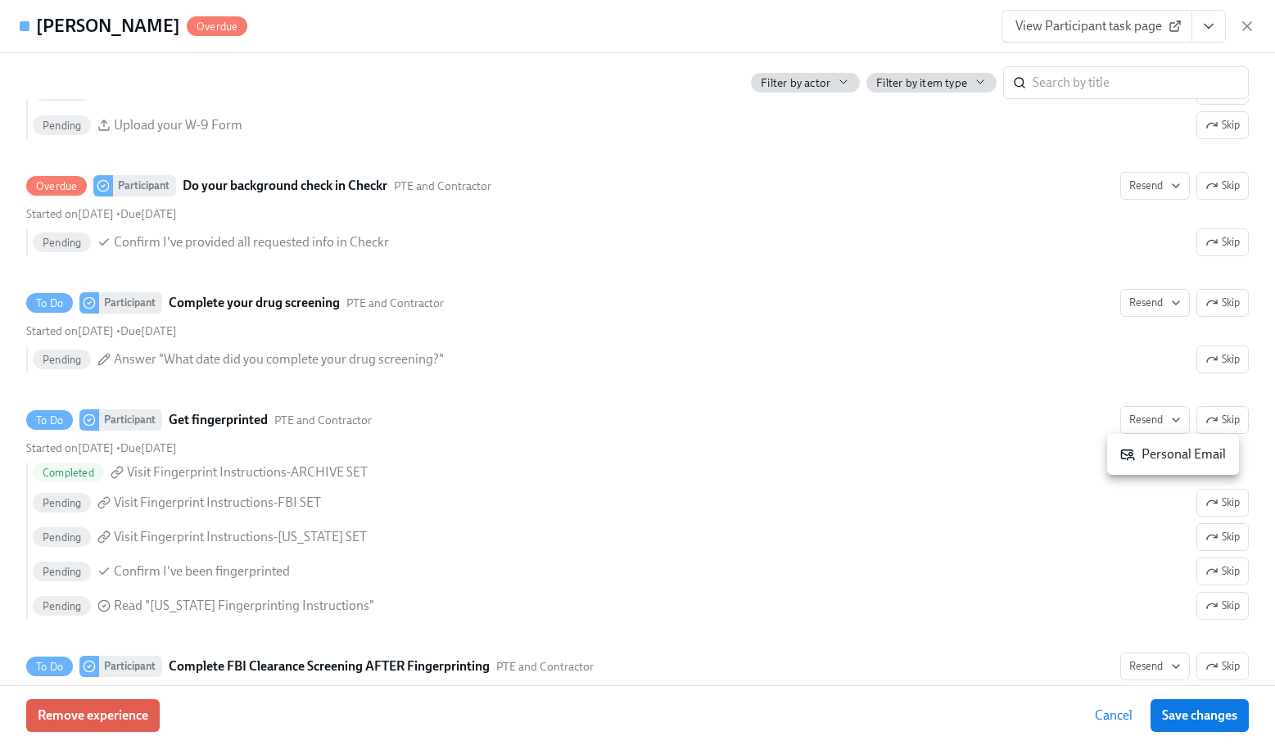
click at [1177, 455] on div "Personal Email" at bounding box center [1173, 455] width 106 height 18
click at [1250, 32] on icon "button" at bounding box center [1247, 26] width 16 height 16
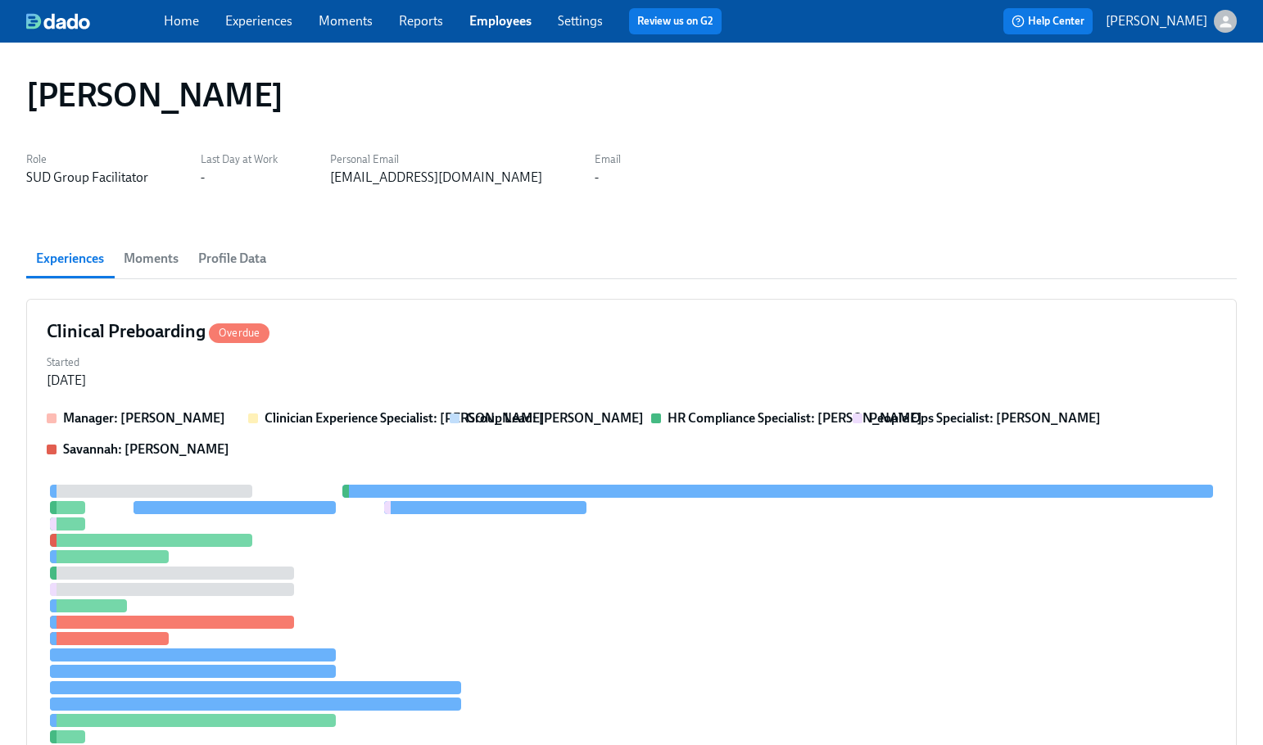
click at [491, 29] on span "Employees" at bounding box center [500, 21] width 62 height 18
click at [487, 25] on link "Employees" at bounding box center [500, 21] width 62 height 16
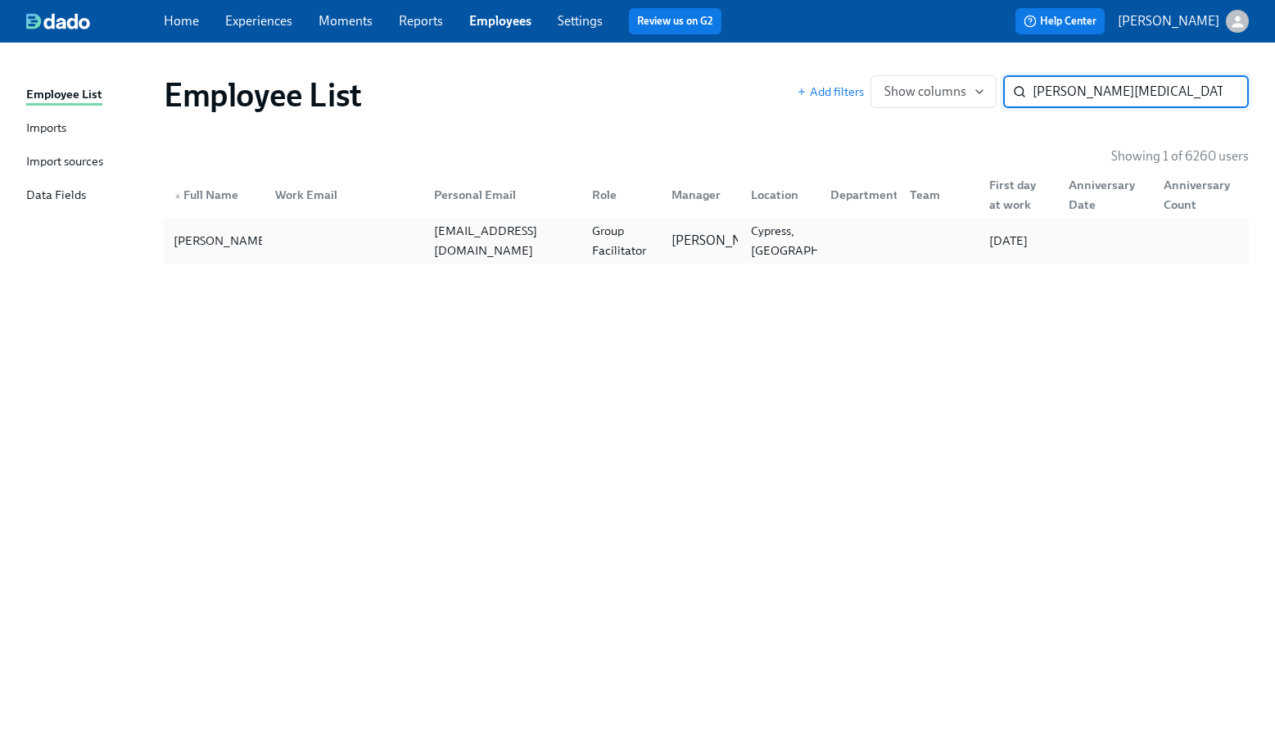
type input "latoya nix"
click at [429, 229] on div "ltnixon23@gmail.com" at bounding box center [500, 240] width 159 height 33
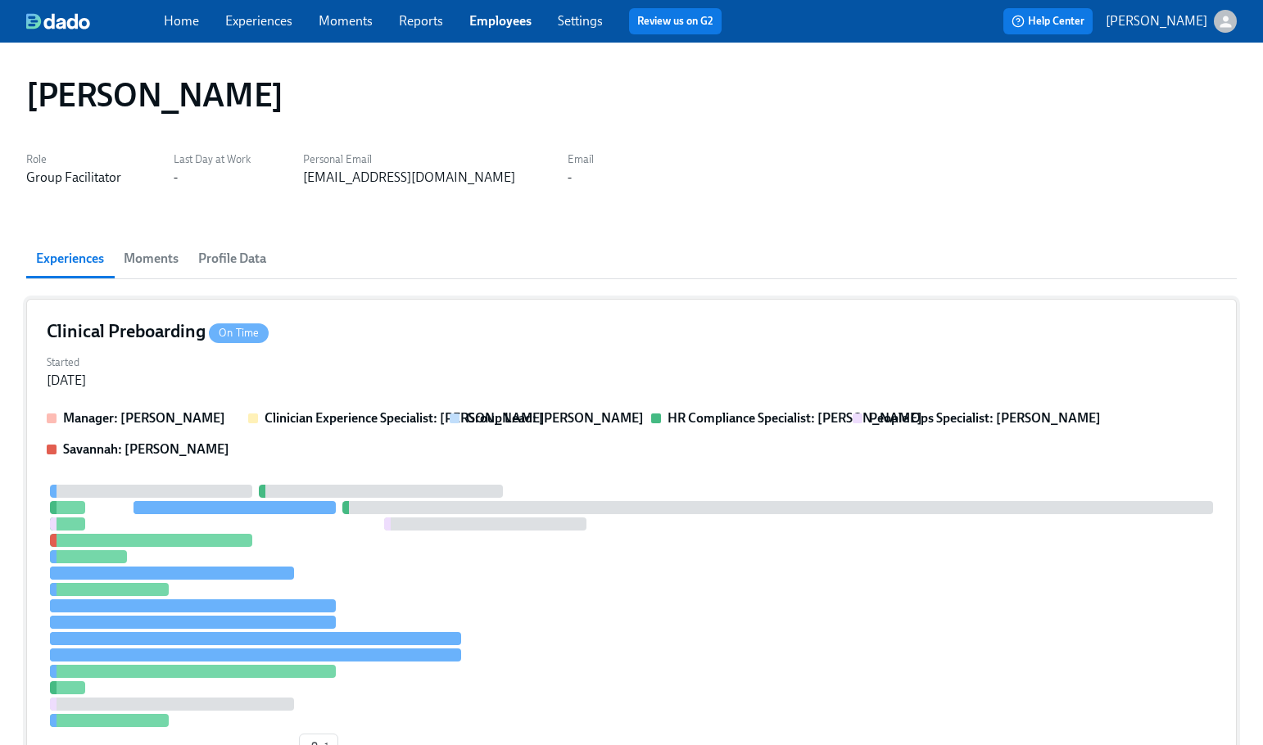
click at [488, 407] on div "Clinical Preboarding On Time Started Aug 14, 2025 Manager: Gaby Schilling Clini…" at bounding box center [631, 544] width 1211 height 490
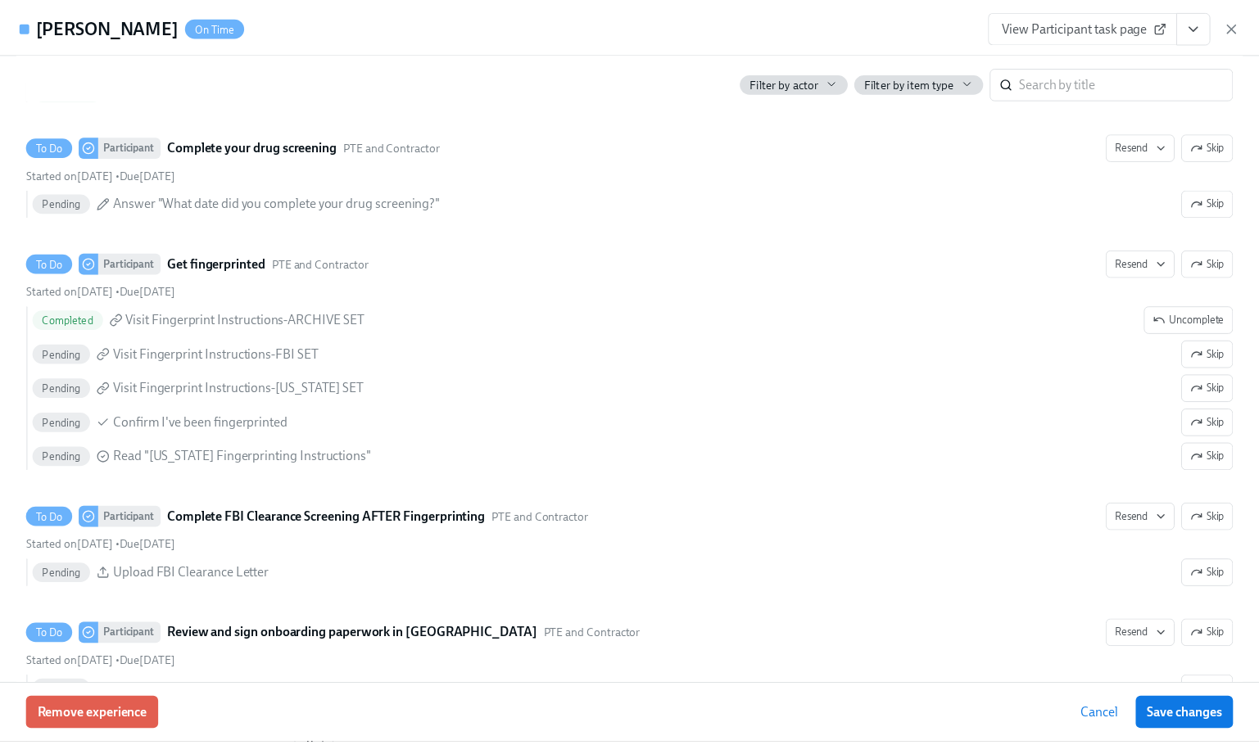
scroll to position [2304, 0]
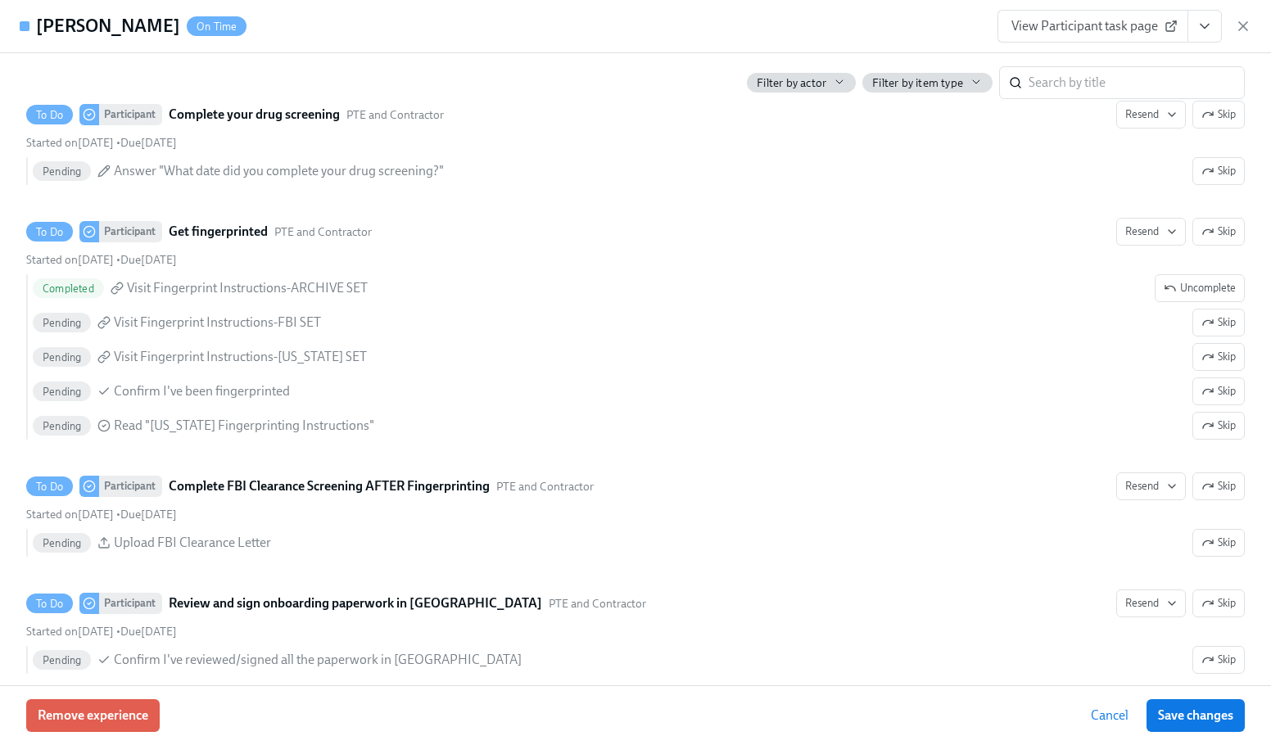
click at [1161, 20] on span "View Participant task page" at bounding box center [1092, 26] width 163 height 16
click at [1240, 29] on icon "button" at bounding box center [1243, 26] width 8 height 8
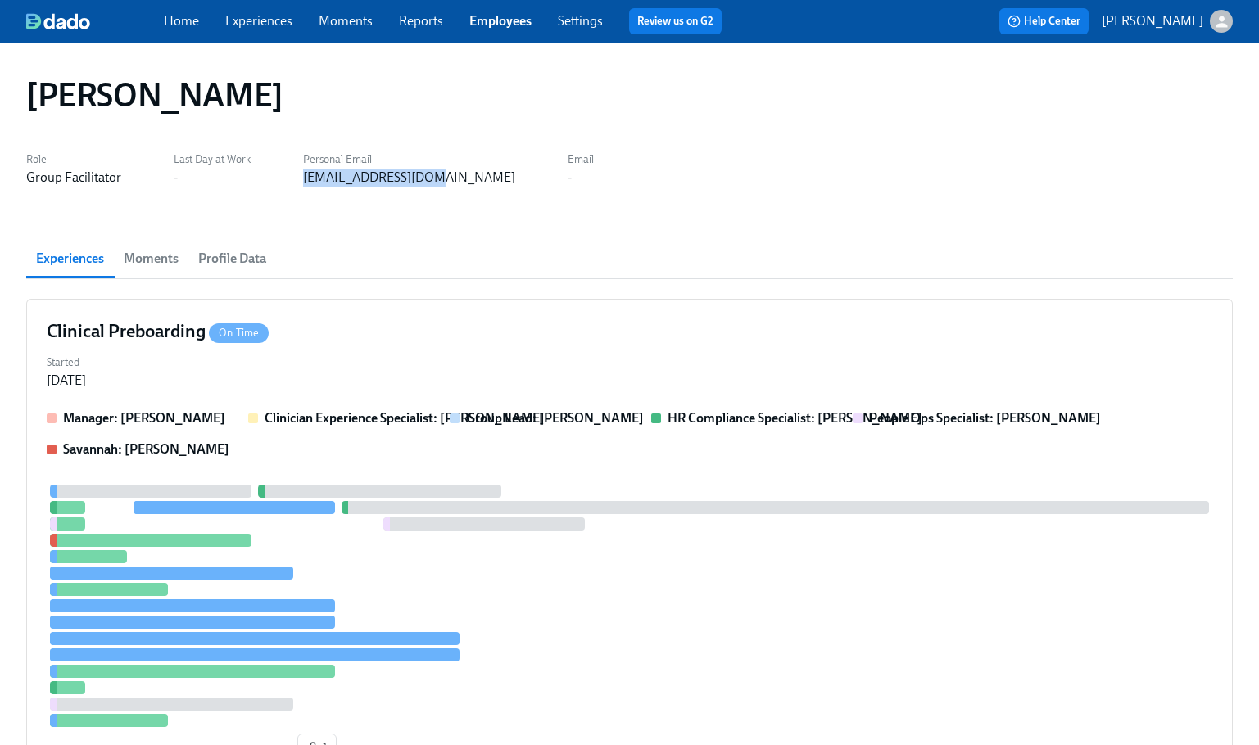
drag, startPoint x: 439, startPoint y: 173, endPoint x: 287, endPoint y: 193, distance: 153.7
click at [287, 193] on div "Latoya Nixon Role Group Facilitator Last Day at Work - Personal Email ltnixon23…" at bounding box center [629, 561] width 1206 height 998
copy div "ltnixon23@gmail.com"
click at [486, 23] on link "Employees" at bounding box center [500, 21] width 62 height 16
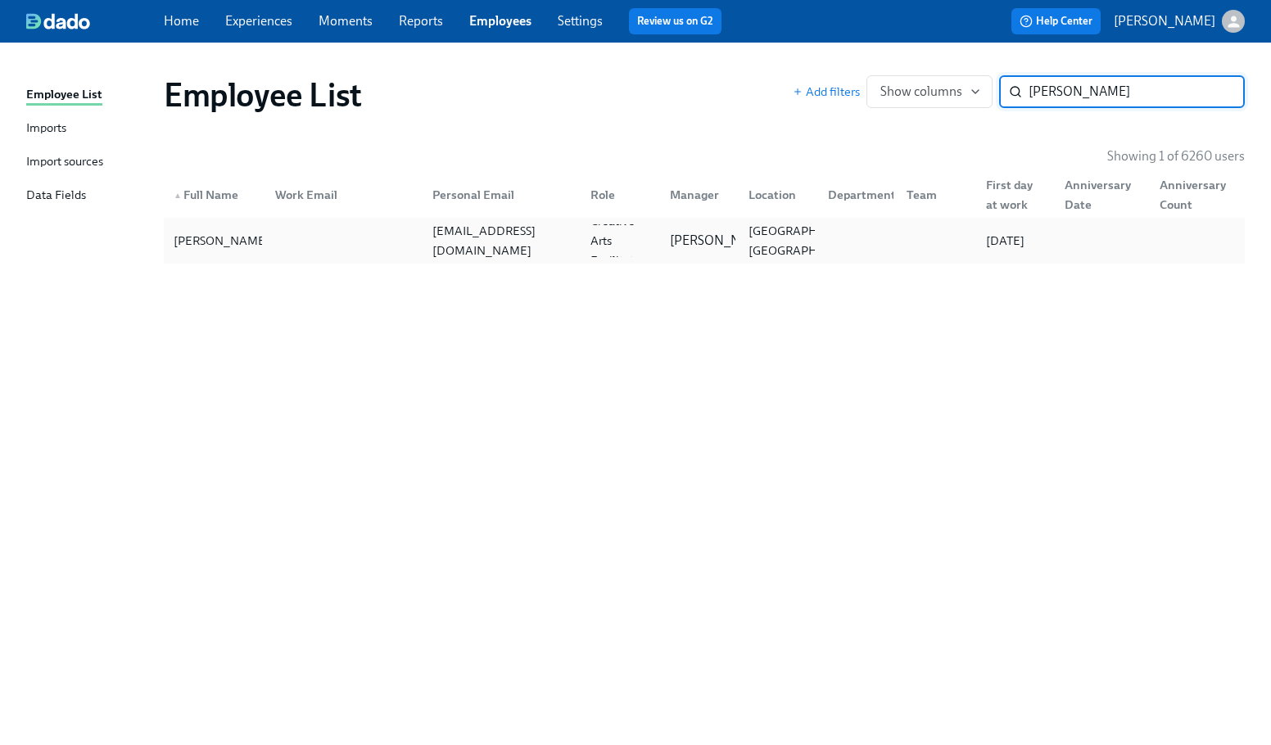
type input "julia rho"
click at [557, 248] on div "jaubreyrhodes@icloud.com" at bounding box center [502, 240] width 152 height 39
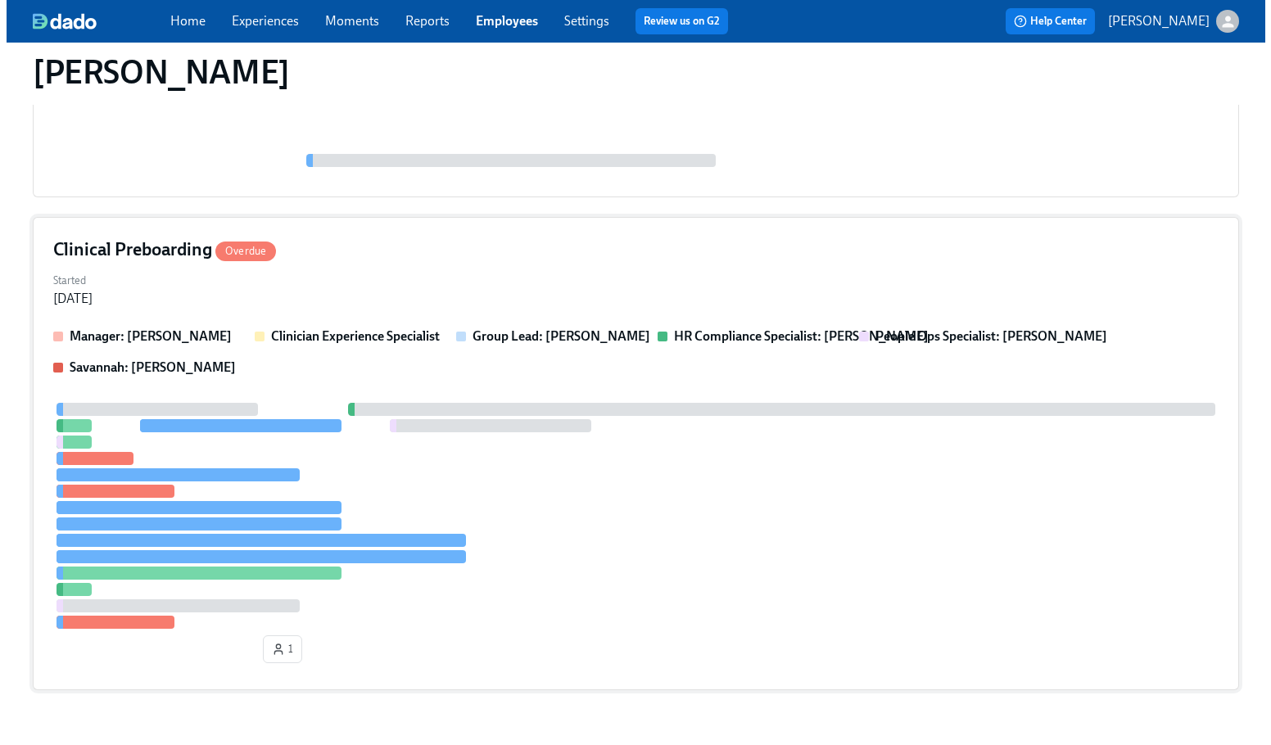
scroll to position [338, 0]
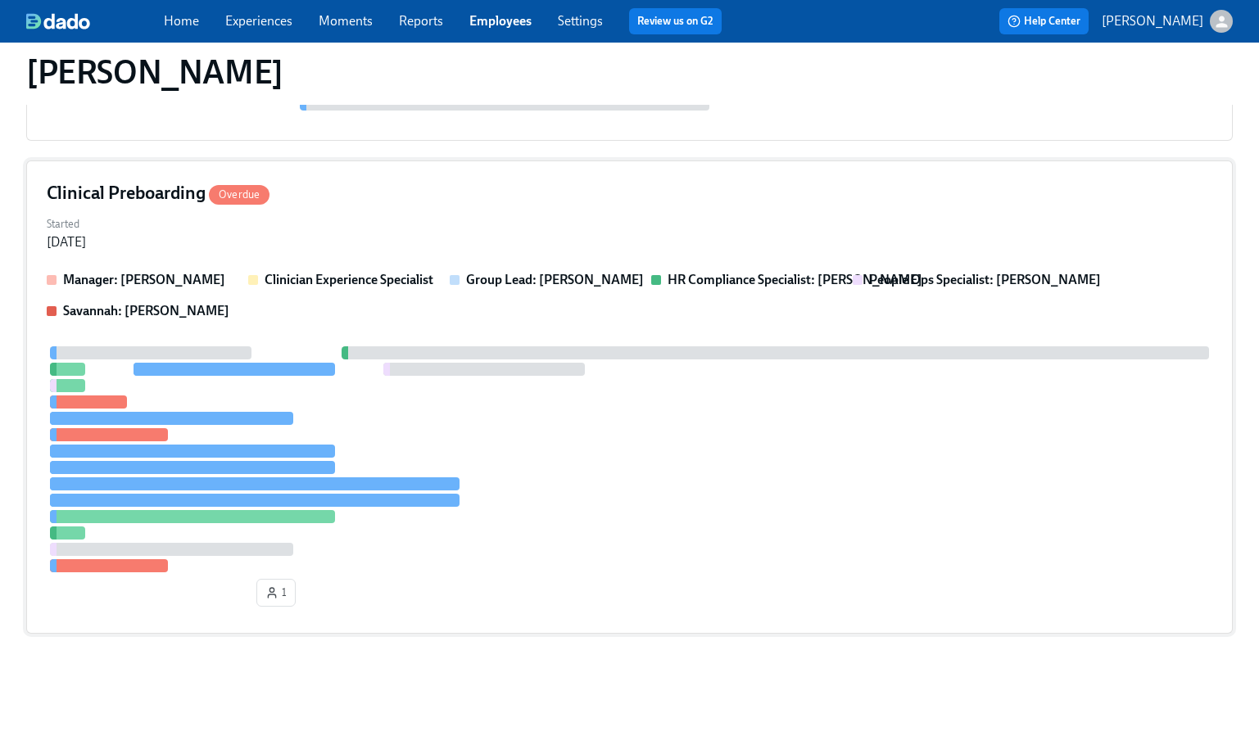
click at [772, 314] on div "Manager: Daniel Vigus Clinician Experience Specialist Group Lead: Daniel Vigus …" at bounding box center [629, 295] width 1165 height 49
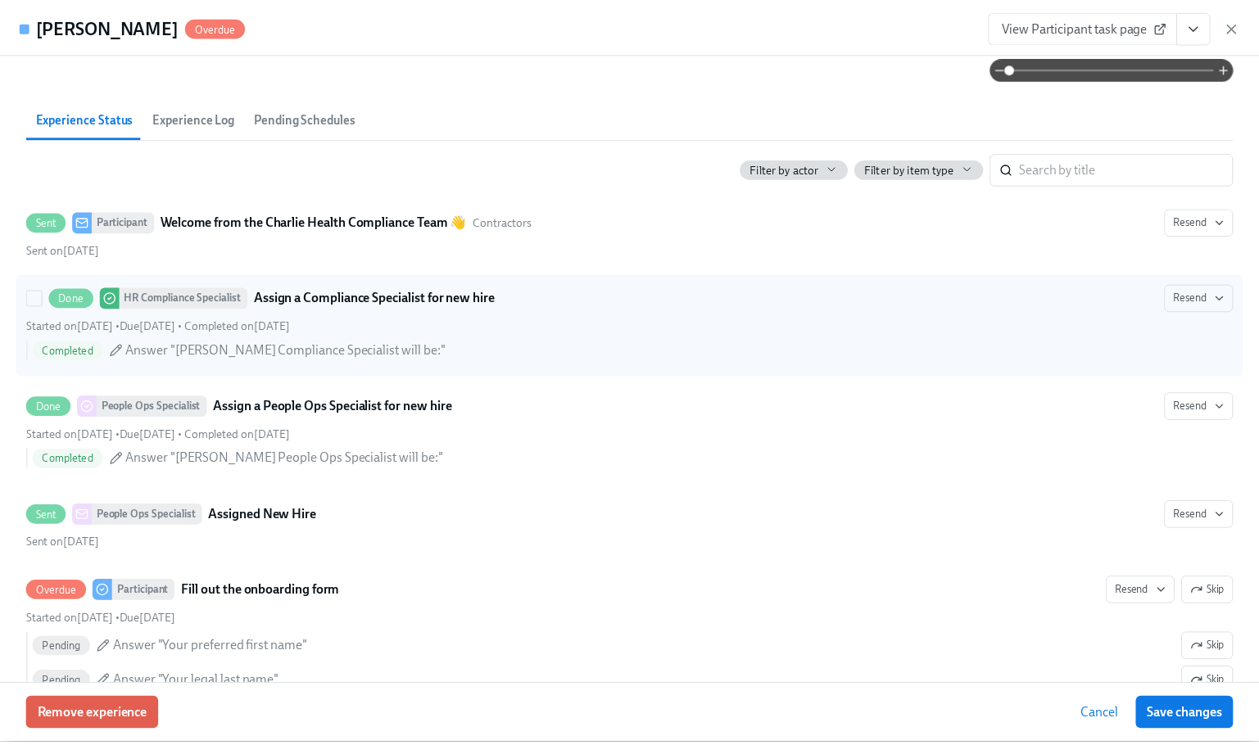
scroll to position [0, 0]
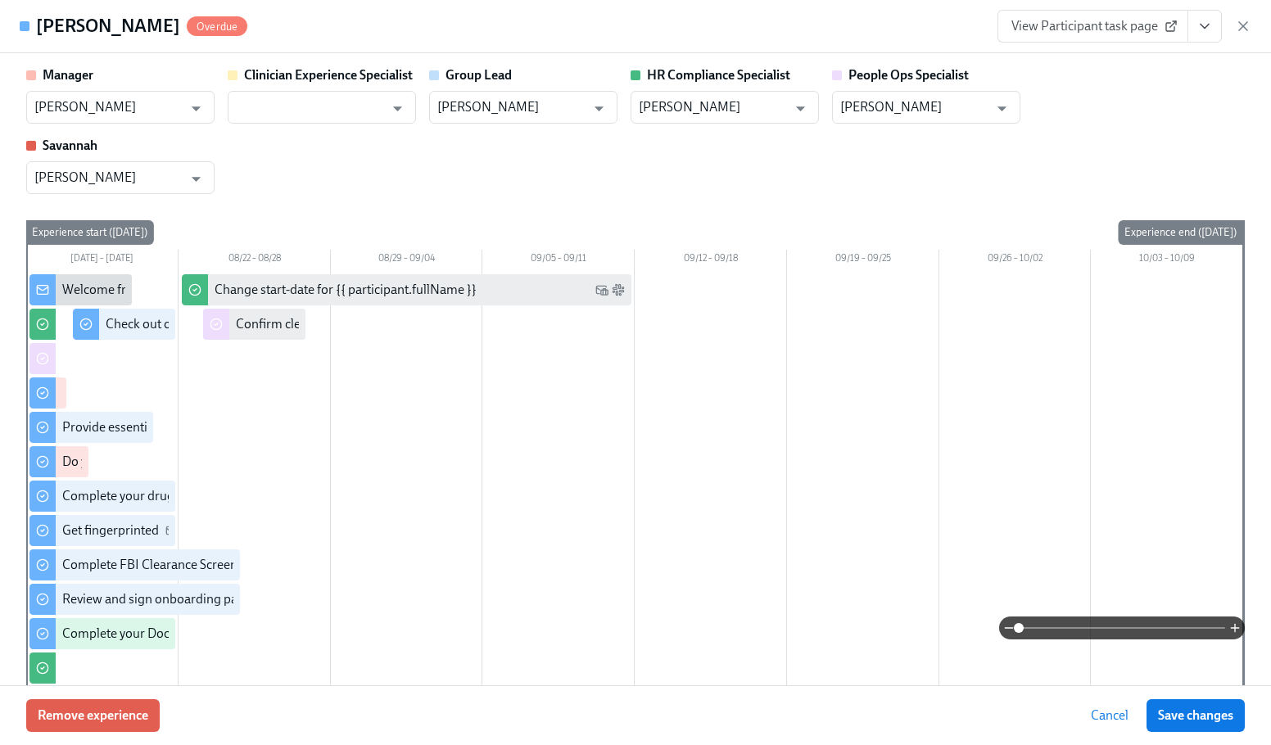
click at [600, 26] on div "Julia Rhodes Overdue View Participant task page" at bounding box center [635, 26] width 1271 height 53
click at [1149, 29] on span "View Participant task page" at bounding box center [1092, 26] width 163 height 16
click at [1253, 30] on div "Julia Rhodes Overdue View Participant task page" at bounding box center [635, 26] width 1271 height 53
click at [1247, 29] on icon "button" at bounding box center [1243, 26] width 8 height 8
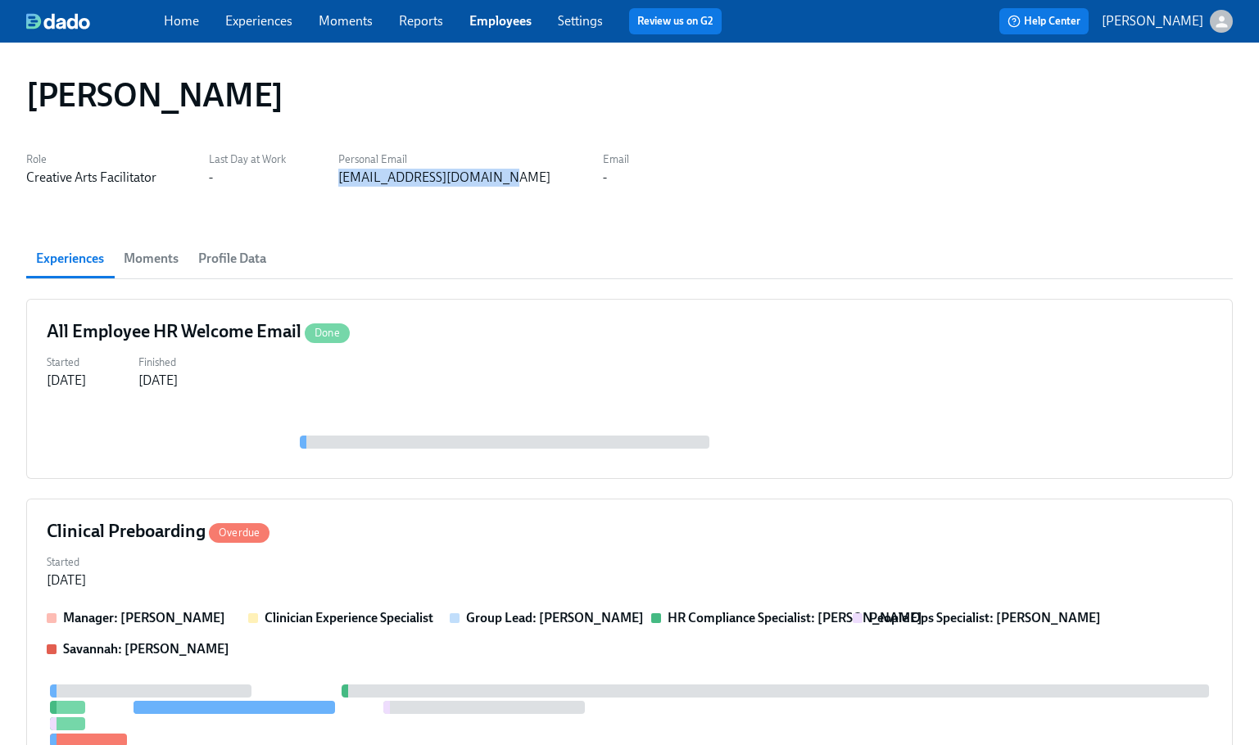
drag, startPoint x: 504, startPoint y: 181, endPoint x: 337, endPoint y: 188, distance: 166.4
click at [337, 188] on div "Julia Rhodes Role Creative Arts Facilitator Last Day at Work - Personal Email j…" at bounding box center [629, 553] width 1206 height 982
copy div "jaubreyrhodes@icloud.com"
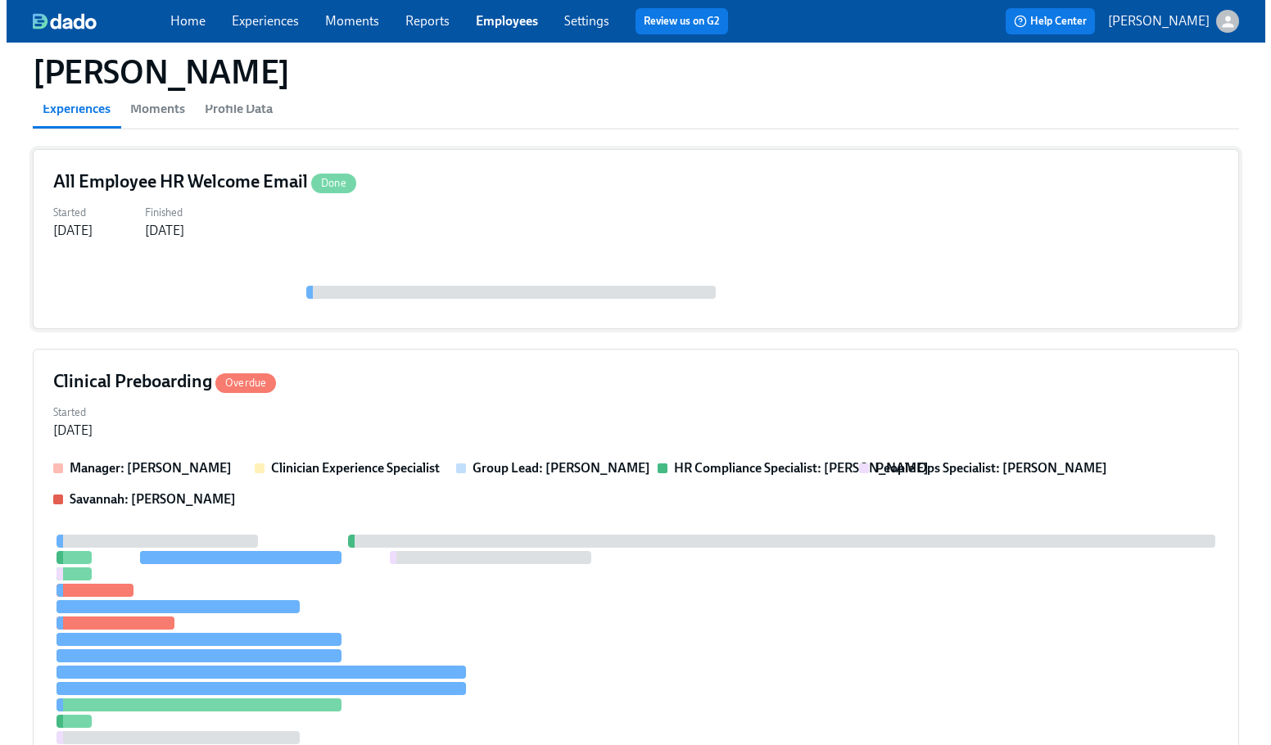
scroll to position [338, 0]
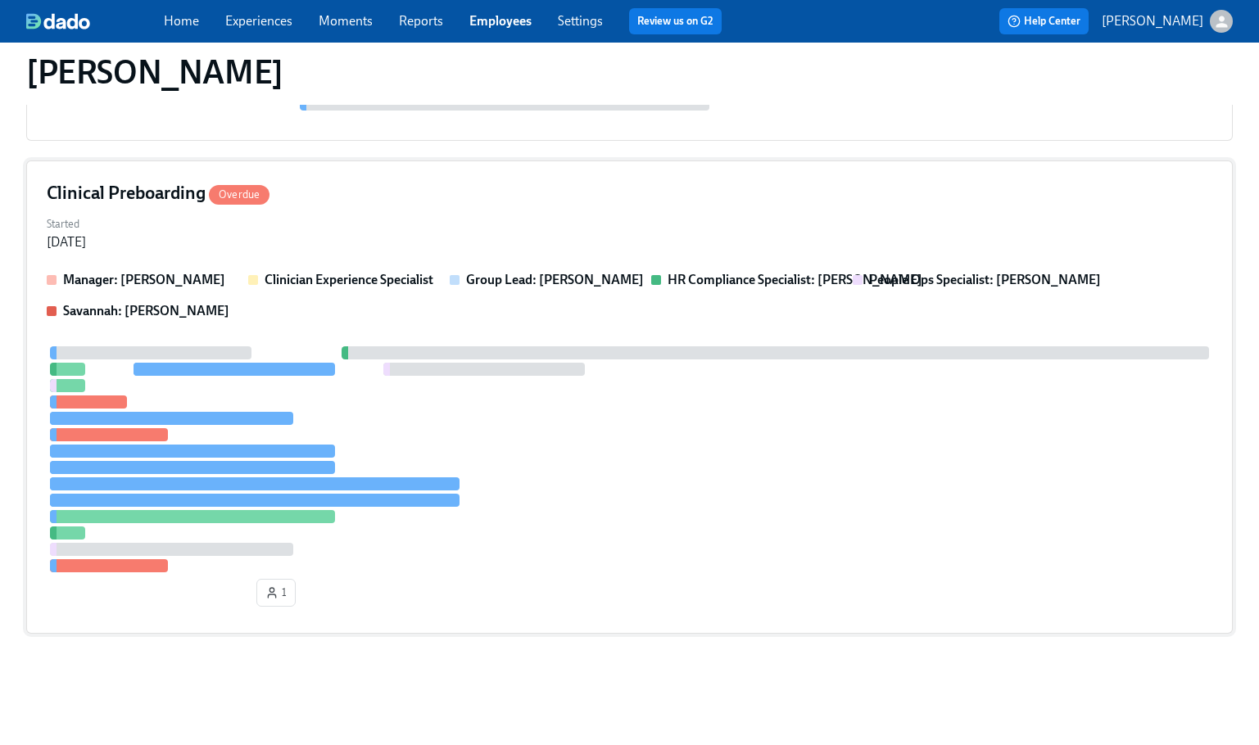
click at [697, 379] on div at bounding box center [629, 459] width 1165 height 226
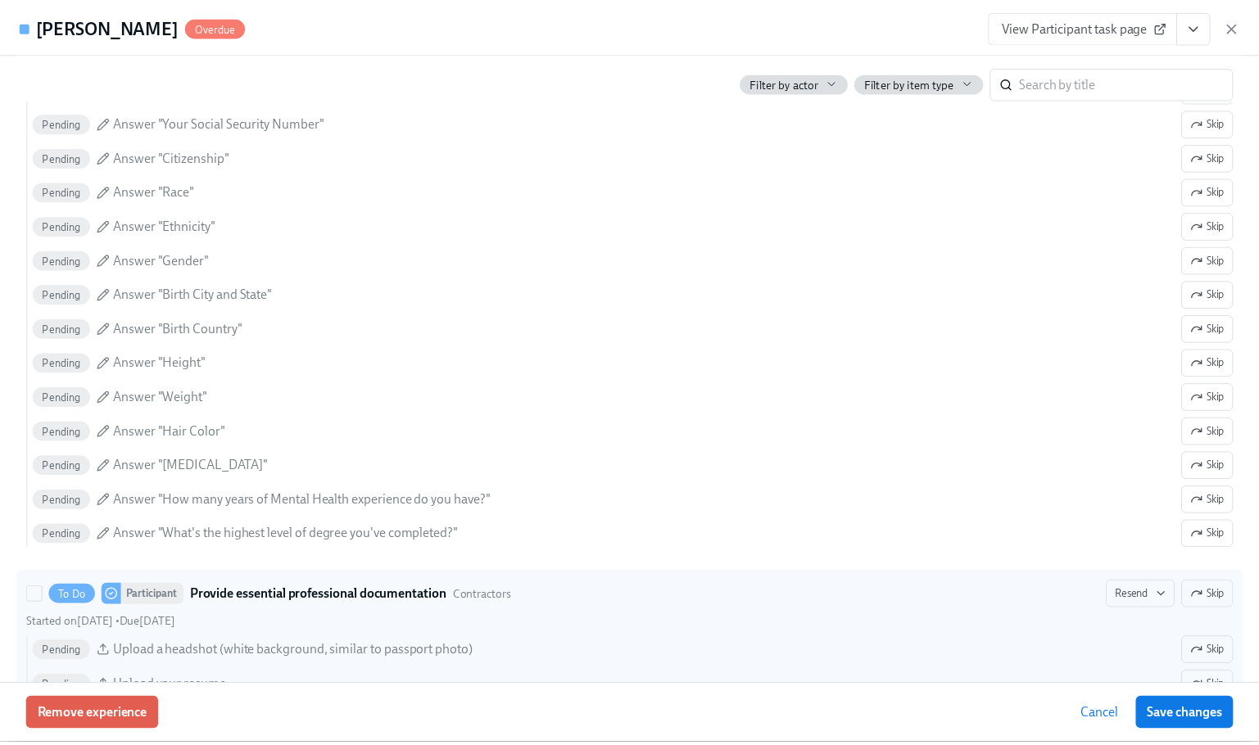
scroll to position [1147, 0]
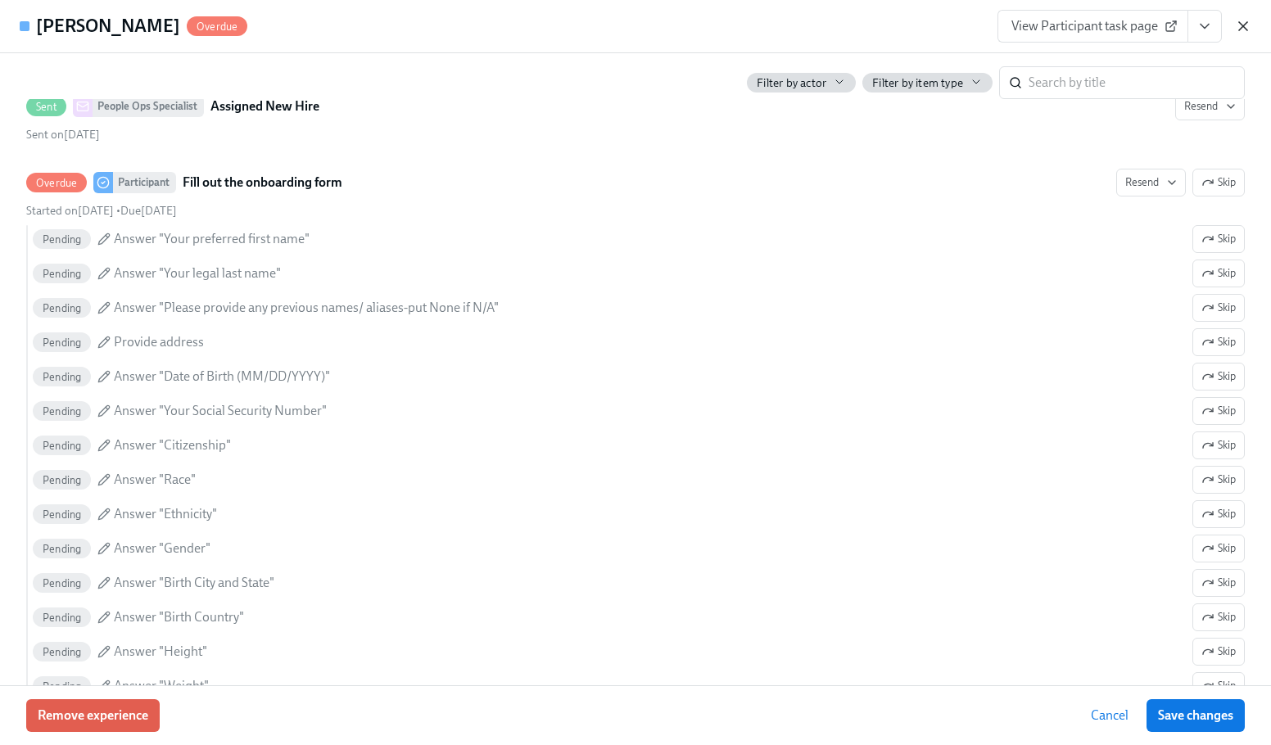
click at [1247, 22] on icon "button" at bounding box center [1243, 26] width 8 height 8
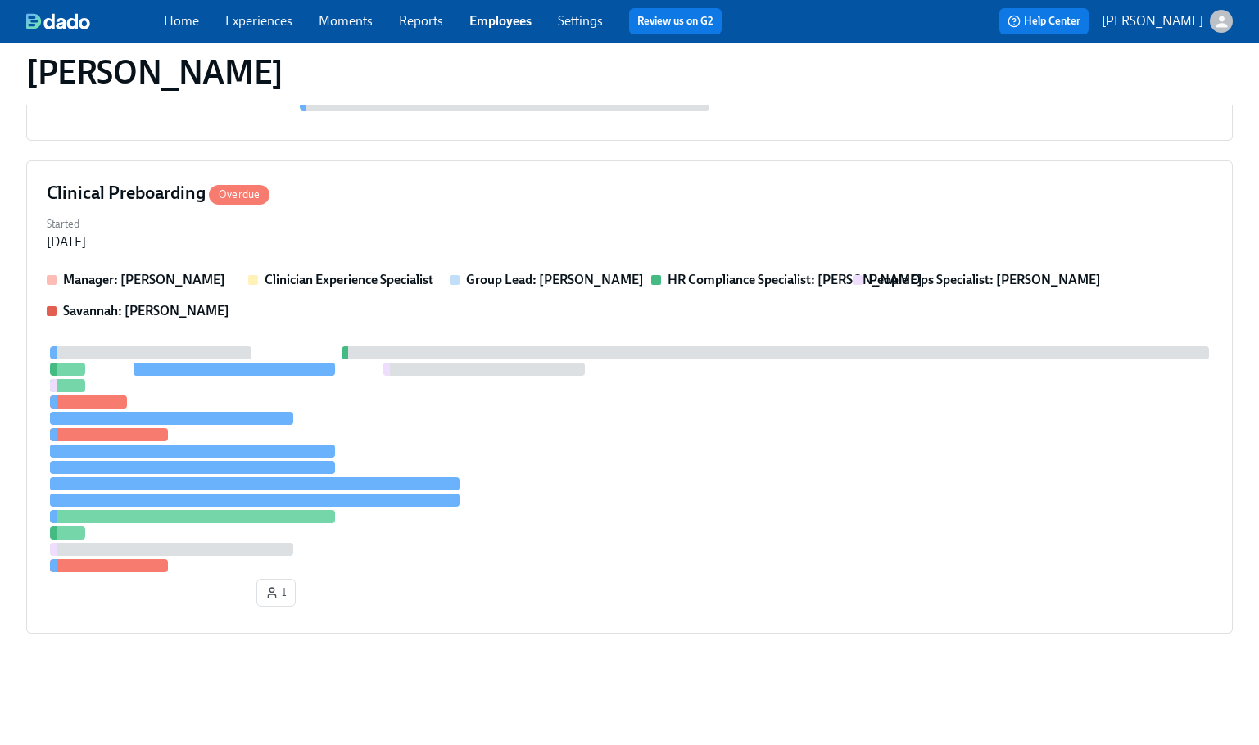
click at [493, 26] on link "Employees" at bounding box center [500, 21] width 62 height 16
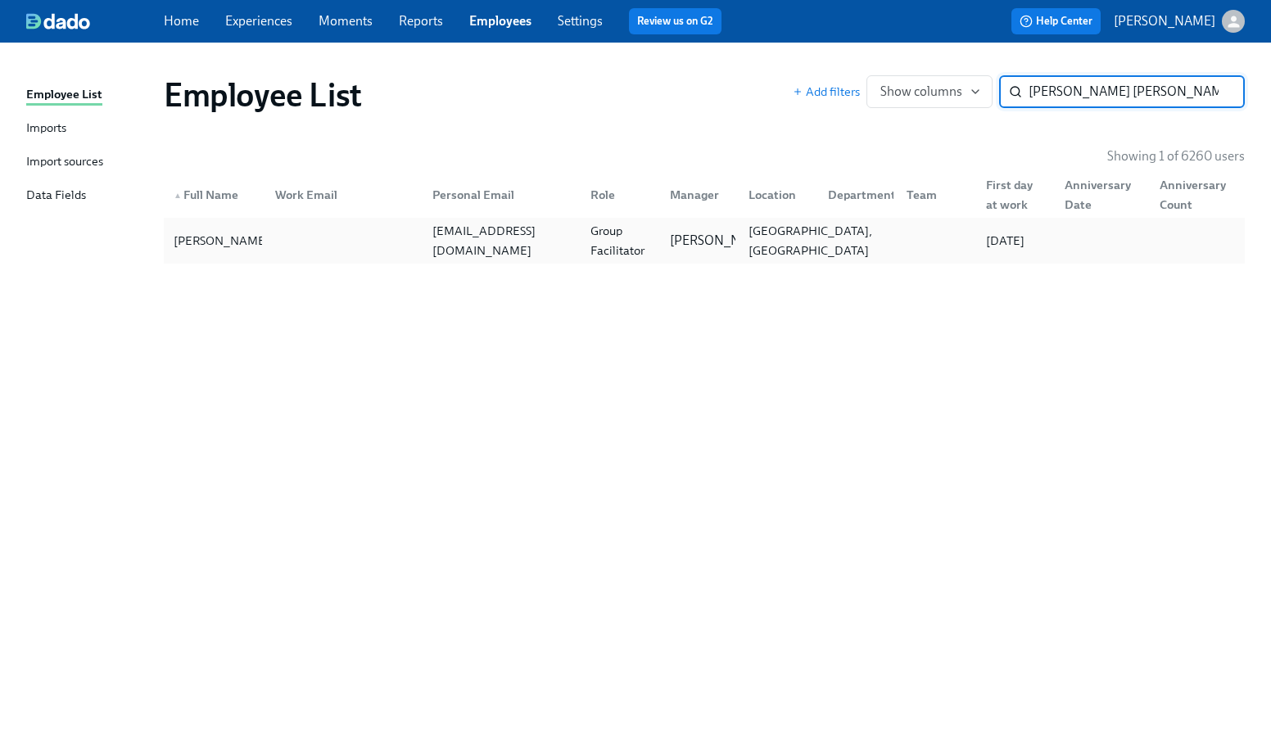
type input "angela ja"
click at [744, 238] on div "Temple, TX" at bounding box center [810, 240] width 137 height 39
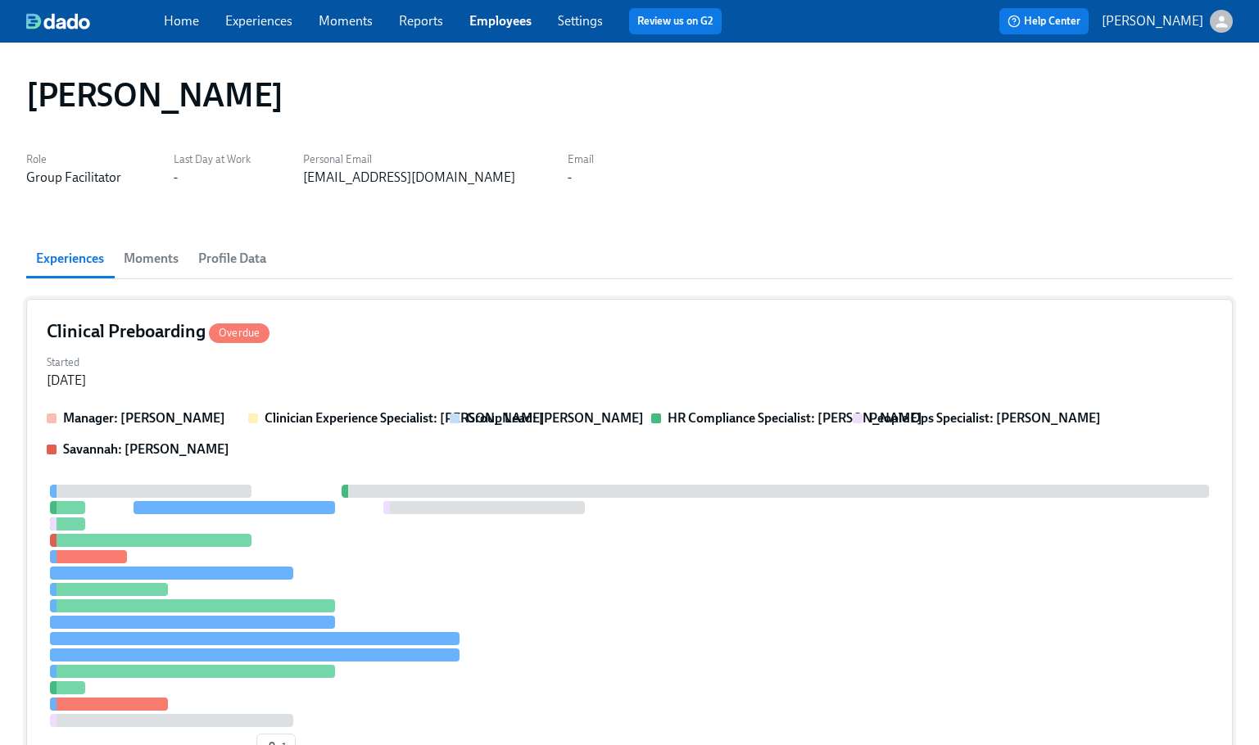
click at [822, 375] on div "Started Aug 15, 2025" at bounding box center [629, 370] width 1165 height 39
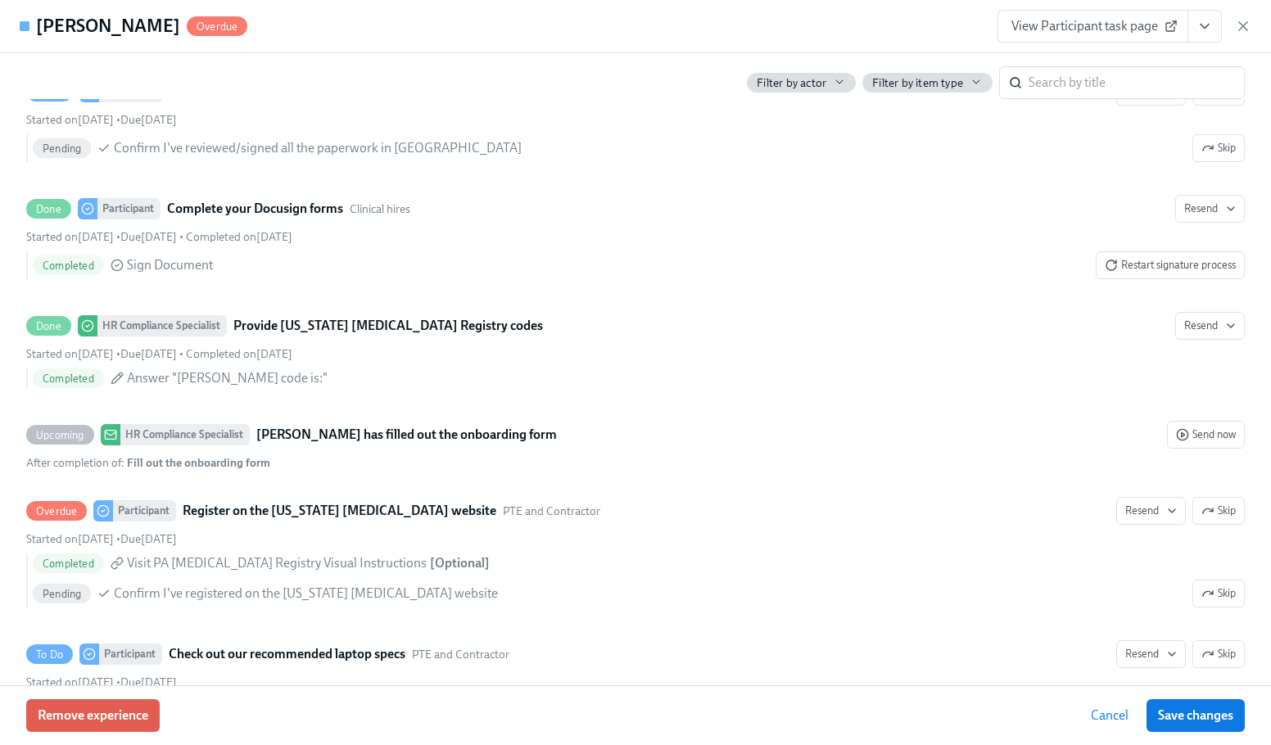
scroll to position [3072, 0]
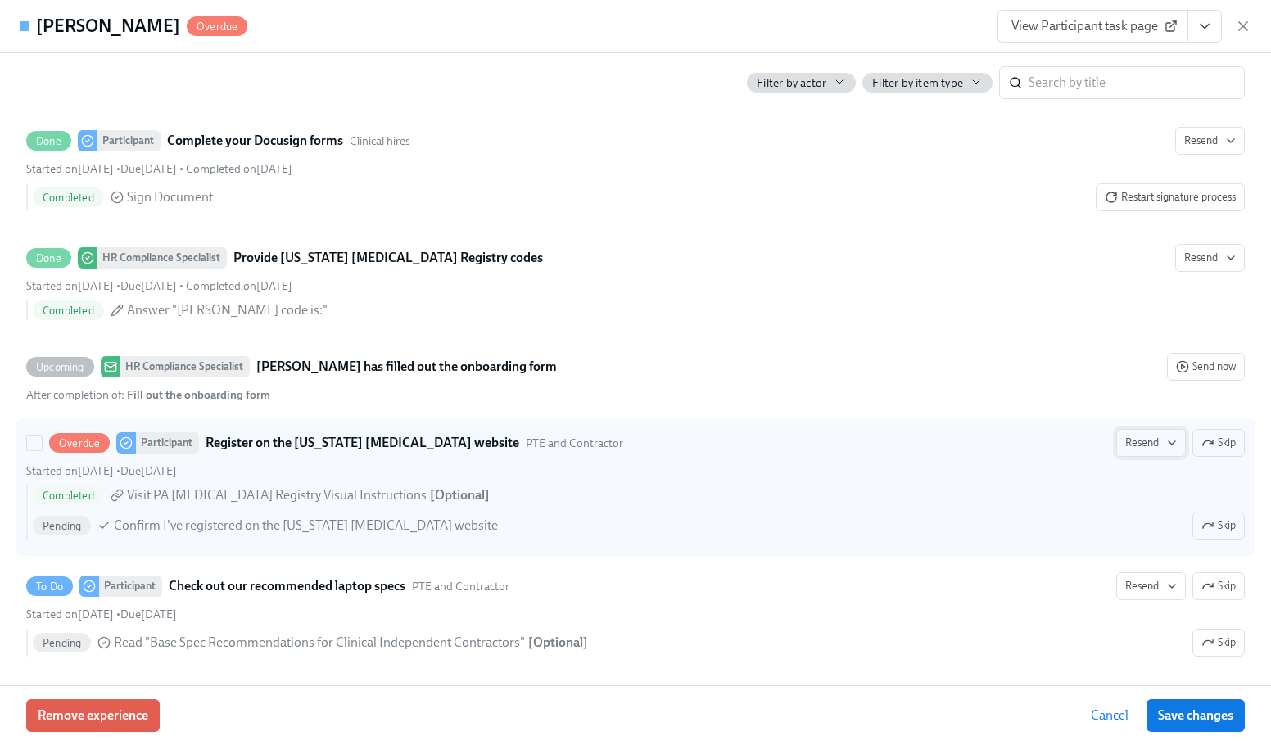
click at [1128, 447] on span "Resend" at bounding box center [1151, 443] width 52 height 16
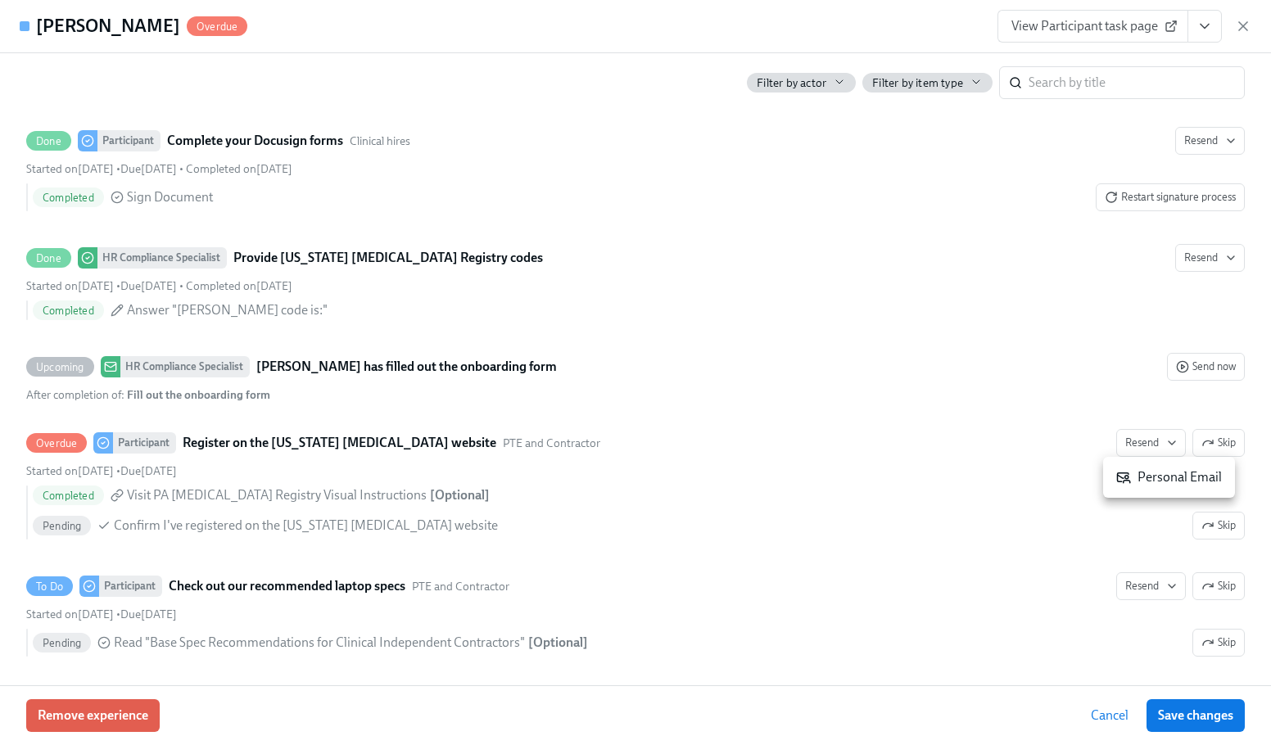
click at [1147, 483] on div "Personal Email" at bounding box center [1169, 477] width 106 height 18
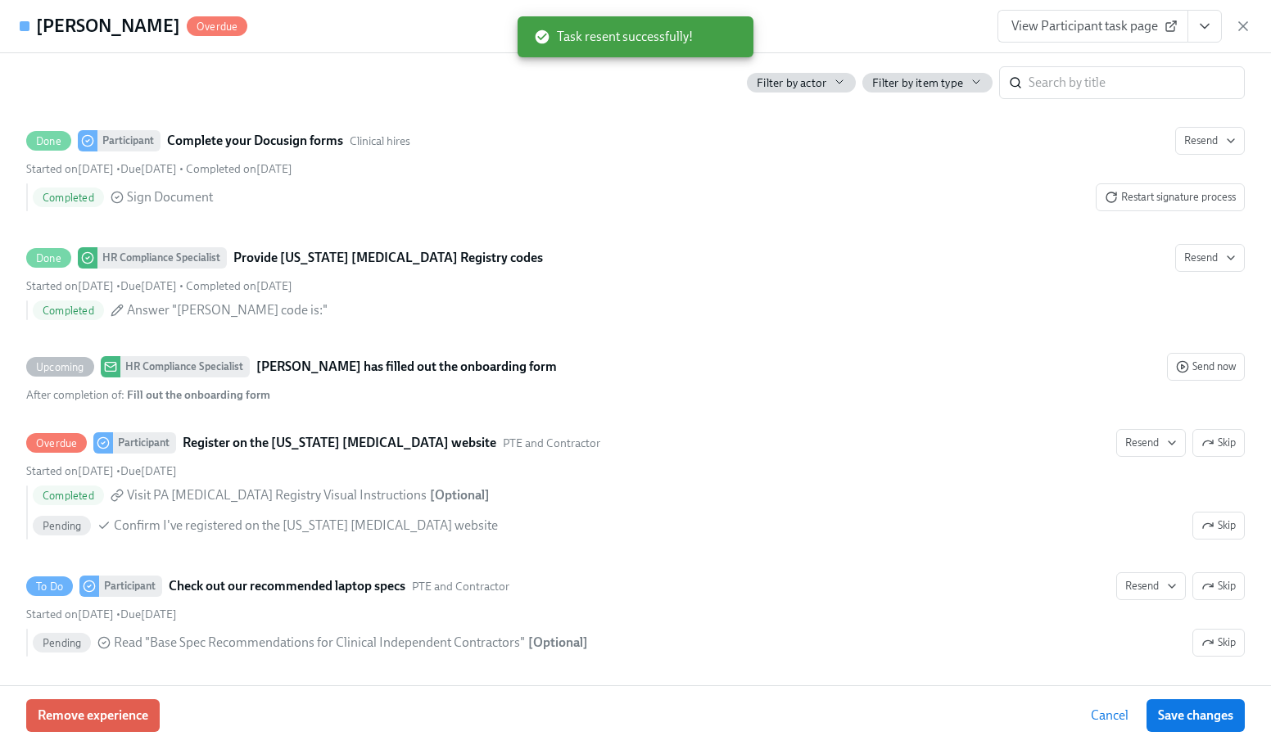
click at [1090, 30] on span "View Participant task page" at bounding box center [1092, 26] width 163 height 16
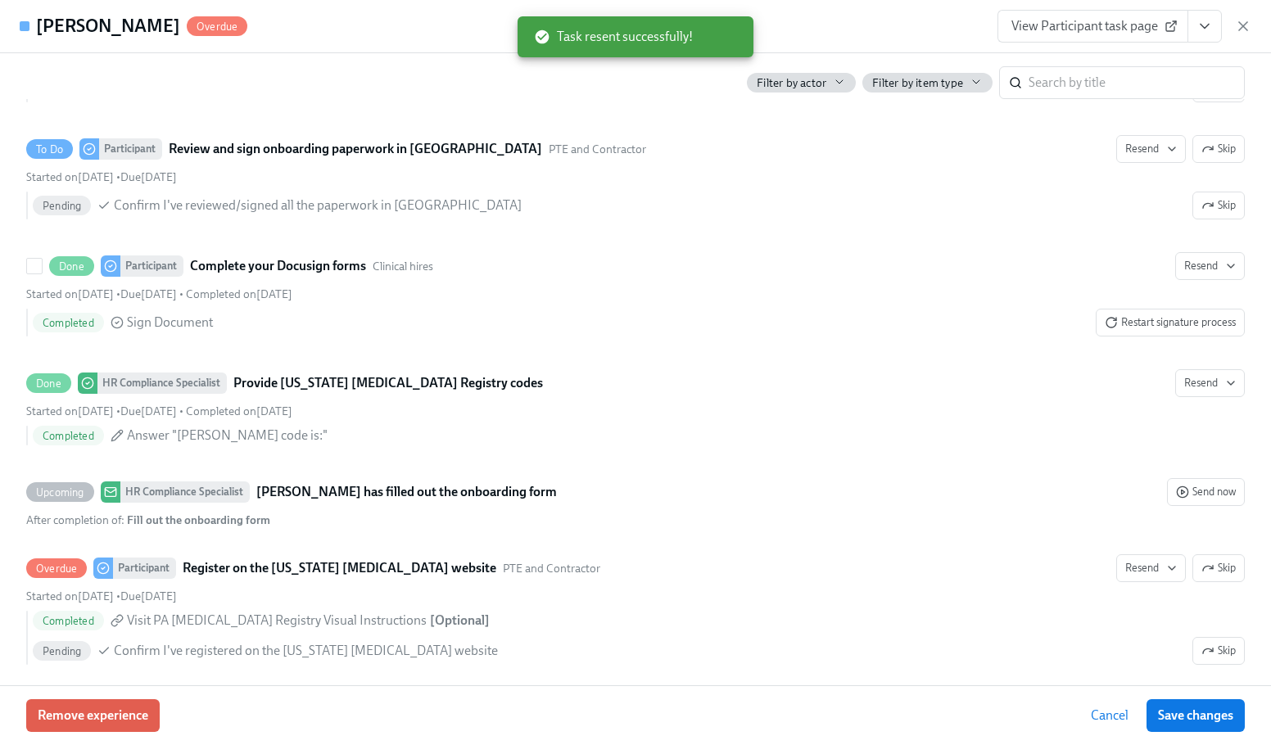
scroll to position [2826, 0]
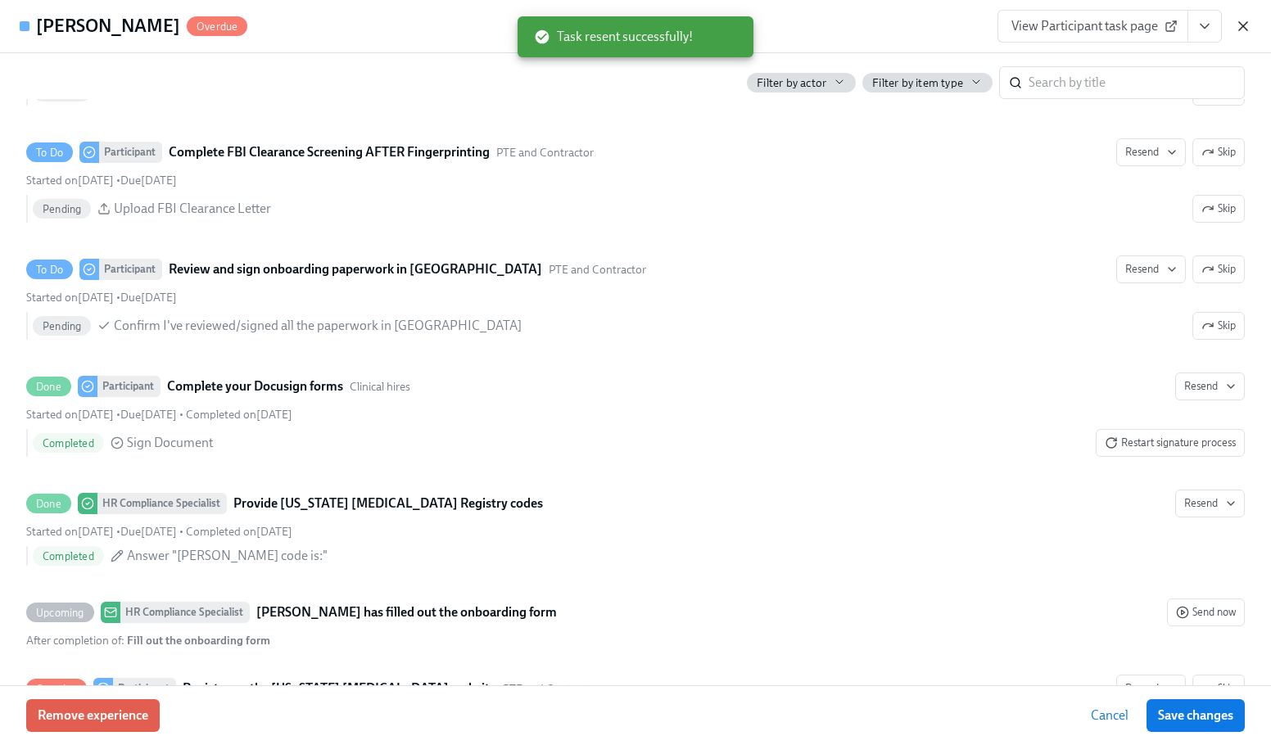
click at [1242, 34] on icon "button" at bounding box center [1243, 26] width 16 height 16
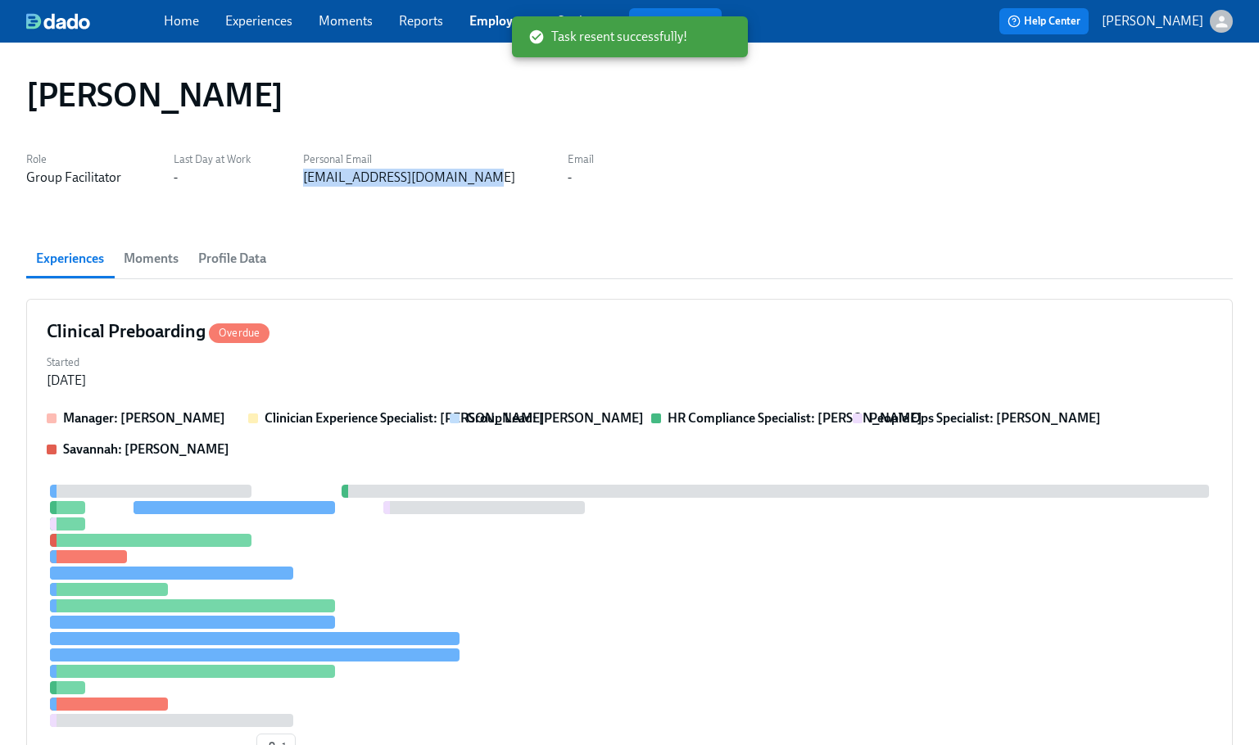
drag, startPoint x: 483, startPoint y: 192, endPoint x: 296, endPoint y: 181, distance: 187.0
click at [296, 181] on div "Angela Jackson Role Group Facilitator Last Day at Work - Personal Email jackson…" at bounding box center [629, 561] width 1206 height 998
copy div "jacksonangelas46@gmail.com"
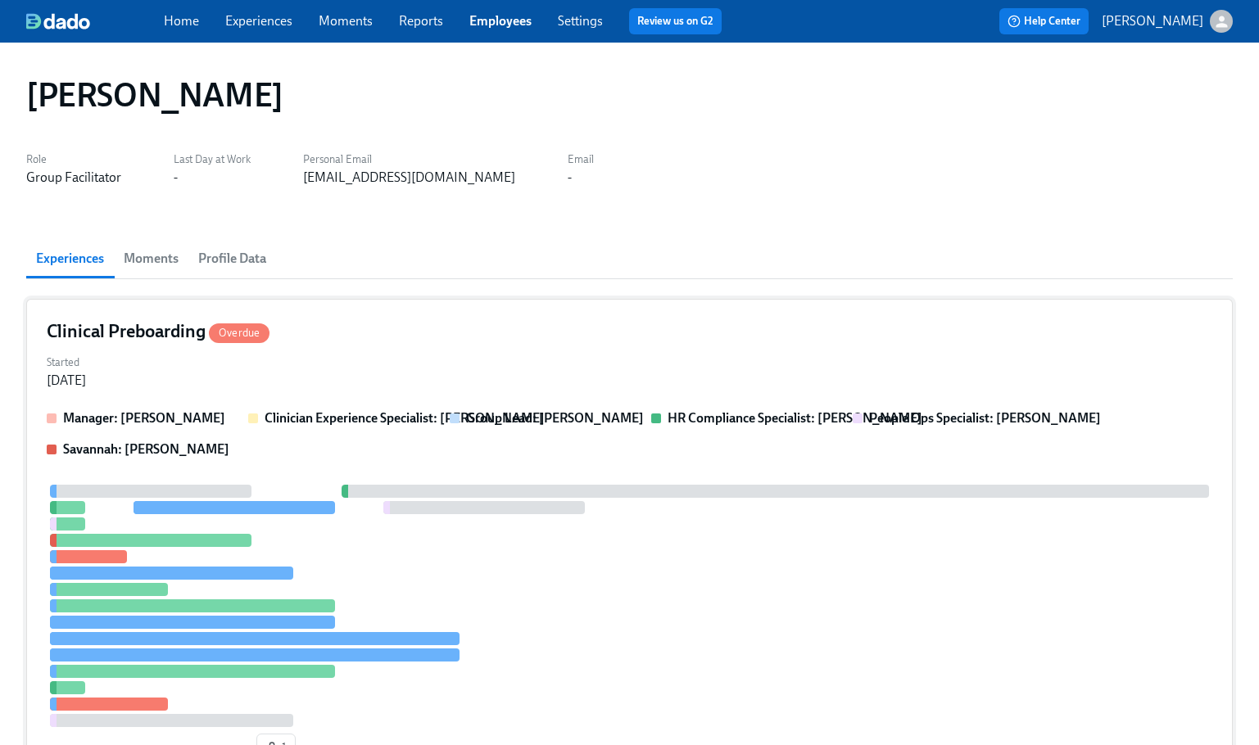
click at [719, 351] on div "Started Aug 15, 2025" at bounding box center [629, 370] width 1165 height 39
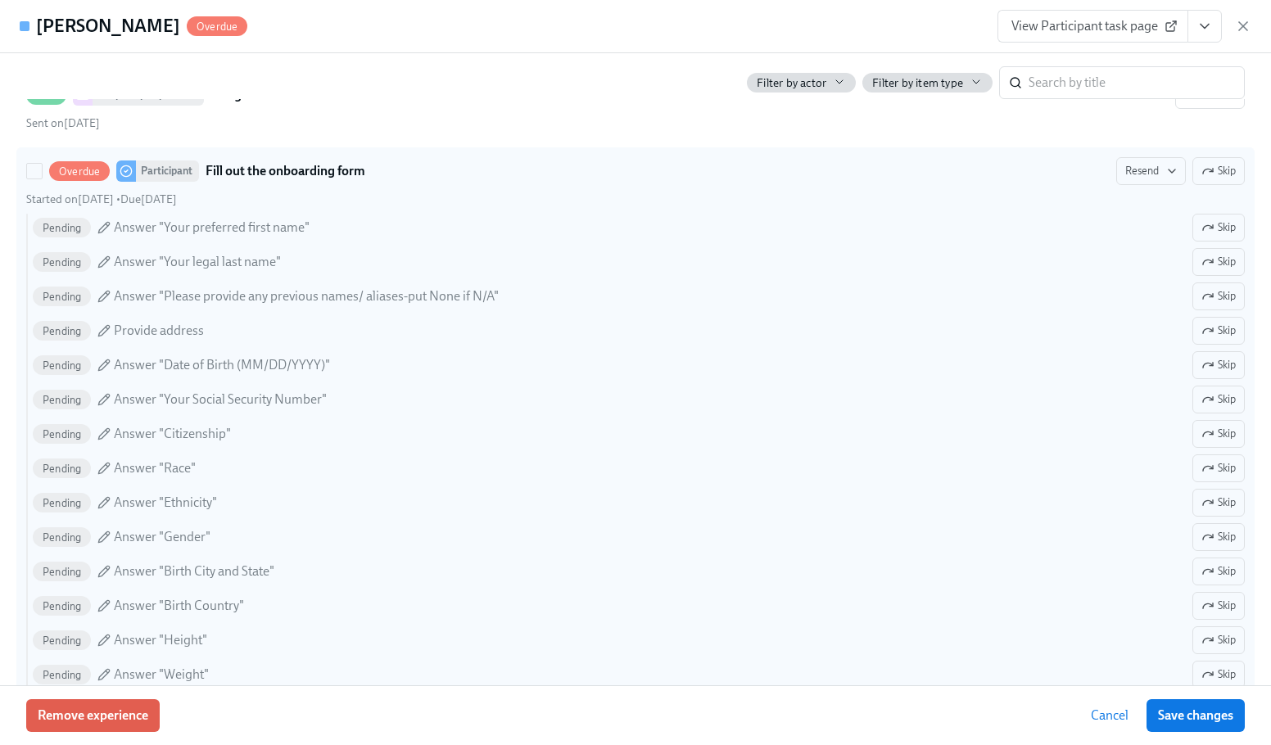
scroll to position [1310, 0]
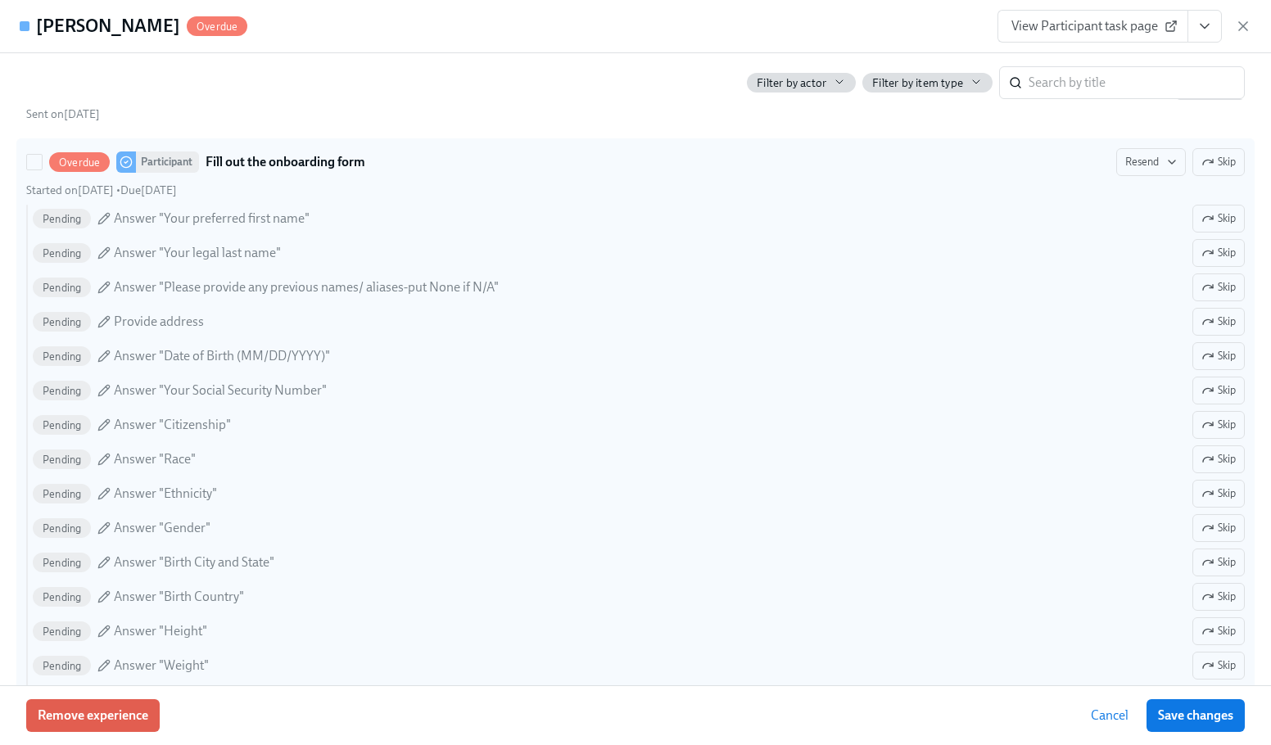
click at [1131, 147] on label "Overdue Participant Fill out the onboarding form Resend Skip Started on August …" at bounding box center [635, 485] width 1238 height 695
click at [42, 155] on input "Overdue Participant Fill out the onboarding form Resend Skip Started on August …" at bounding box center [34, 162] width 15 height 15
checkbox input "true"
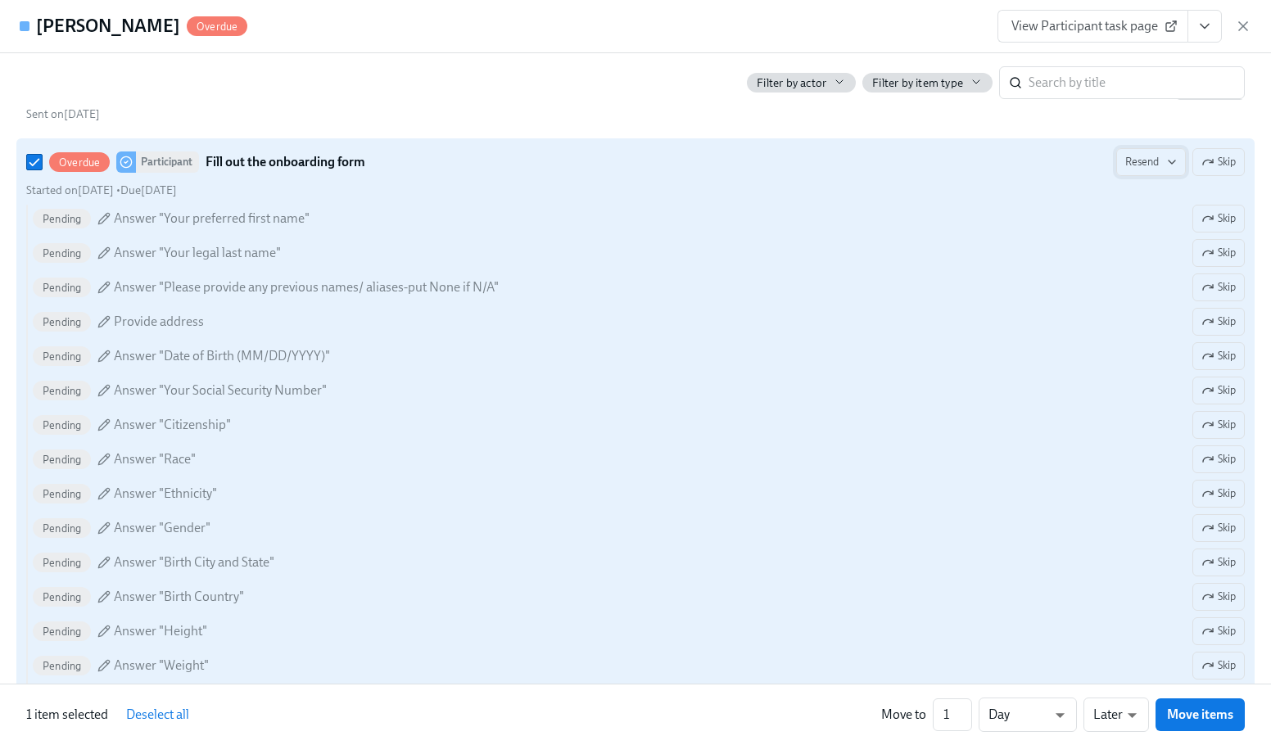
click at [1137, 156] on span "Resend" at bounding box center [1151, 162] width 52 height 16
click at [1140, 194] on div "Personal Email" at bounding box center [1169, 197] width 106 height 18
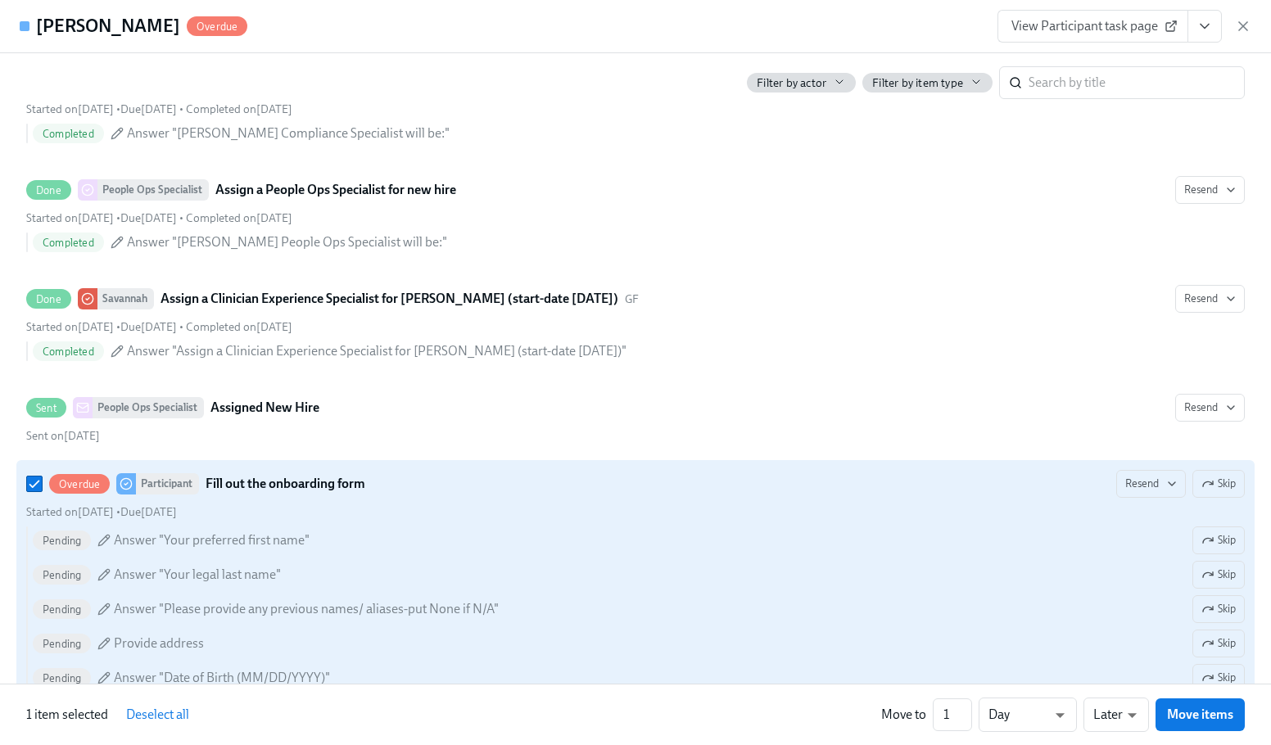
scroll to position [737, 0]
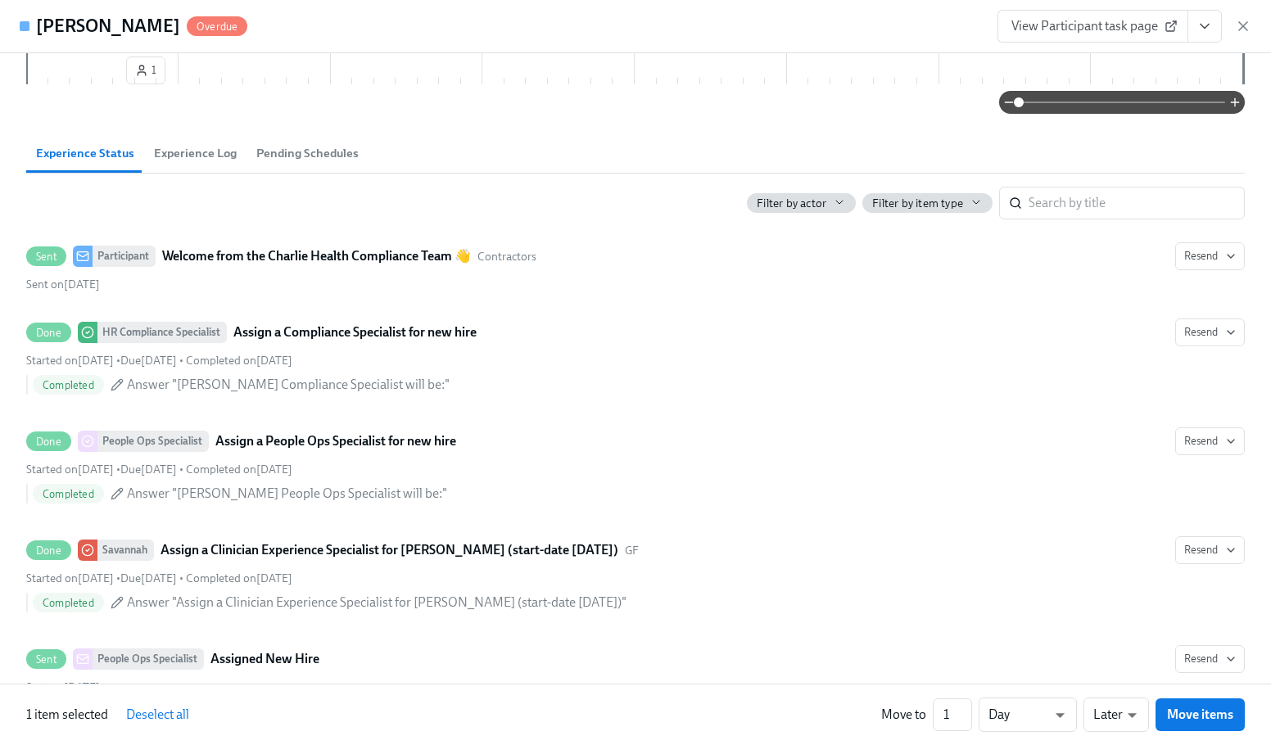
click at [631, 11] on div "Angela Jackson Overdue View Participant task page" at bounding box center [635, 26] width 1271 height 53
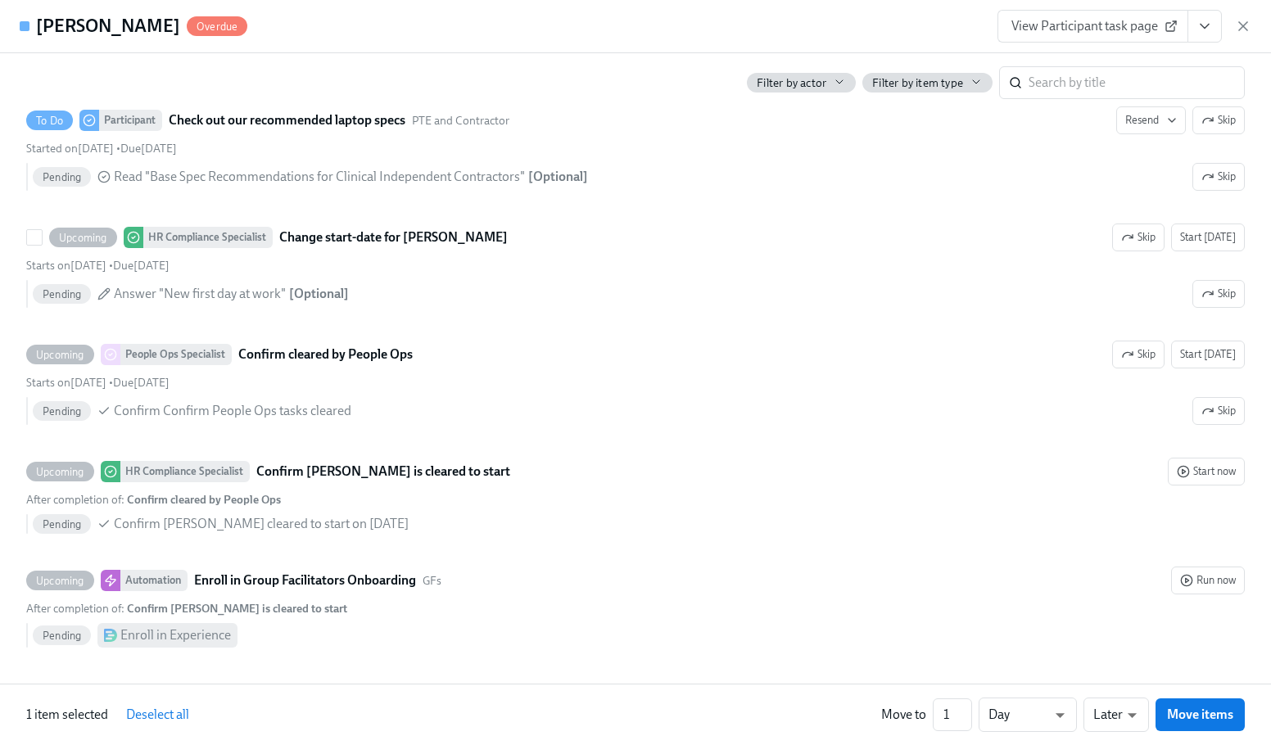
scroll to position [2883, 0]
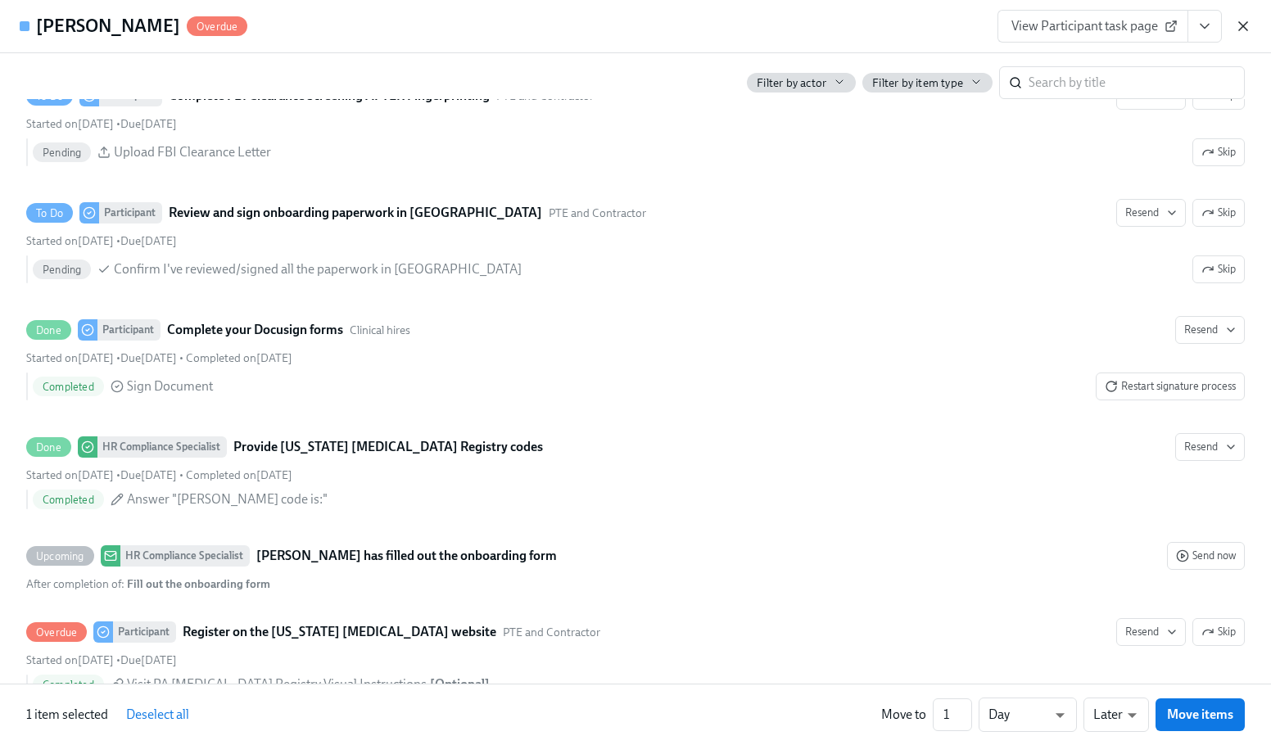
click at [1247, 29] on icon "button" at bounding box center [1243, 26] width 16 height 16
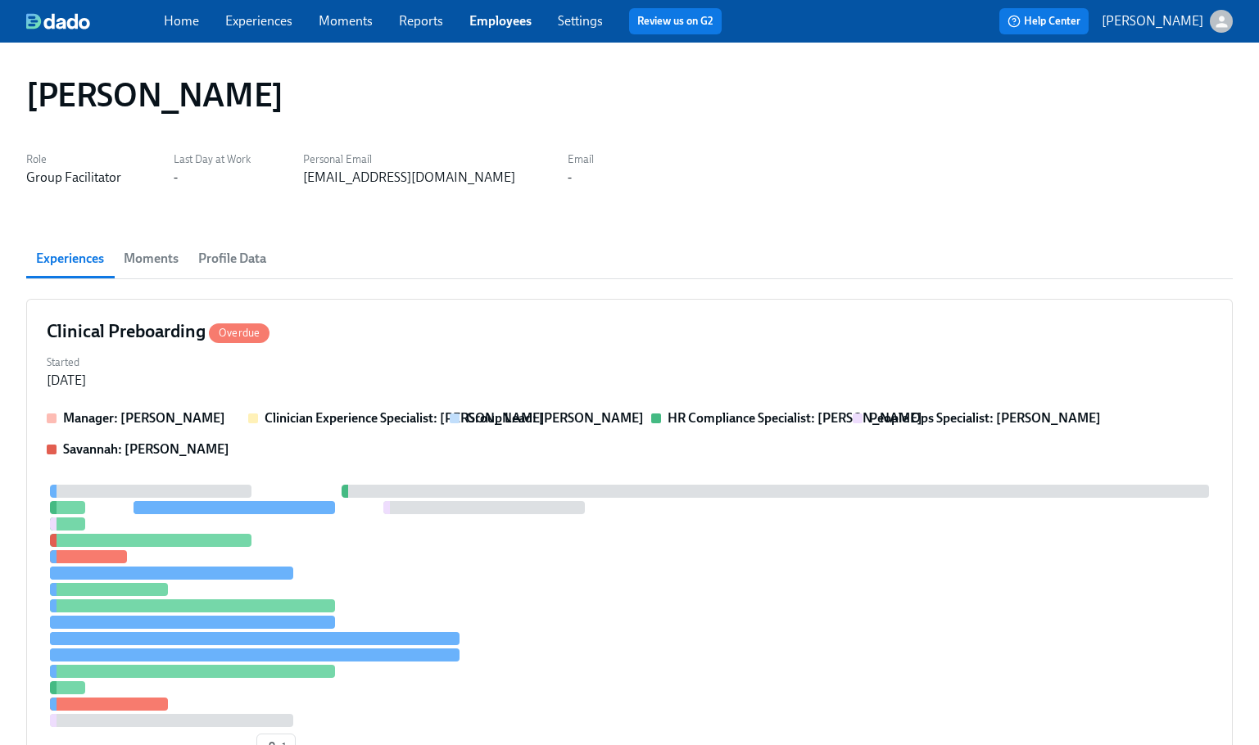
click at [484, 10] on div "Home Experiences Moments Reports Employees Settings Review us on G2" at bounding box center [449, 21] width 571 height 26
click at [494, 15] on link "Employees" at bounding box center [500, 21] width 62 height 16
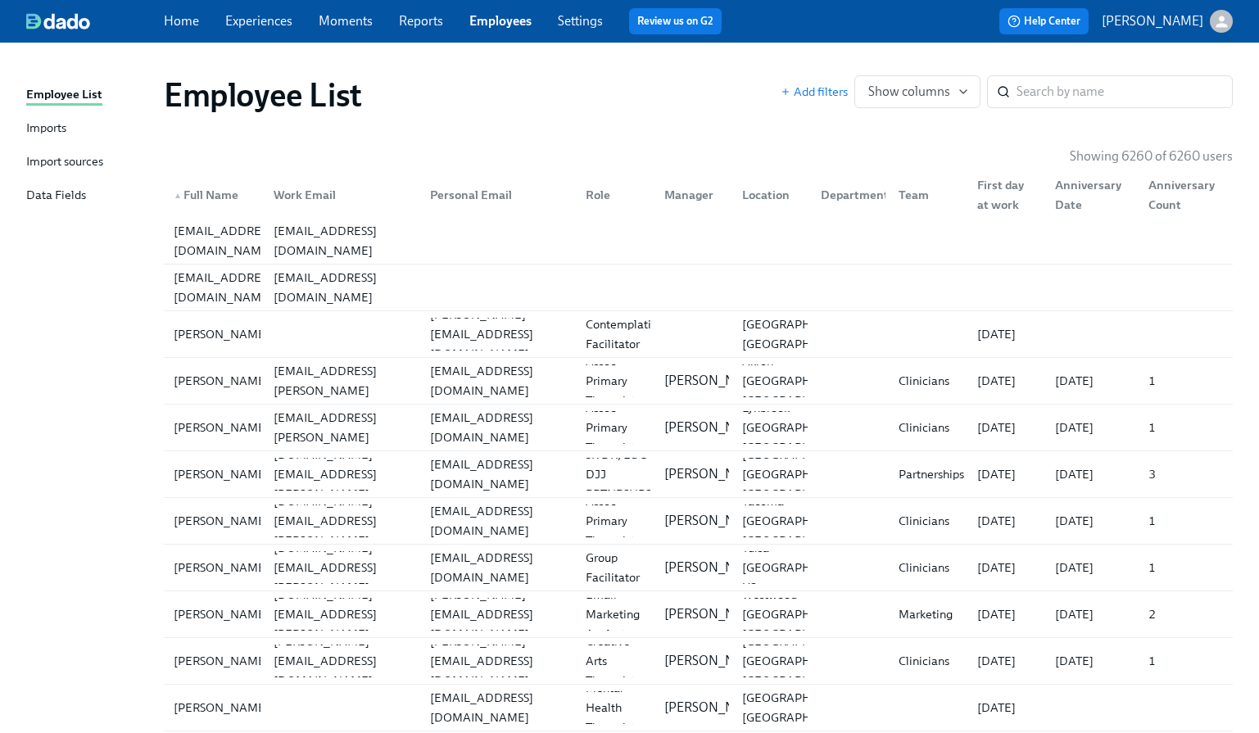
click at [500, 21] on link "Employees" at bounding box center [500, 21] width 62 height 16
click at [1087, 95] on input "search" at bounding box center [1124, 91] width 216 height 33
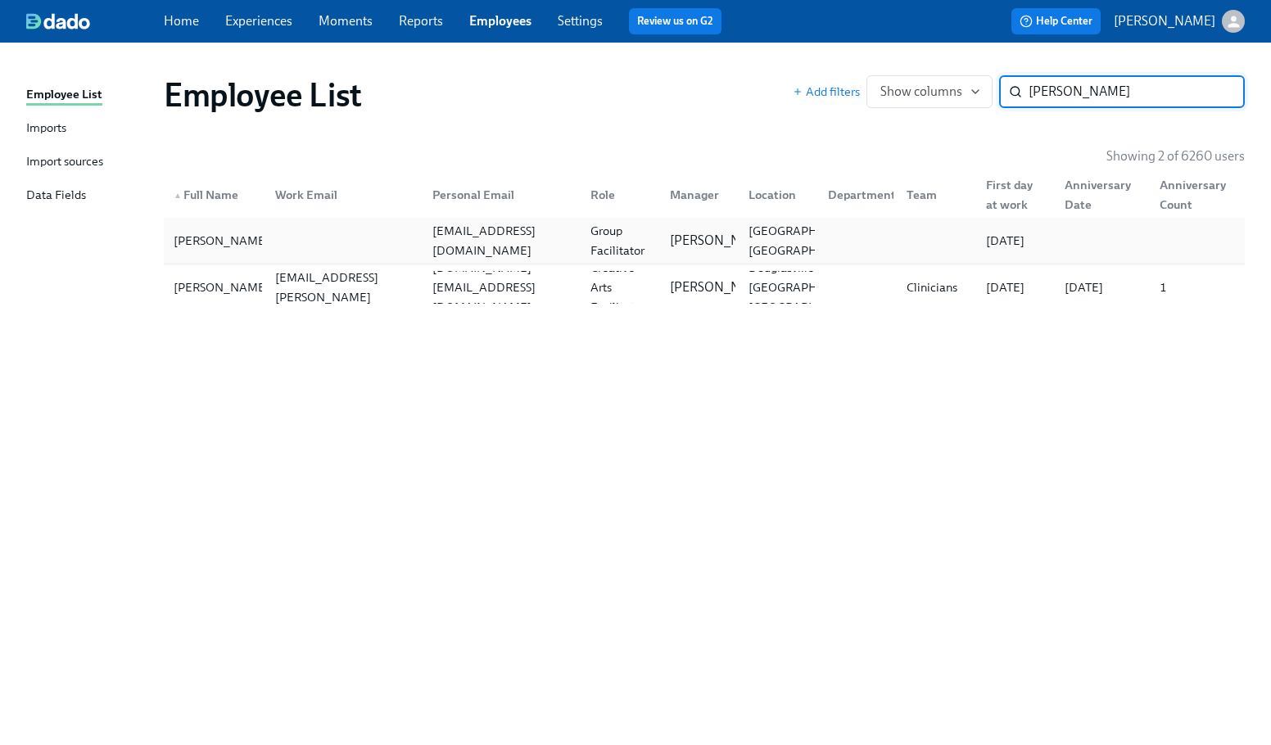
type input "lucas"
click at [465, 241] on div "lucasejoyal@gmail.com" at bounding box center [502, 240] width 152 height 39
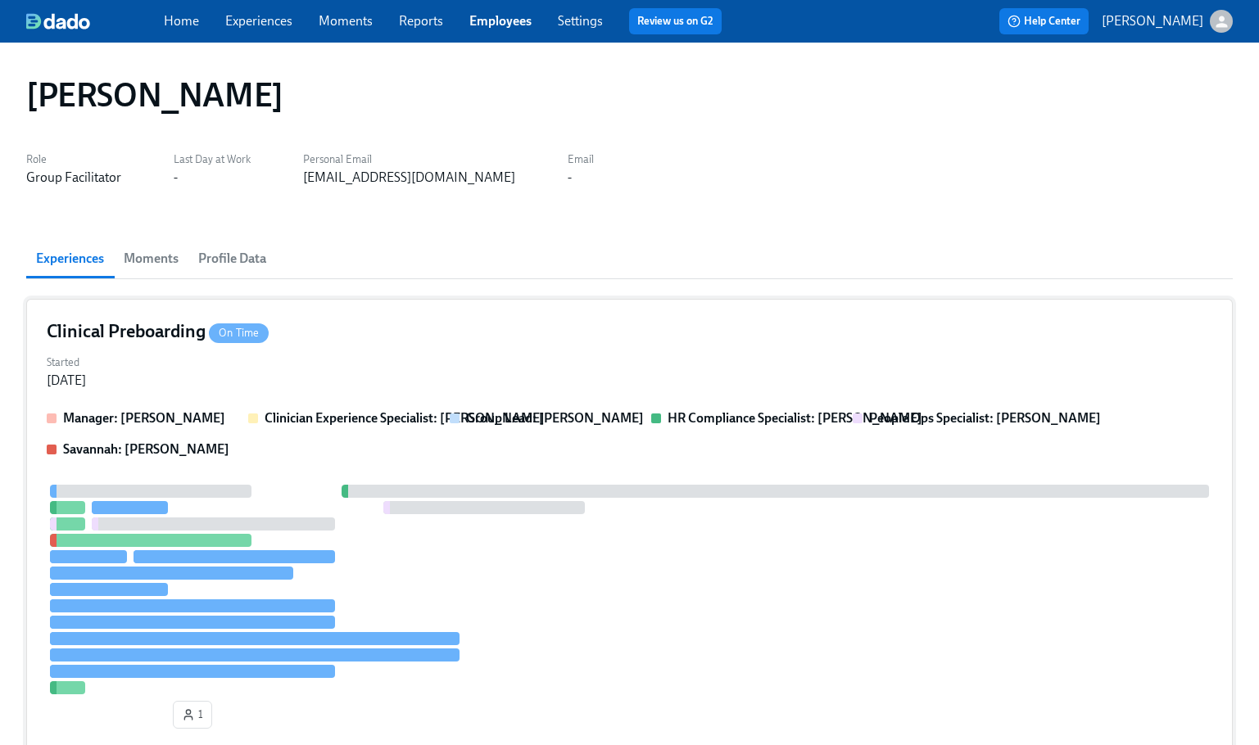
click at [689, 401] on div "Clinical Preboarding On Time Started Aug 17, 2025 Manager: Bria Brown Clinician…" at bounding box center [629, 527] width 1206 height 457
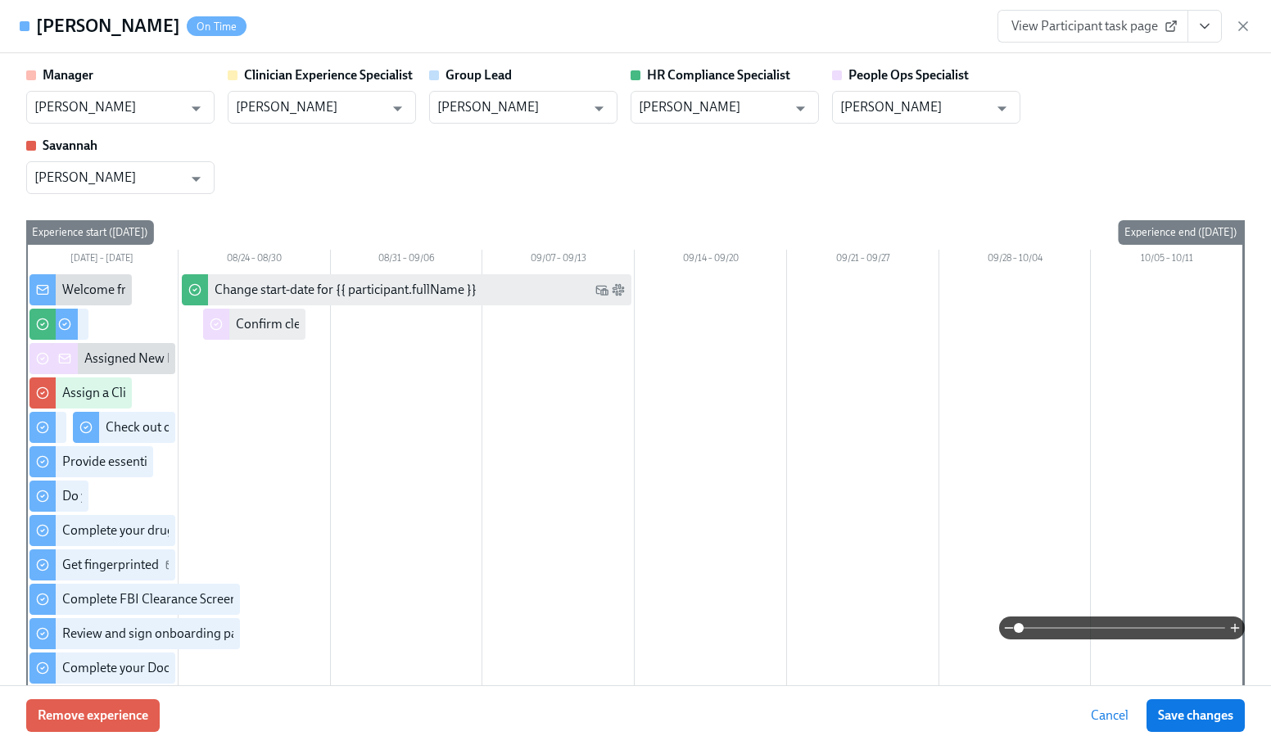
click at [731, 20] on div "Lucas Joyal On Time View Participant task page" at bounding box center [635, 26] width 1271 height 53
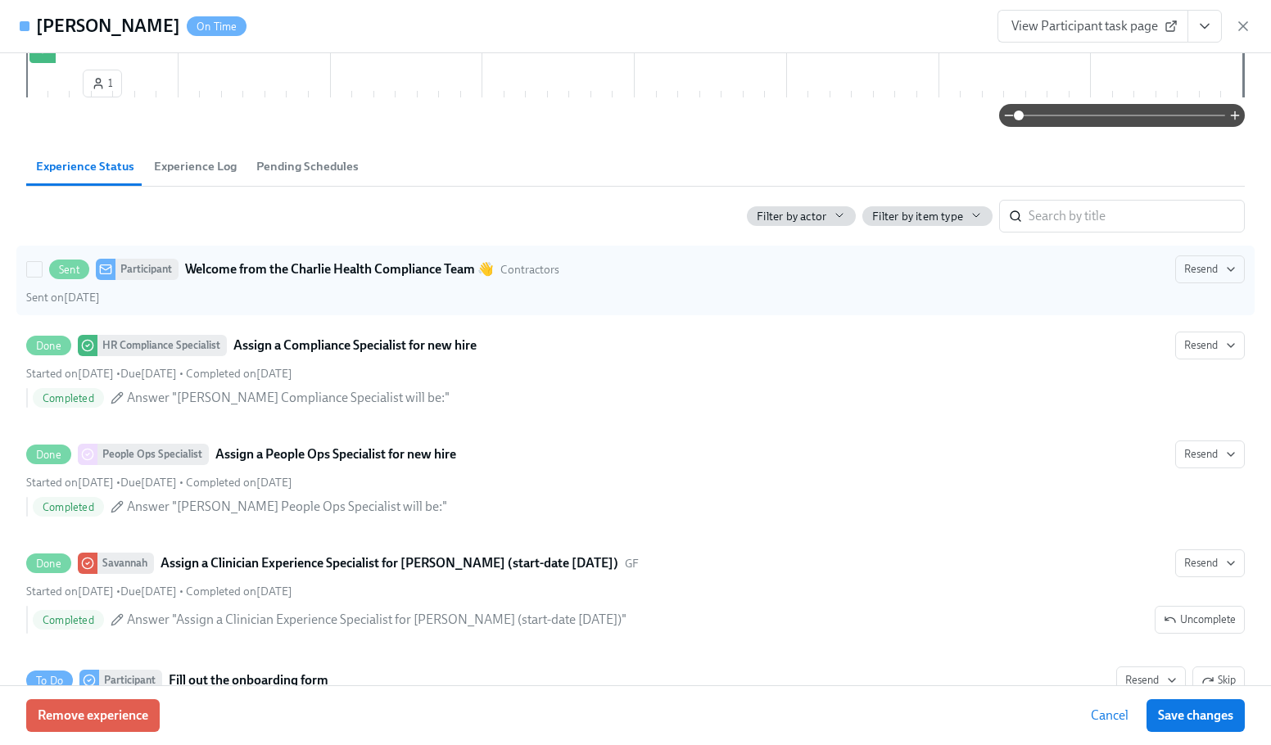
scroll to position [82, 0]
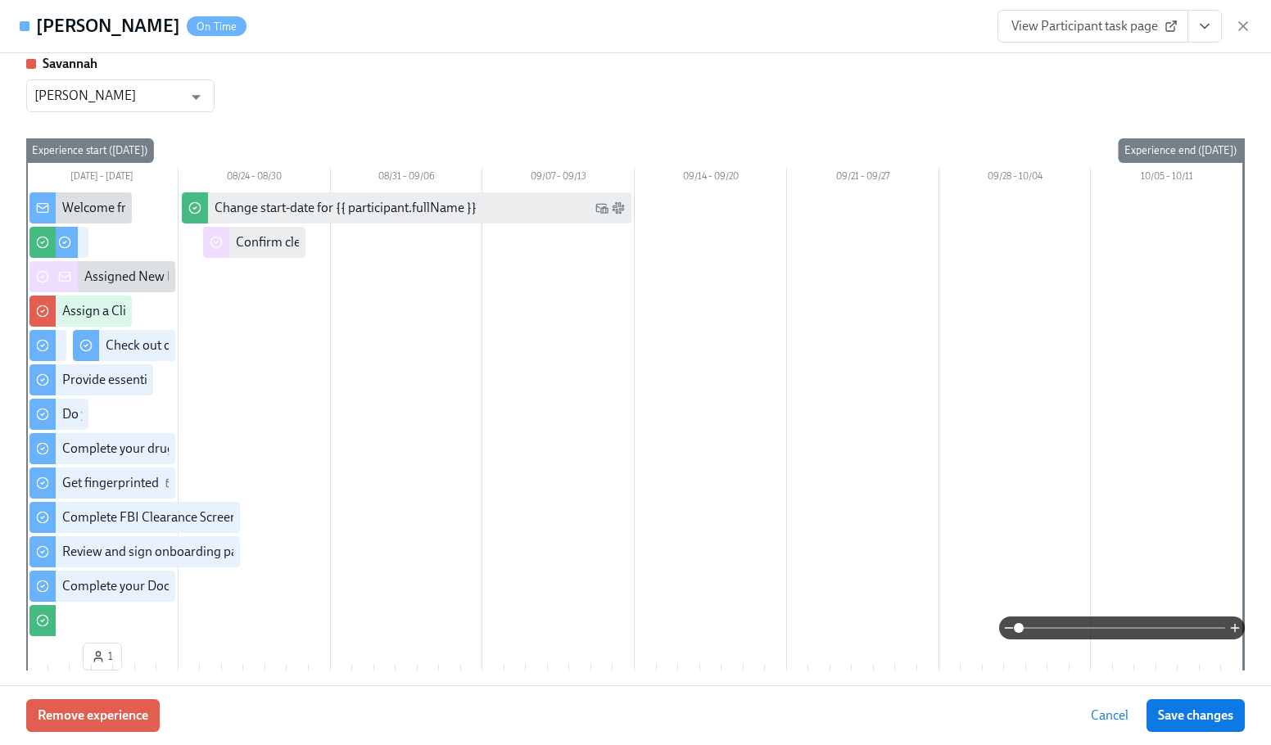
click at [636, 32] on div "Lucas Joyal On Time View Participant task page" at bounding box center [635, 26] width 1271 height 53
